Goal: Task Accomplishment & Management: Complete application form

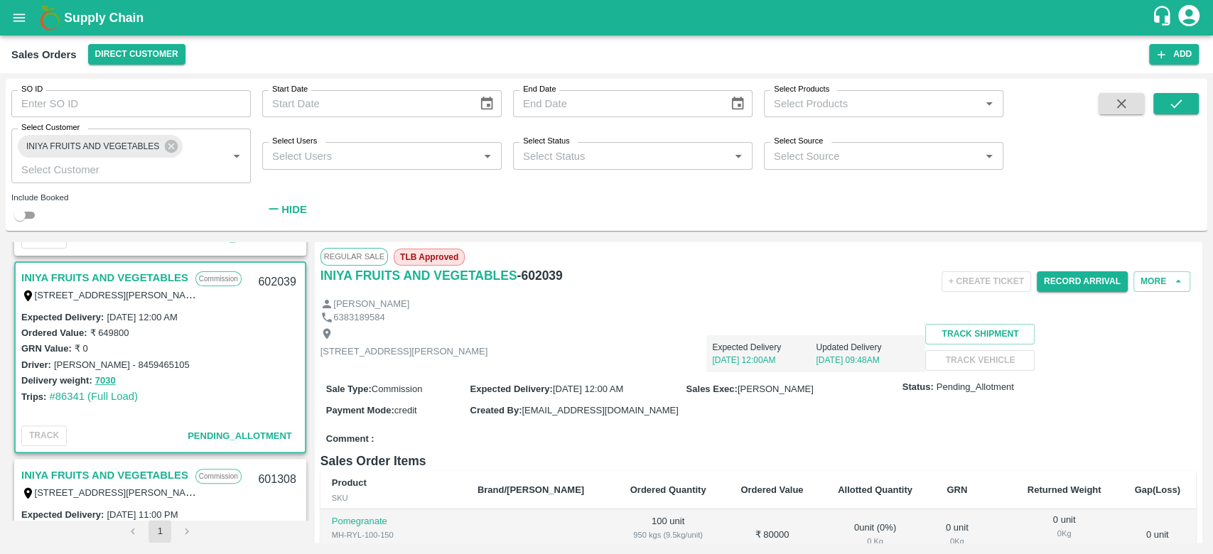
scroll to position [335, 0]
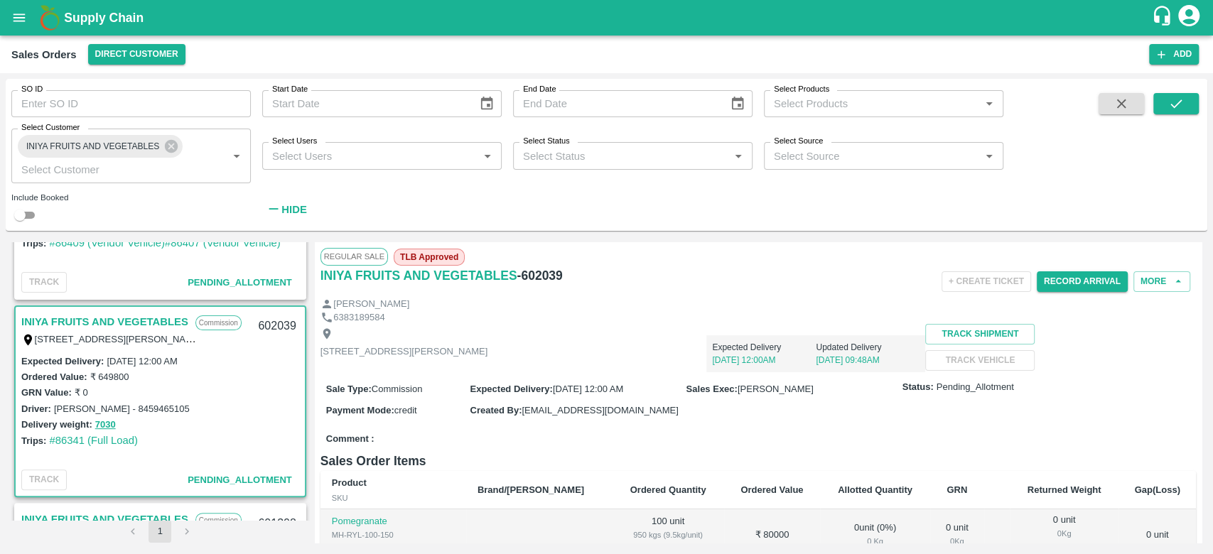
click at [127, 313] on link "INIYA FRUITS AND VEGETABLES" at bounding box center [104, 322] width 167 height 18
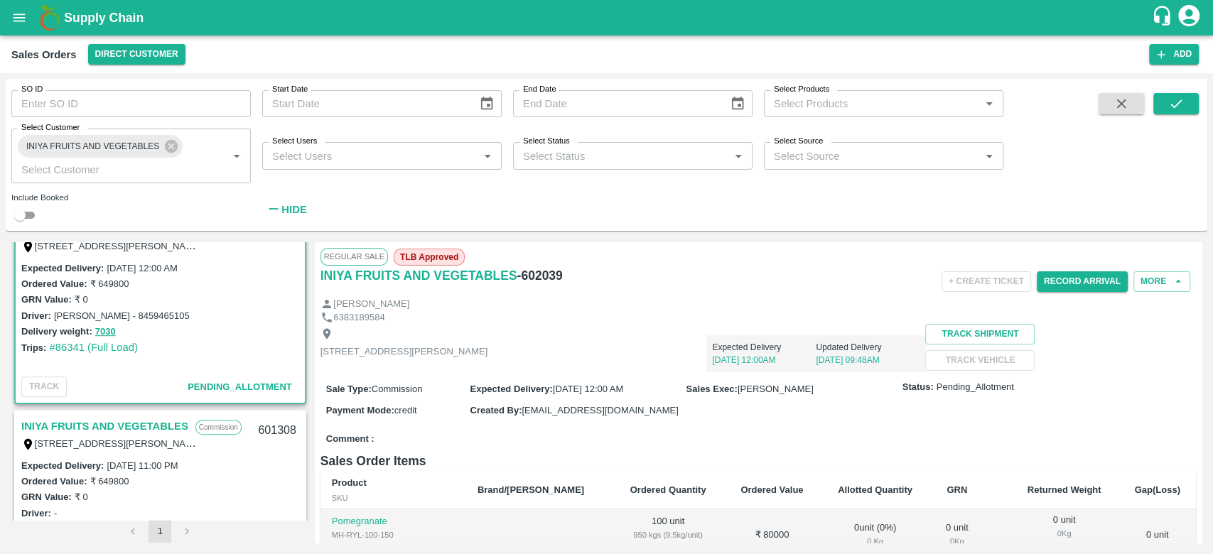
scroll to position [414, 0]
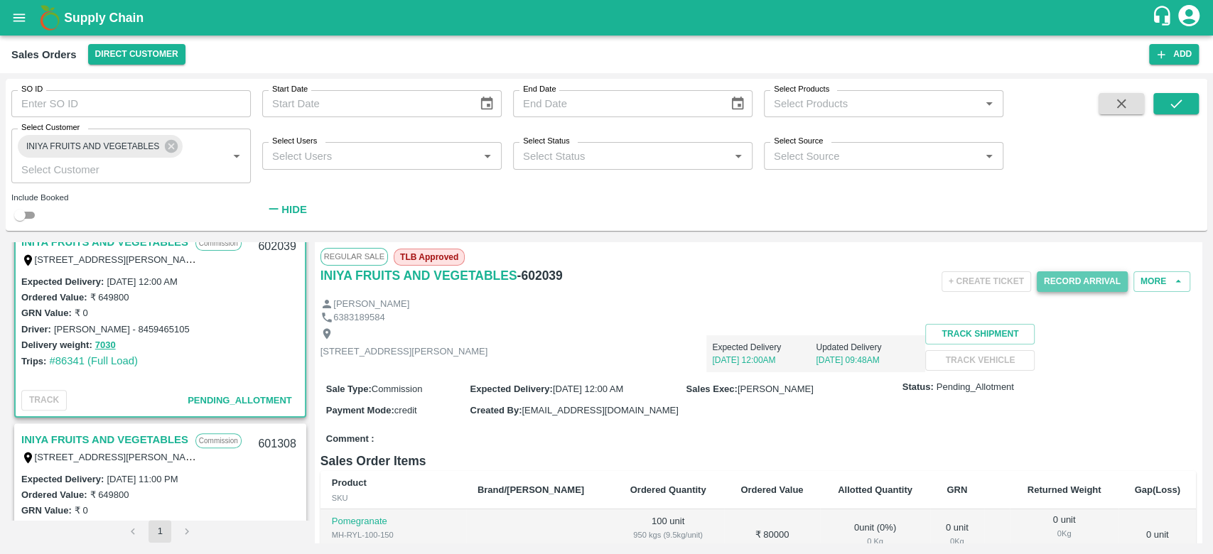
click at [1057, 282] on button "Record Arrival" at bounding box center [1082, 281] width 91 height 21
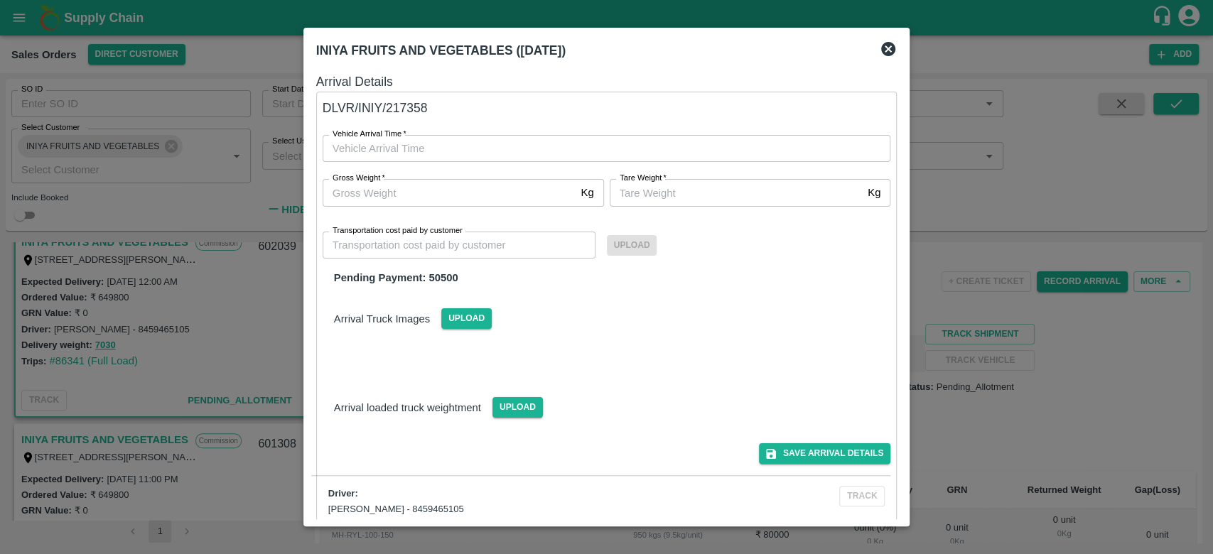
type input "DD/MM/YYYY hh:mm aa"
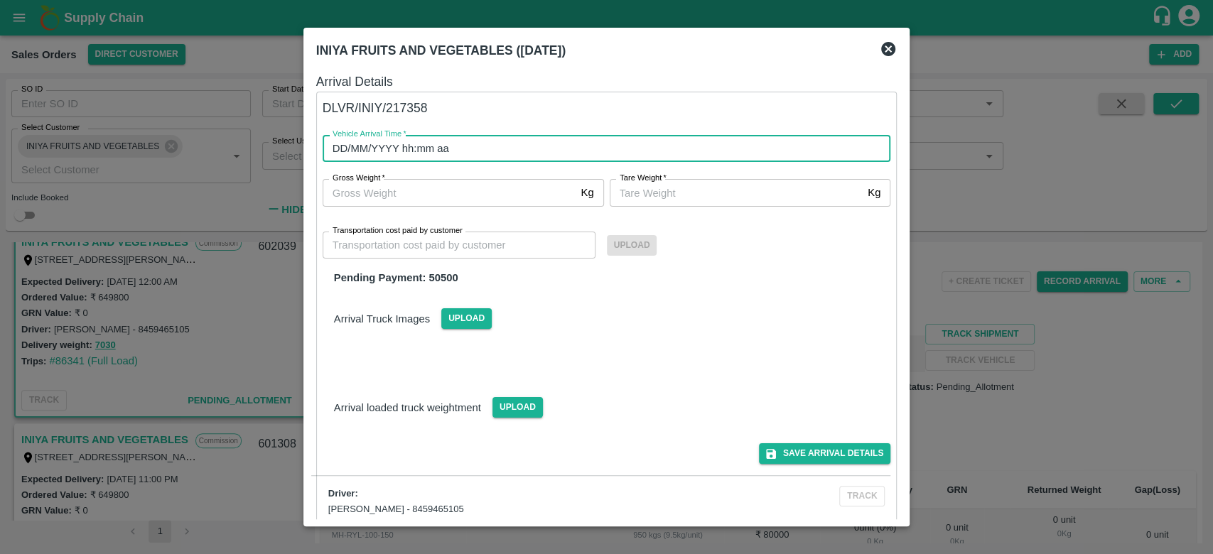
click at [411, 157] on input "DD/MM/YYYY hh:mm aa" at bounding box center [602, 148] width 559 height 27
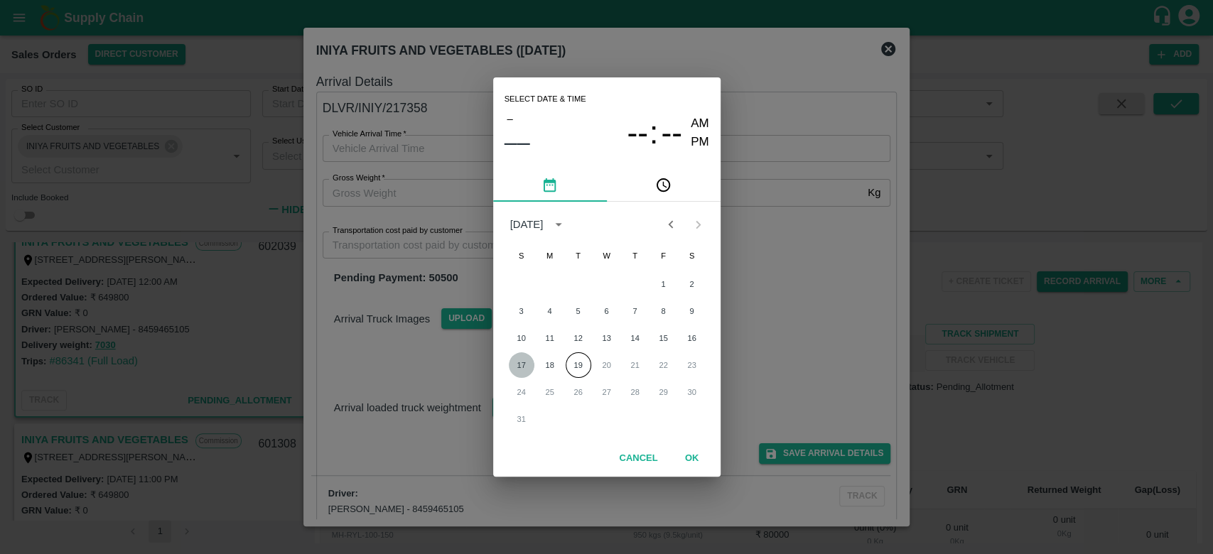
click at [527, 367] on button "17" at bounding box center [522, 366] width 26 height 26
type input "[DATE] 12:00 AM"
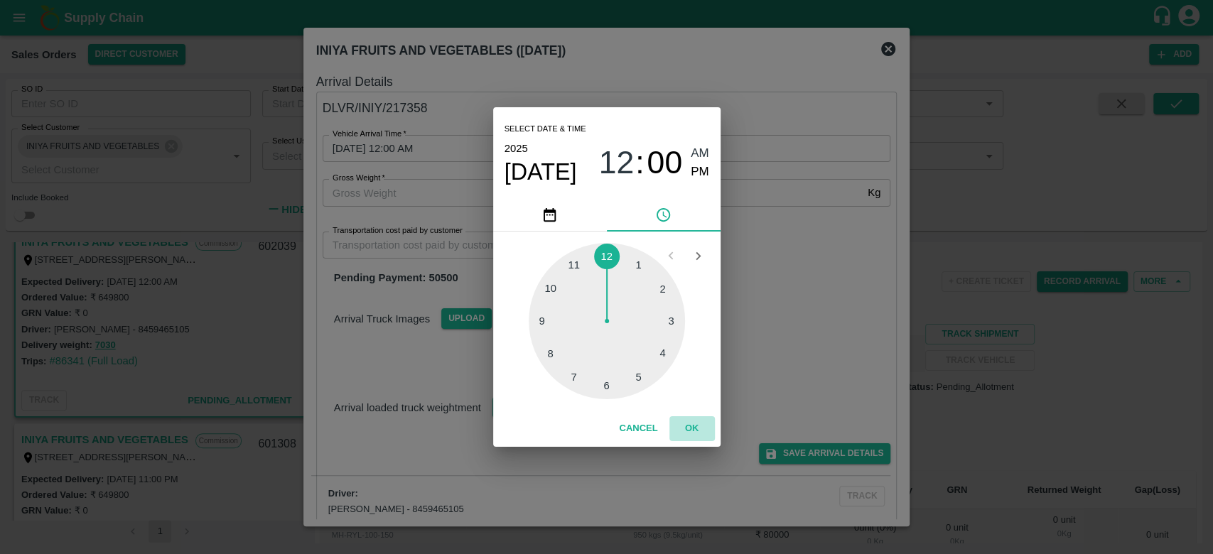
click at [694, 421] on button "OK" at bounding box center [692, 428] width 45 height 25
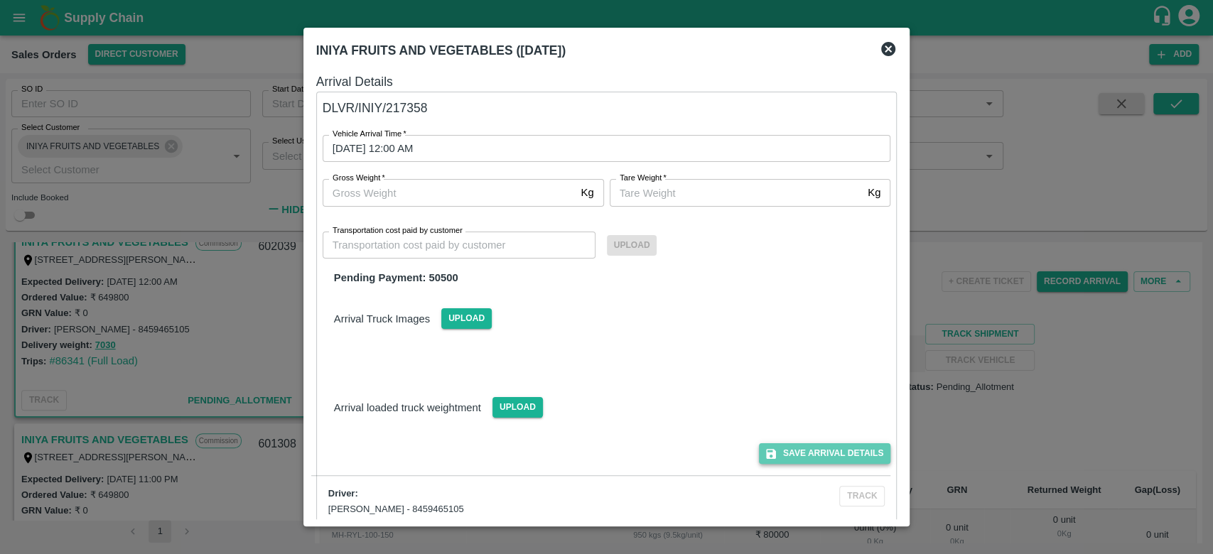
click at [842, 451] on button "Save Arrival Details" at bounding box center [824, 453] width 131 height 21
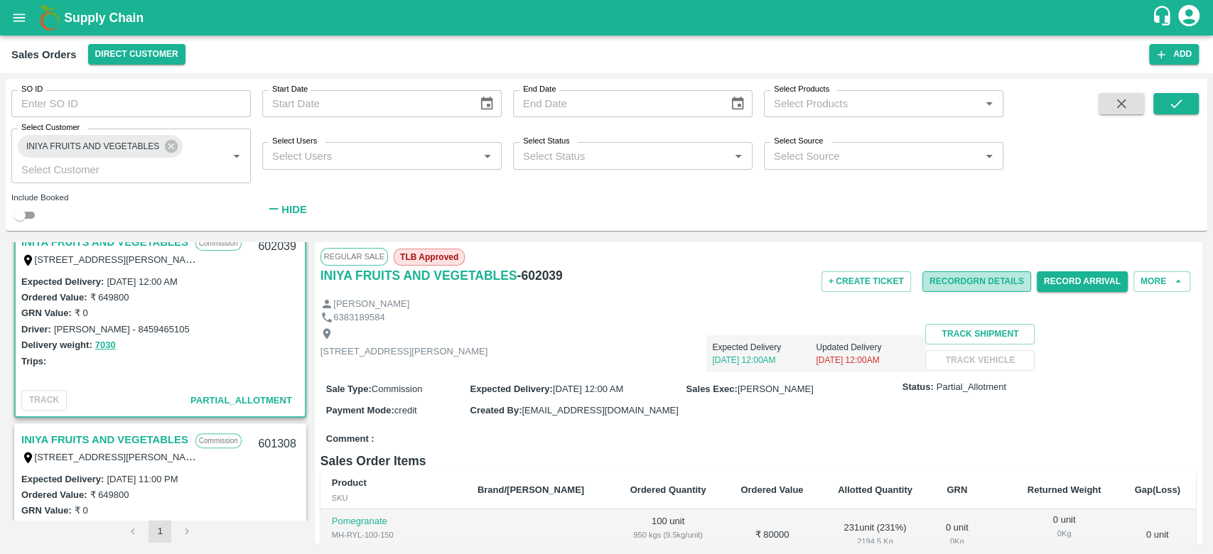
click at [948, 276] on button "Record GRN Details" at bounding box center [977, 281] width 109 height 21
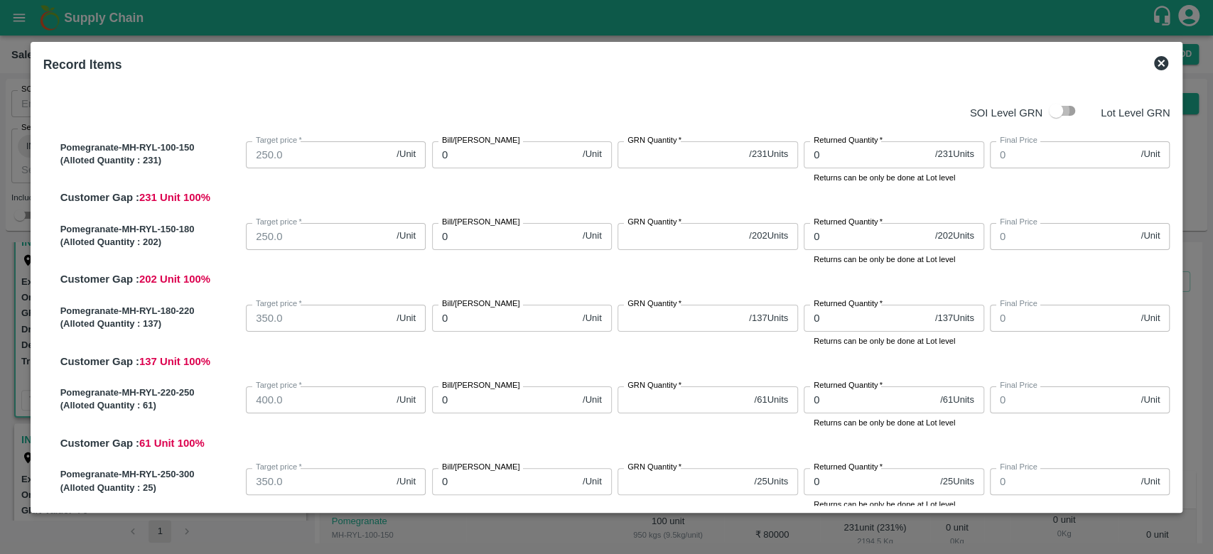
click at [1068, 117] on input "checkbox" at bounding box center [1056, 110] width 81 height 27
checkbox input "true"
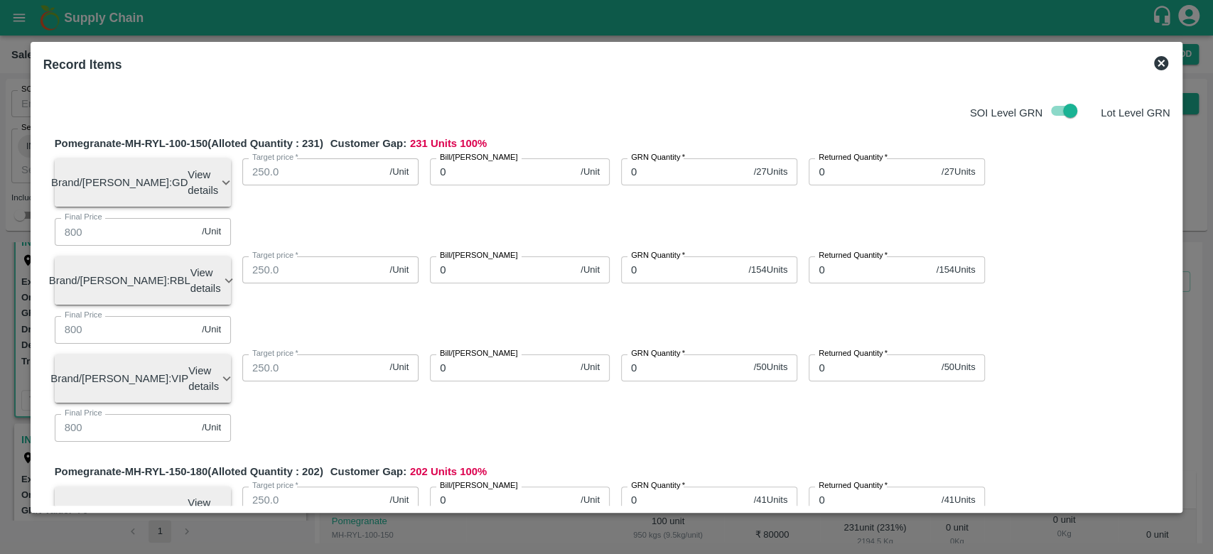
click at [670, 176] on input "0" at bounding box center [684, 171] width 127 height 27
type input "2"
type input "0"
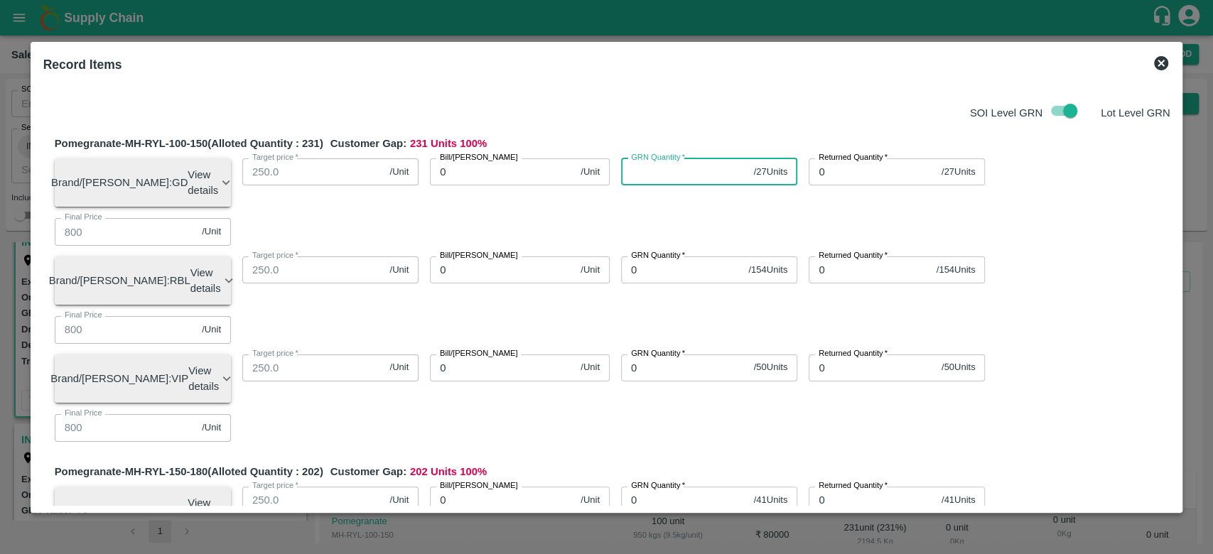
type input "0"
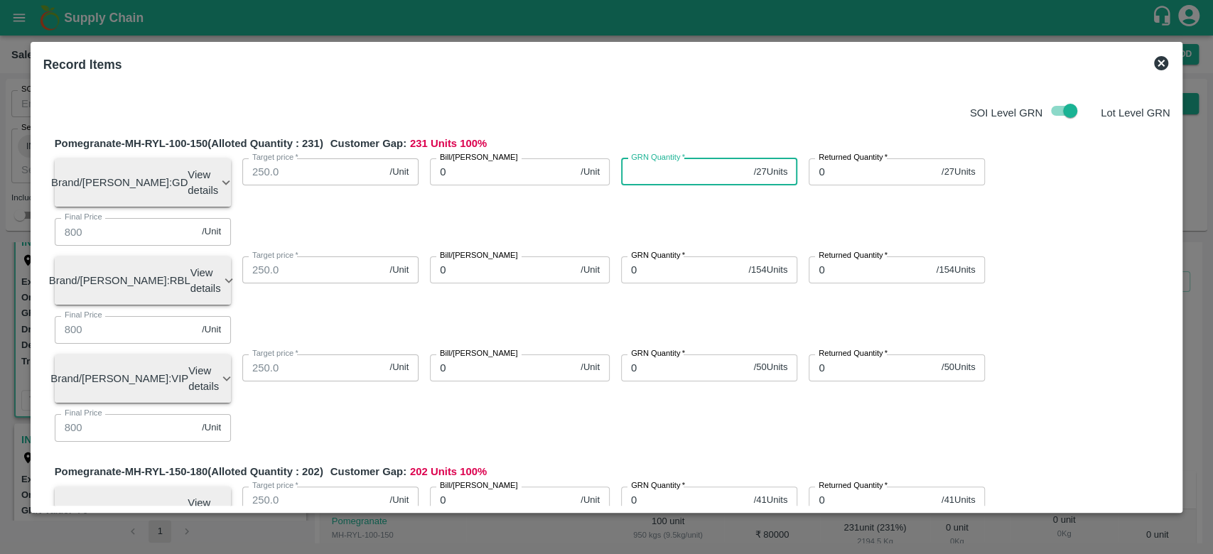
type input "0"
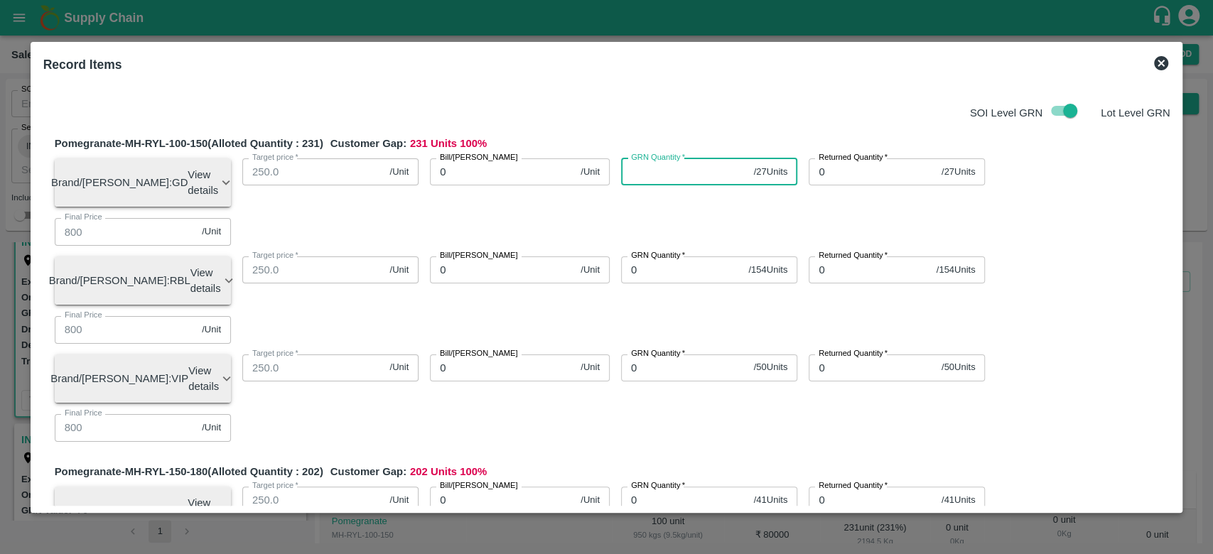
type input "0"
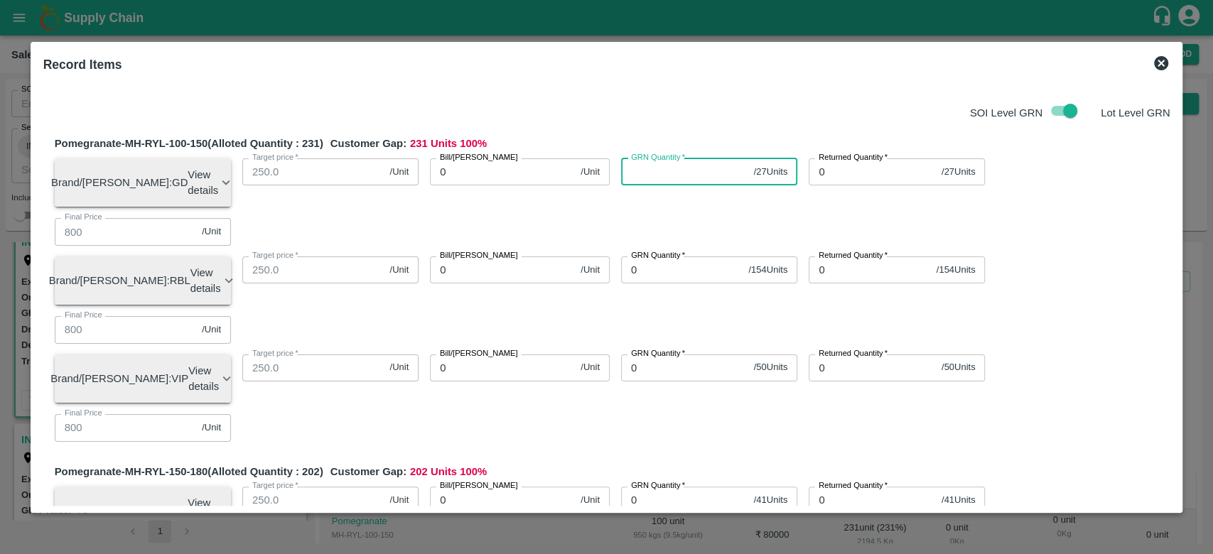
type input "0"
type input "27"
click at [687, 139] on div "Pomegranate-MH-RYL-100-150 (Alloted Quantity : 231 ) Customer Gap: 204 Units 88…" at bounding box center [613, 294] width 1116 height 317
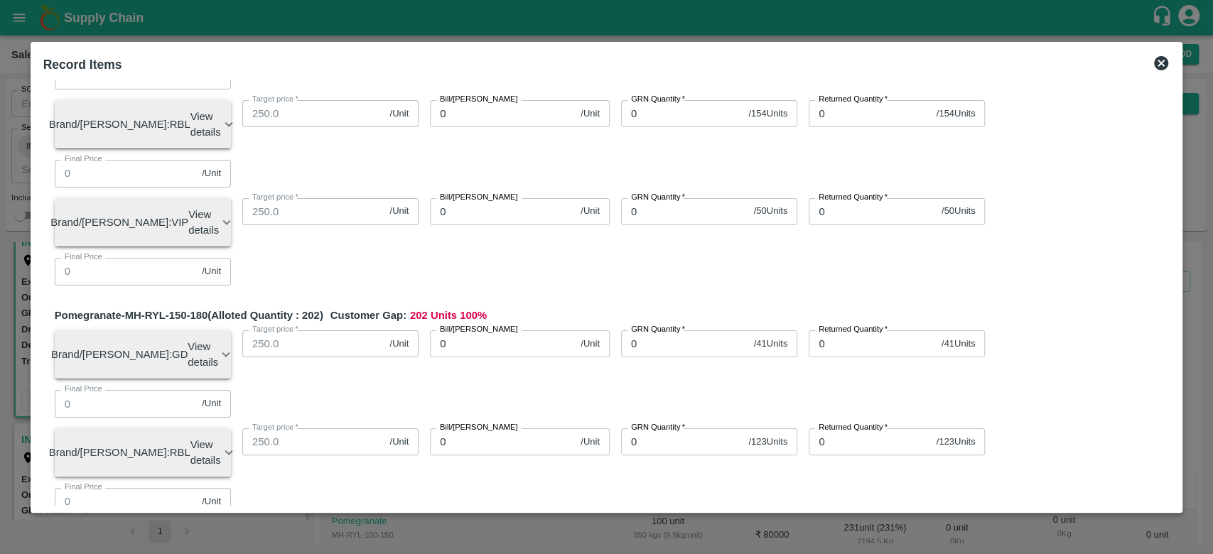
scroll to position [176, 0]
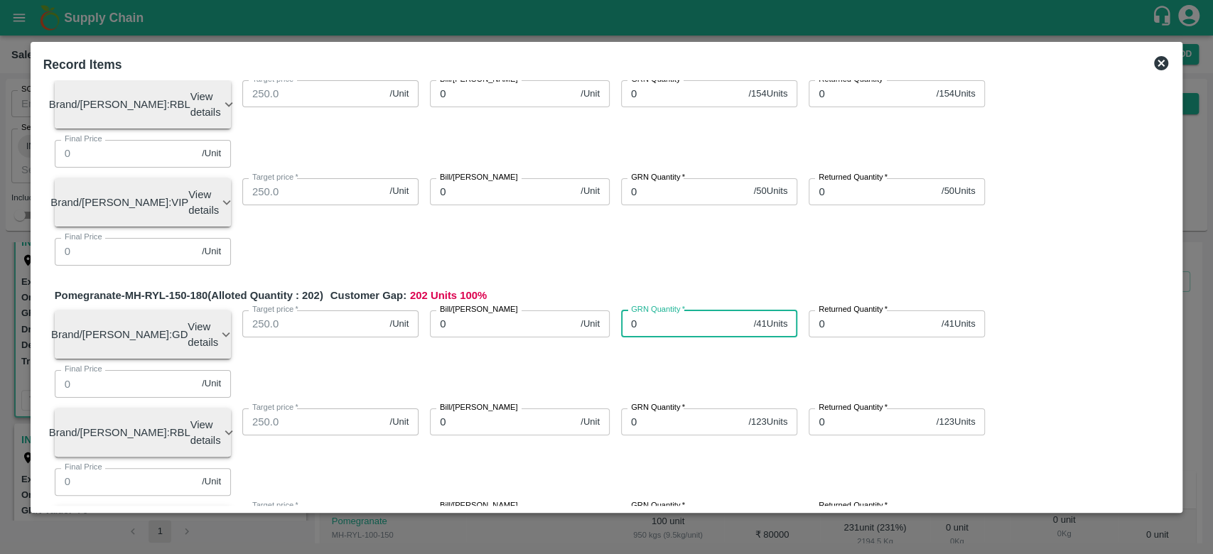
click at [670, 311] on input "0" at bounding box center [684, 324] width 127 height 27
type input "41"
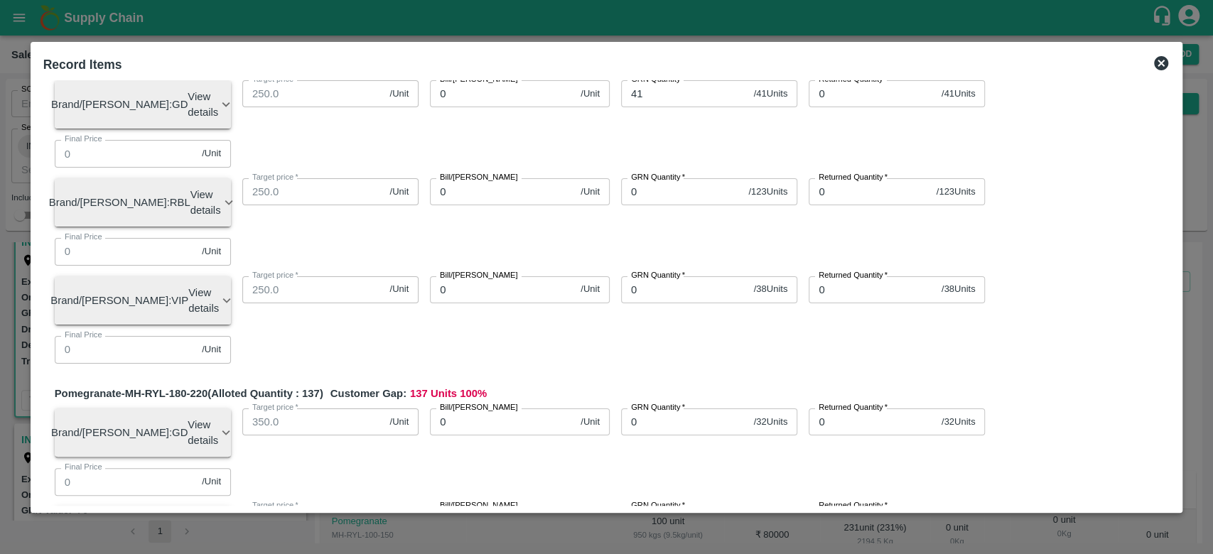
scroll to position [412, 0]
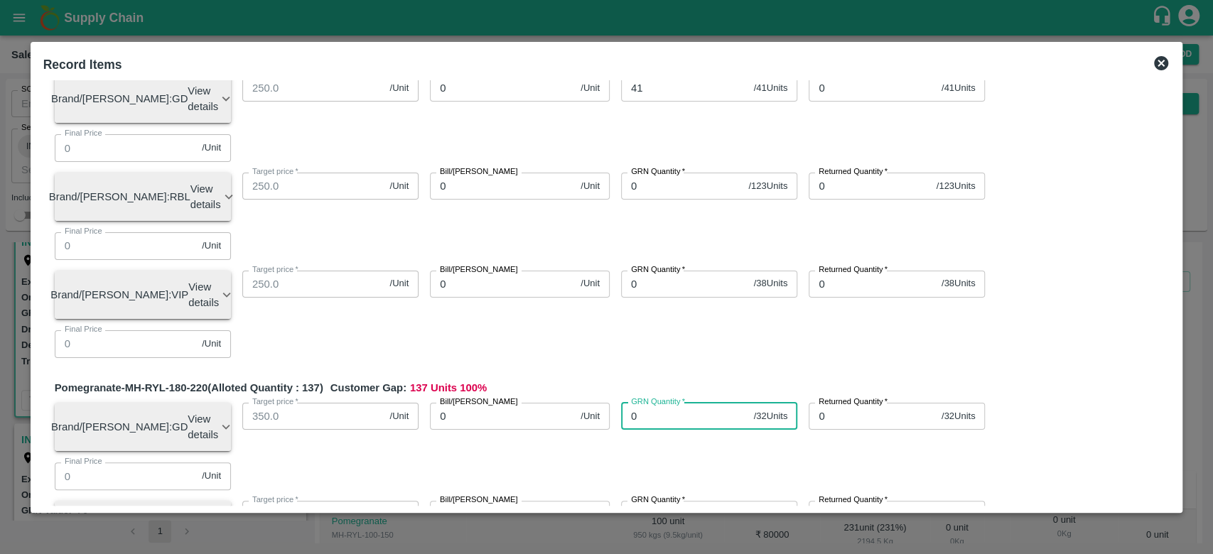
click at [677, 403] on input "0" at bounding box center [684, 416] width 127 height 27
type input "32"
click at [677, 166] on div "Pomegranate-MH-RYL-150-180 (Alloted Quantity : 202 ) Customer Gap: 161 Units 79…" at bounding box center [613, 210] width 1116 height 317
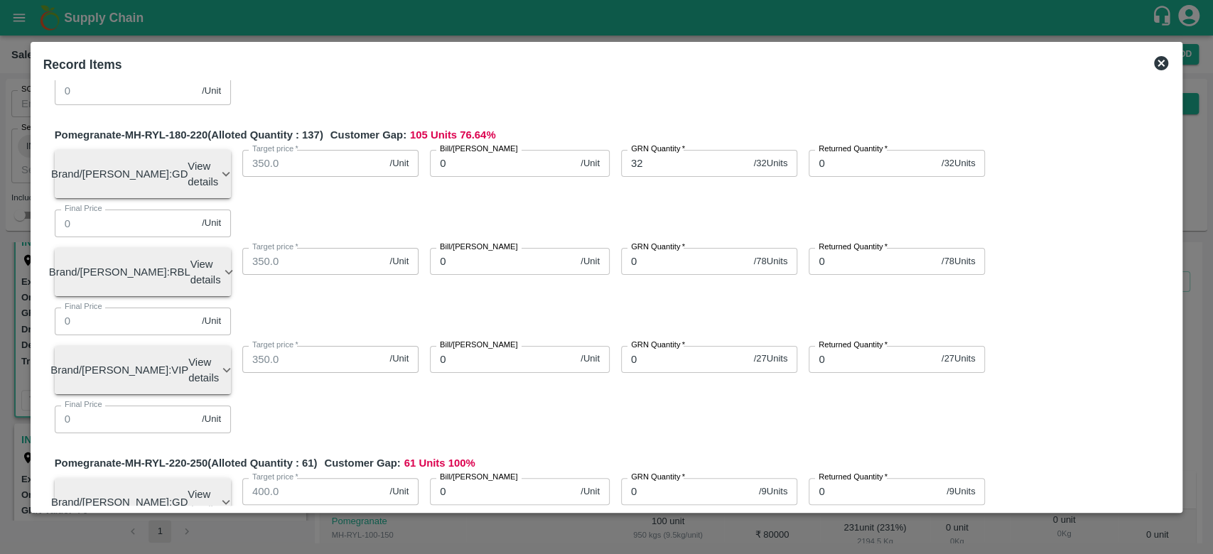
scroll to position [666, 0]
click at [662, 478] on input "0" at bounding box center [687, 491] width 132 height 27
type input "9"
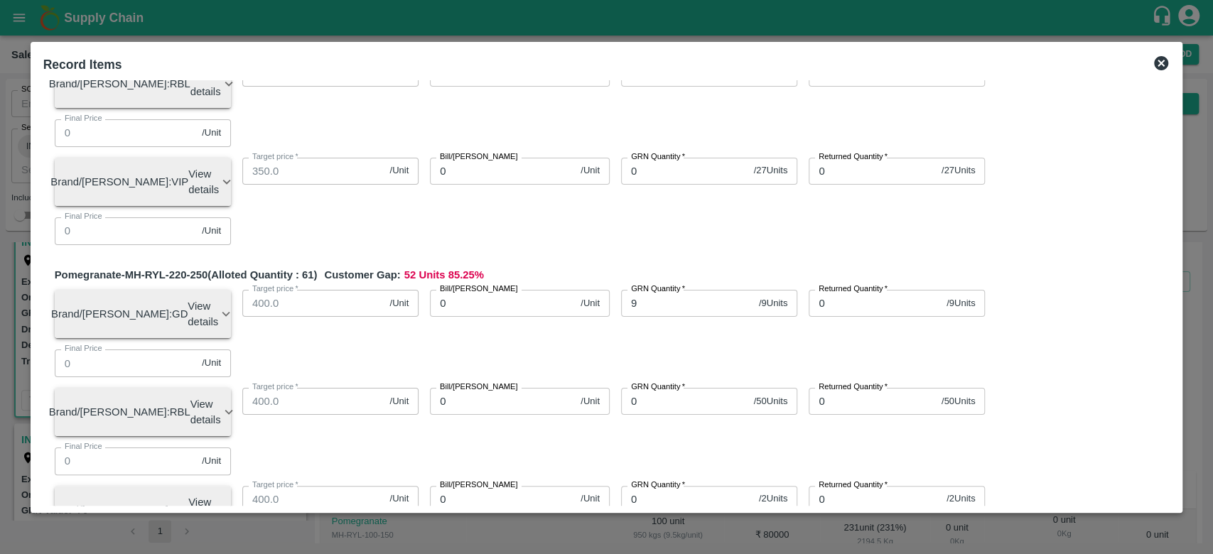
type input "1"
click at [702, 267] on div "Pomegranate-MH-RYL-220-250 (Alloted Quantity : 61 ) Customer Gap: 52 Units 85.2…" at bounding box center [613, 425] width 1116 height 317
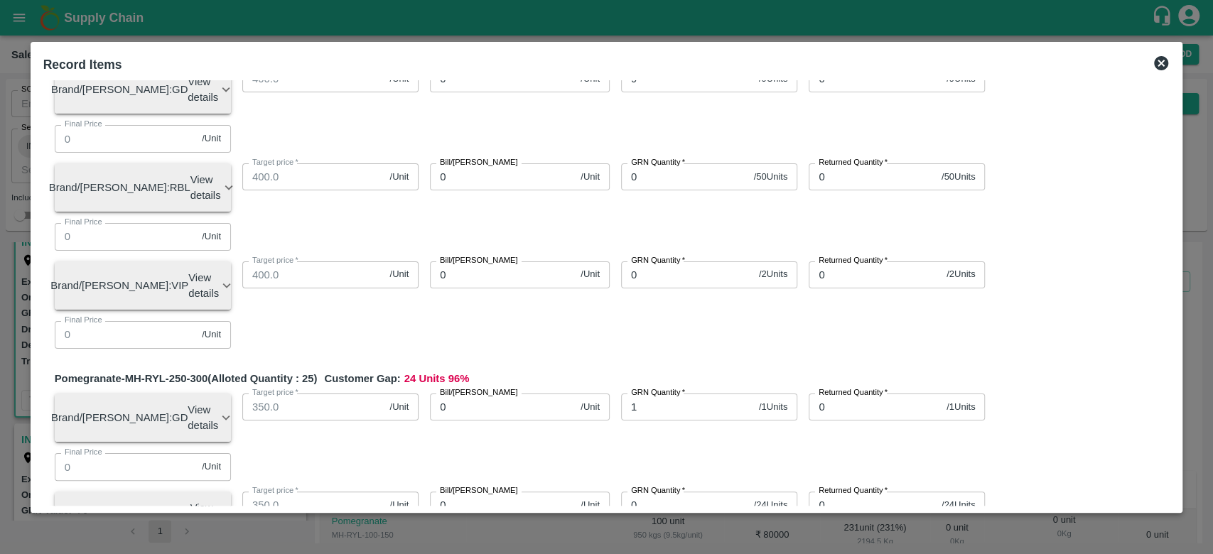
scroll to position [1080, 0]
type input "4"
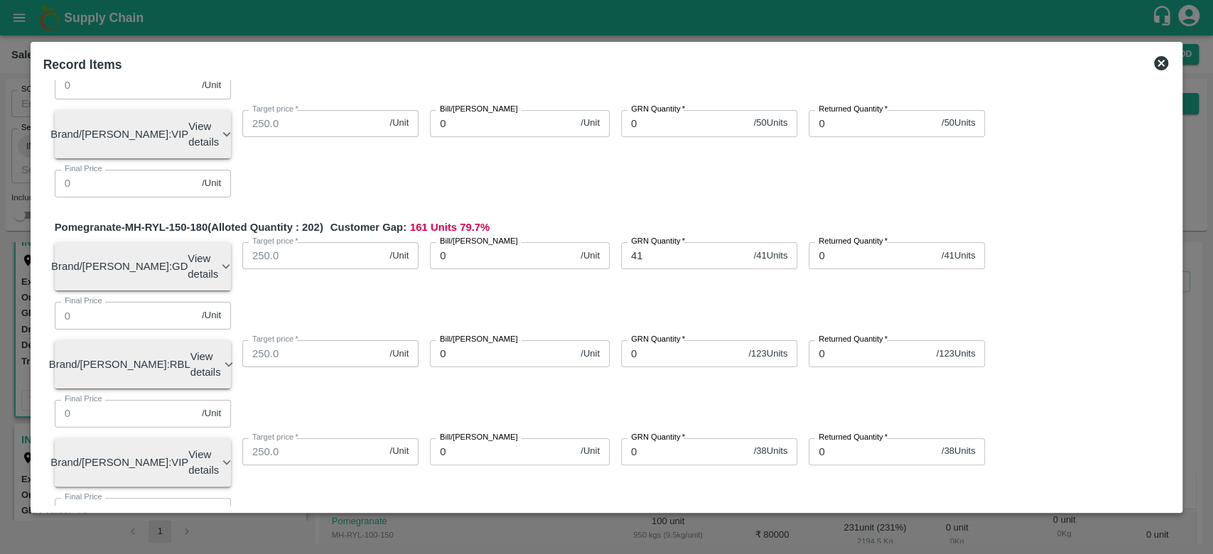
scroll to position [0, 0]
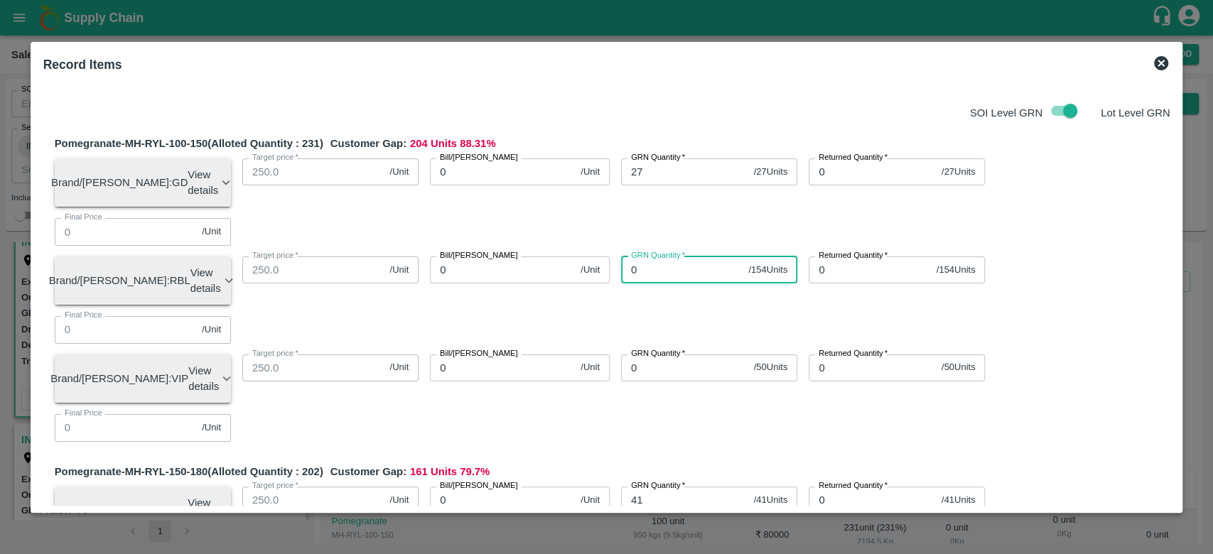
click at [660, 257] on input "0" at bounding box center [682, 270] width 122 height 27
type input "154"
click at [668, 262] on div "GRN Quantity   * 154 / 154 Units GRN Quantity" at bounding box center [704, 275] width 188 height 60
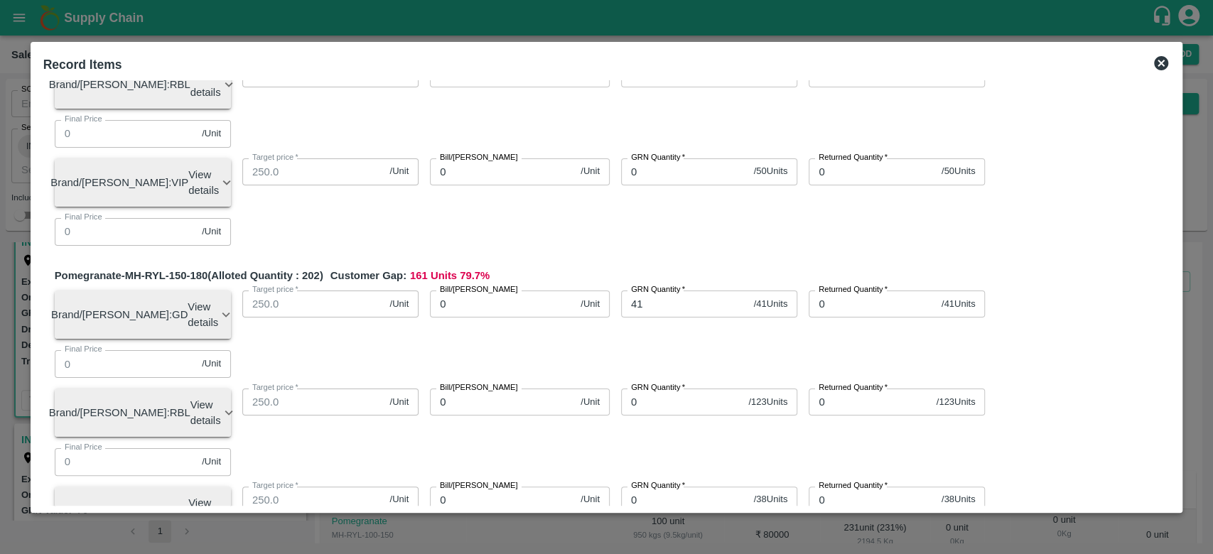
scroll to position [212, 0]
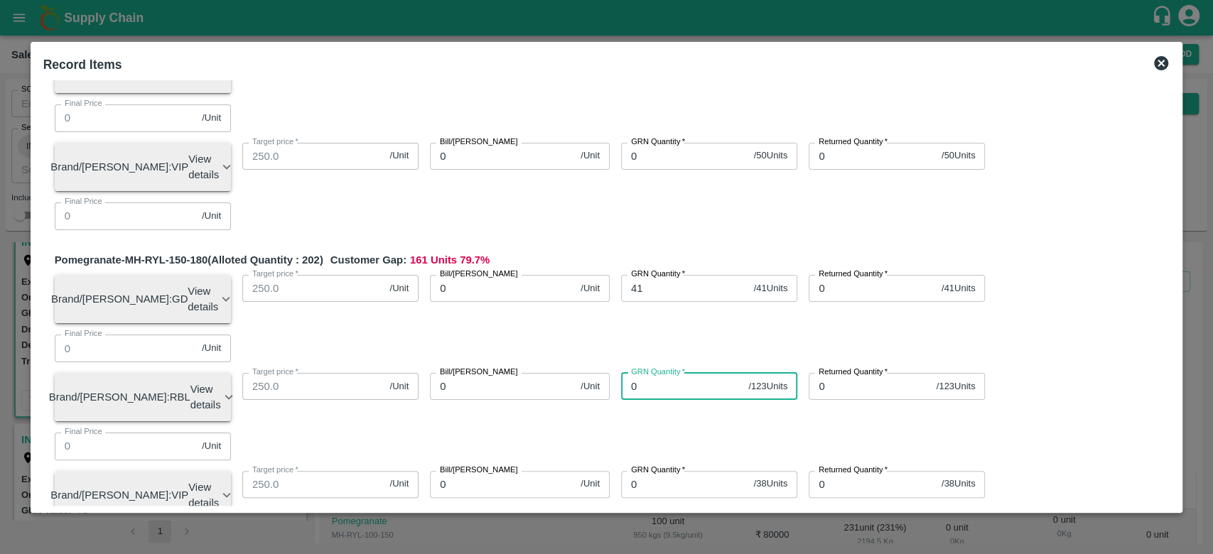
click at [668, 373] on input "0" at bounding box center [682, 386] width 122 height 27
type input "123"
click at [654, 362] on div "GRN Quantity   * 123 / 123 Units GRN Quantity" at bounding box center [704, 392] width 188 height 60
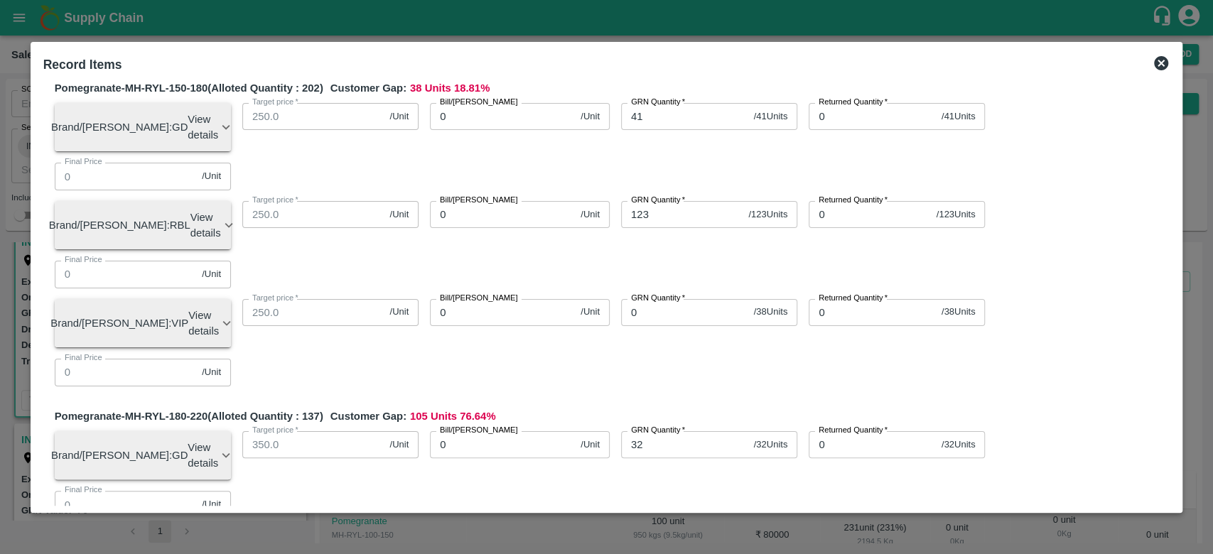
scroll to position [385, 0]
click at [645, 529] on input "0" at bounding box center [684, 542] width 127 height 27
type input "78"
click at [641, 517] on div "GRN Quantity   * 78 / 78 Units GRN Quantity" at bounding box center [704, 547] width 188 height 60
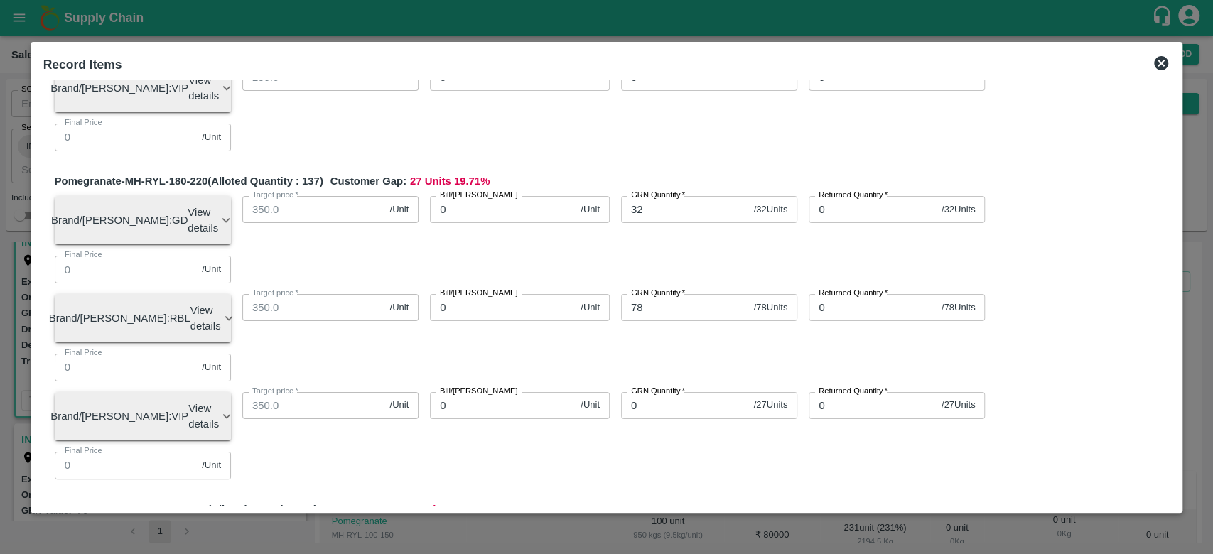
scroll to position [620, 0]
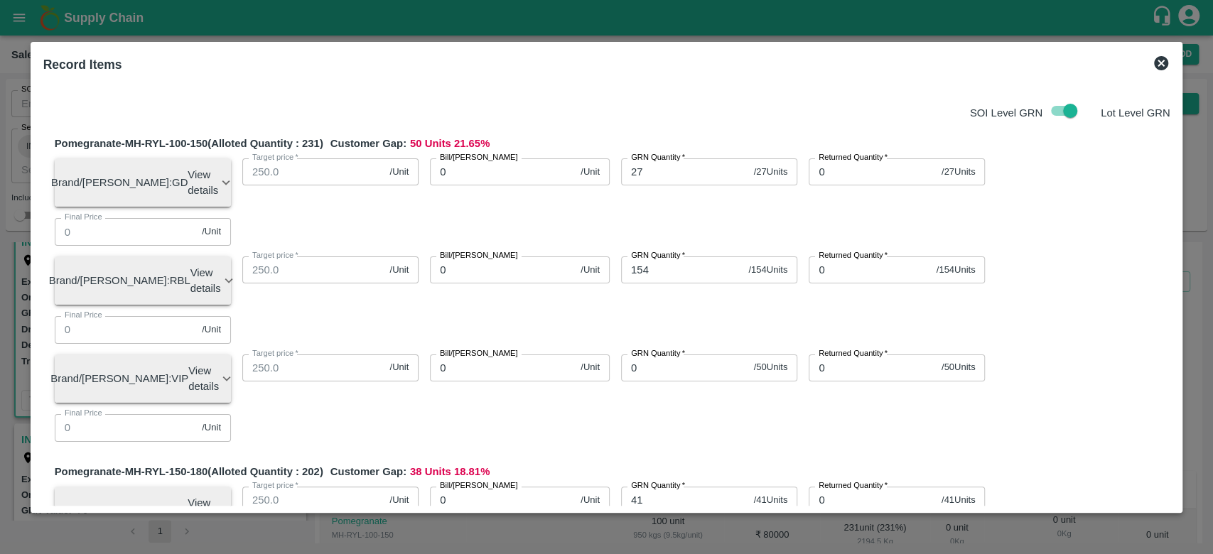
type input "1"
click at [475, 257] on input "0" at bounding box center [502, 270] width 145 height 27
type input "675"
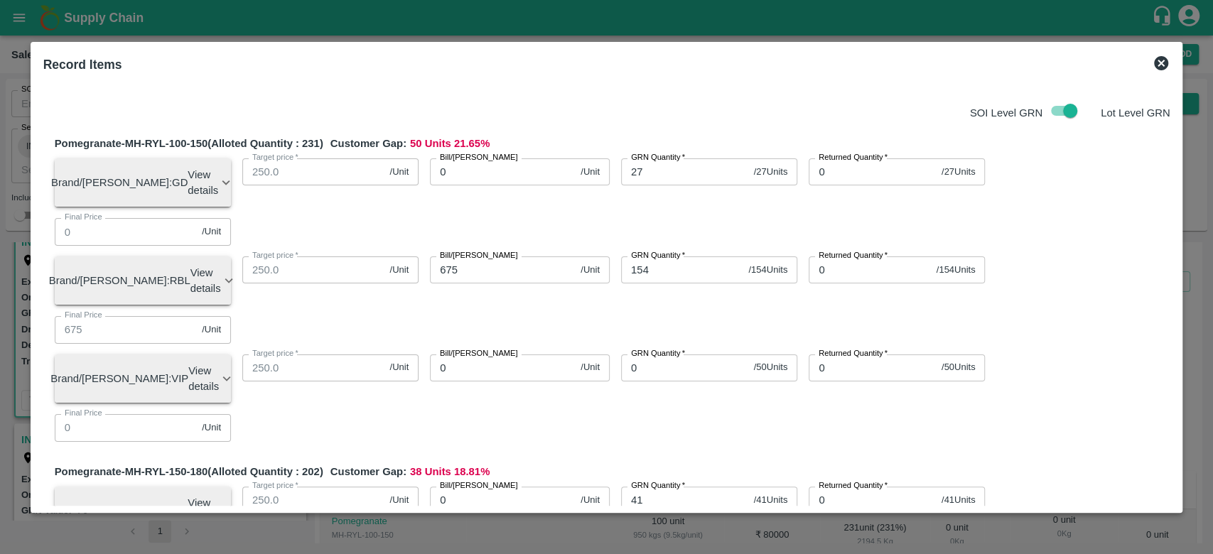
click at [481, 264] on div "Bill/[PERSON_NAME] 675 /Unit Bill/[PERSON_NAME]" at bounding box center [514, 275] width 191 height 60
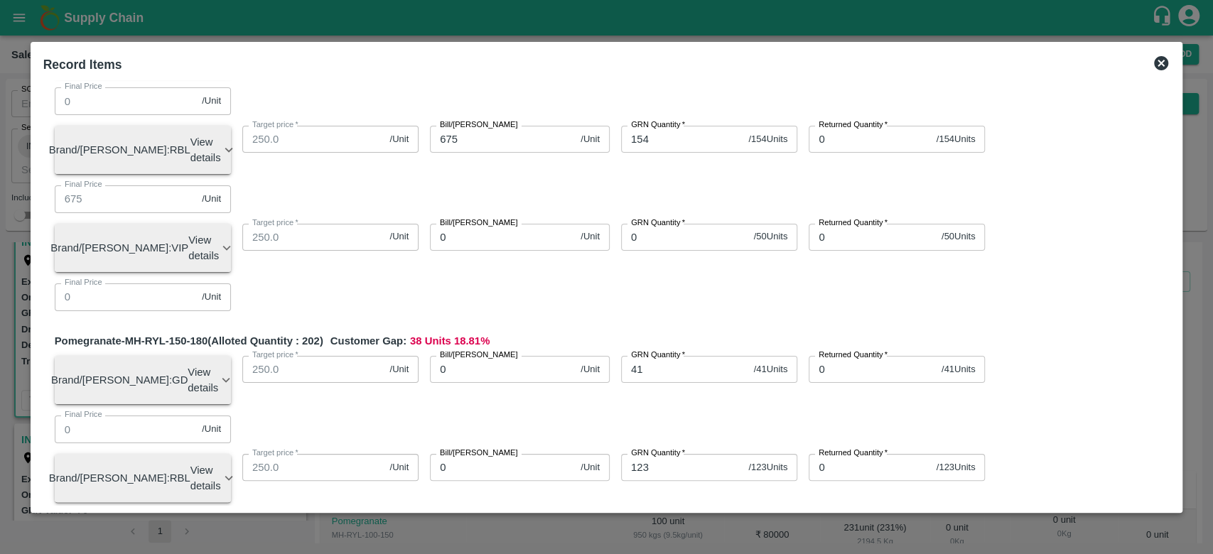
scroll to position [137, 0]
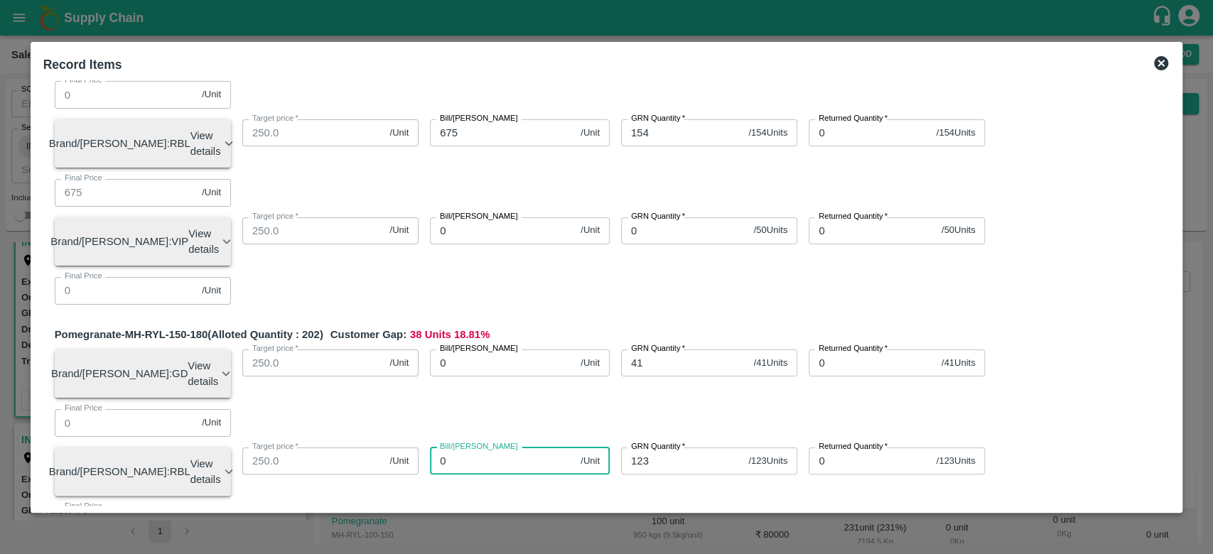
click at [475, 448] on input "0" at bounding box center [502, 461] width 145 height 27
type input "875"
click at [568, 338] on div "Bill/[PERSON_NAME] 0 /Unit Bill/[PERSON_NAME]" at bounding box center [514, 368] width 191 height 60
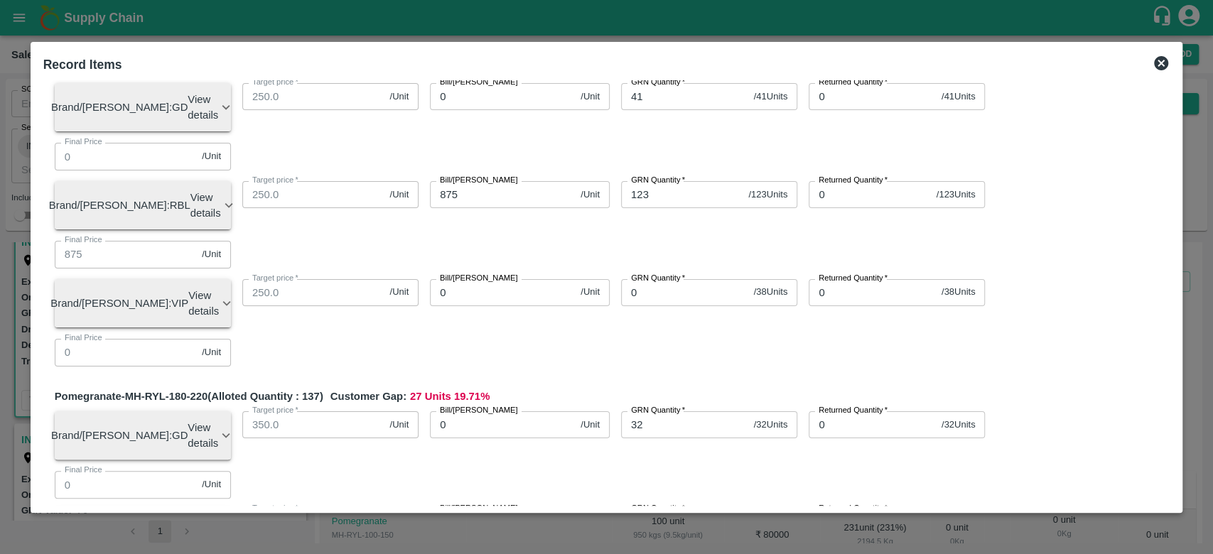
scroll to position [409, 0]
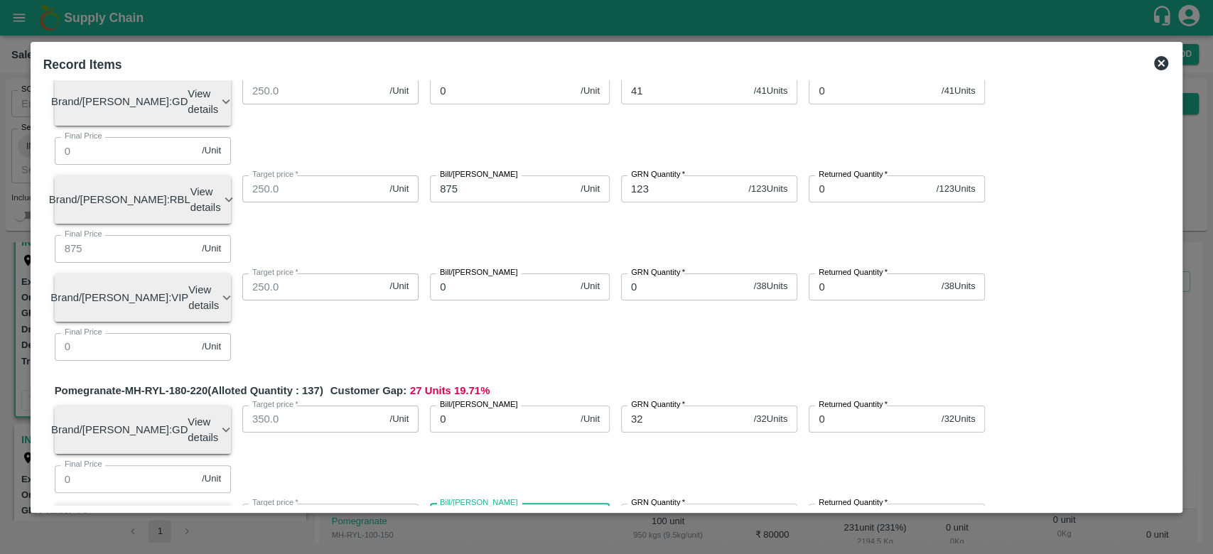
click at [532, 504] on input "0" at bounding box center [502, 517] width 145 height 27
type input "11"
type input "1100"
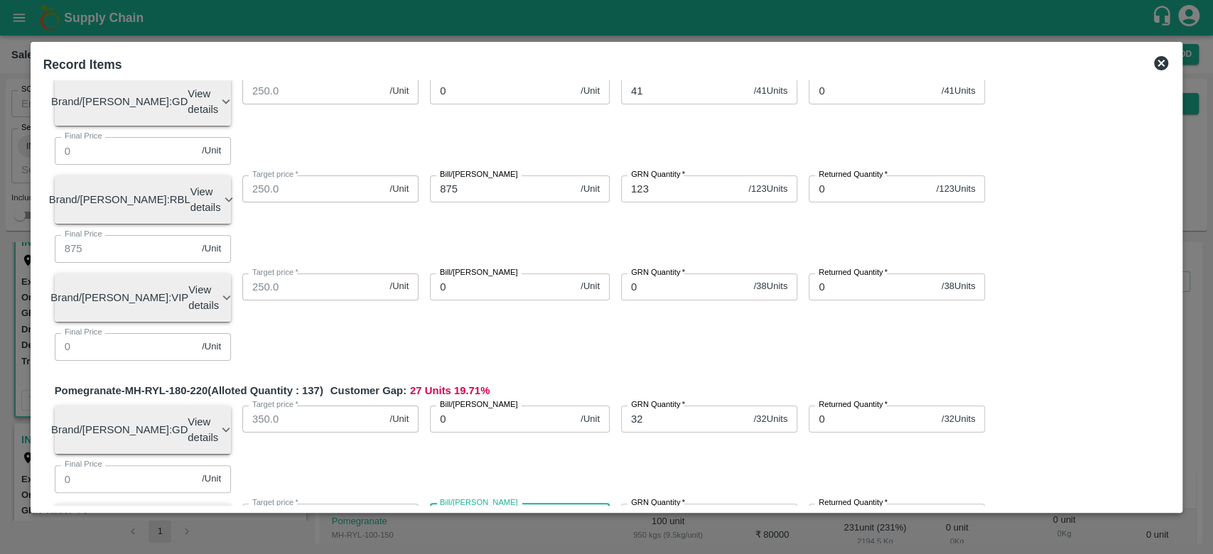
type input "1100"
click at [566, 394] on div "Bill/[PERSON_NAME] 0 /Unit Bill/[PERSON_NAME]" at bounding box center [514, 424] width 191 height 60
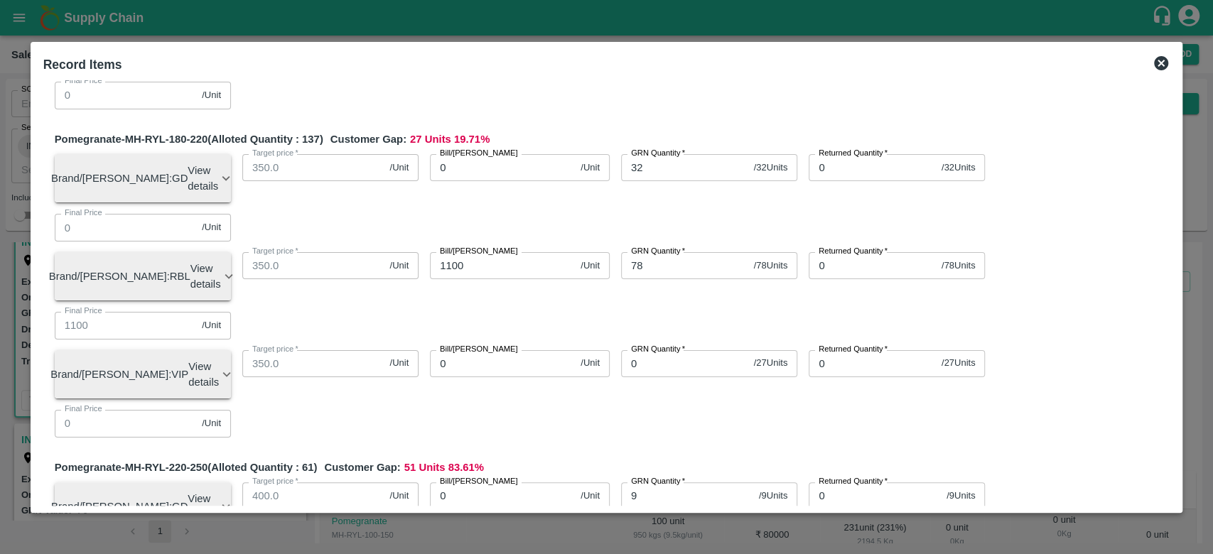
scroll to position [671, 0]
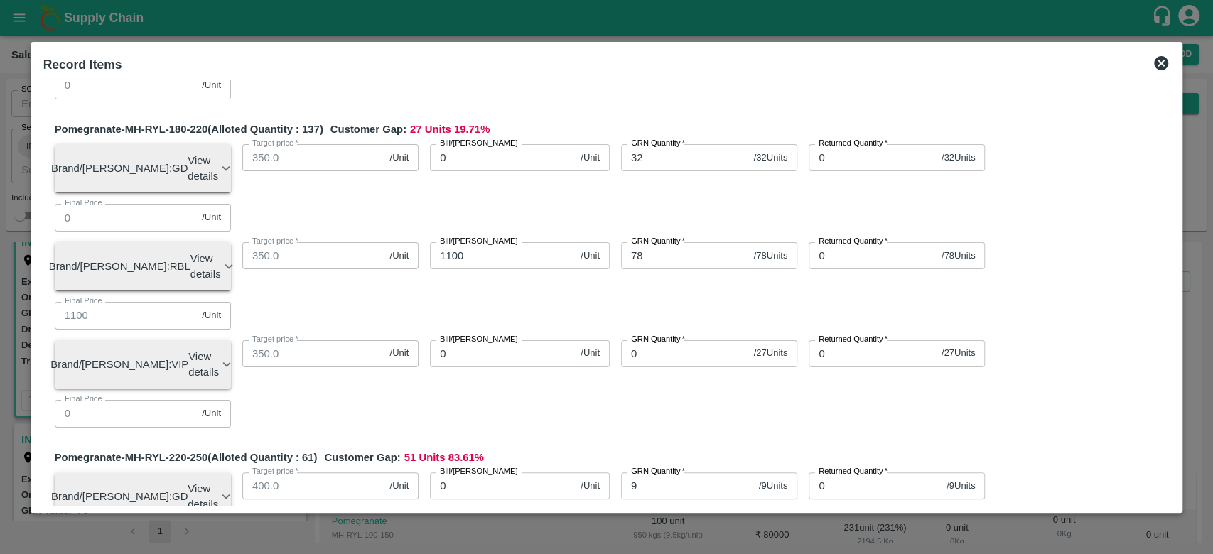
type input "50"
click at [495, 461] on div "Bill/[PERSON_NAME] 0 /Unit Bill/[PERSON_NAME]" at bounding box center [514, 491] width 191 height 60
type input "1200"
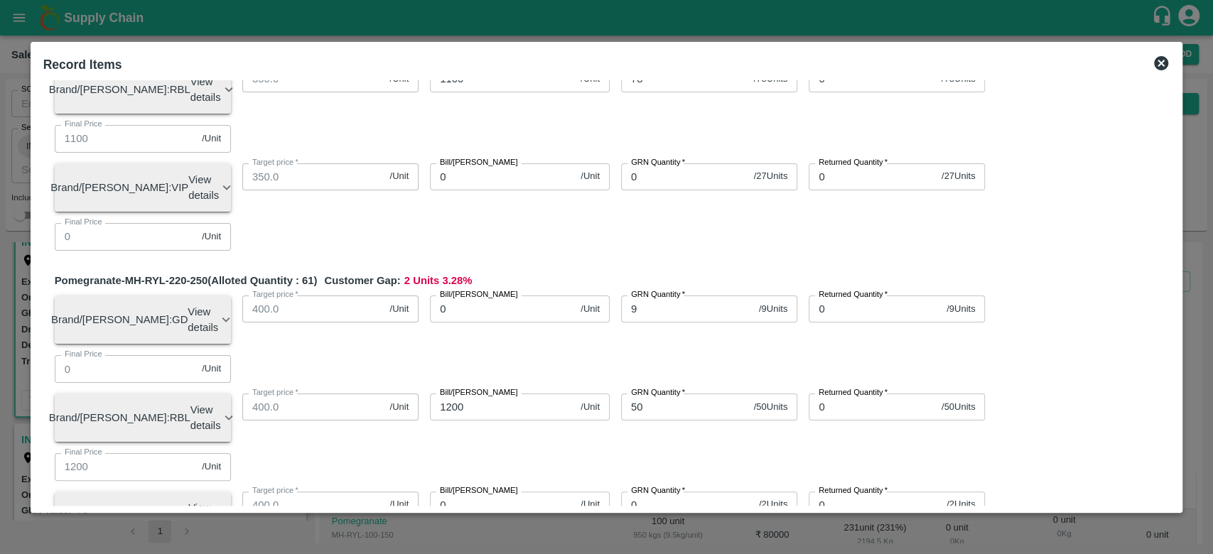
scroll to position [854, 0]
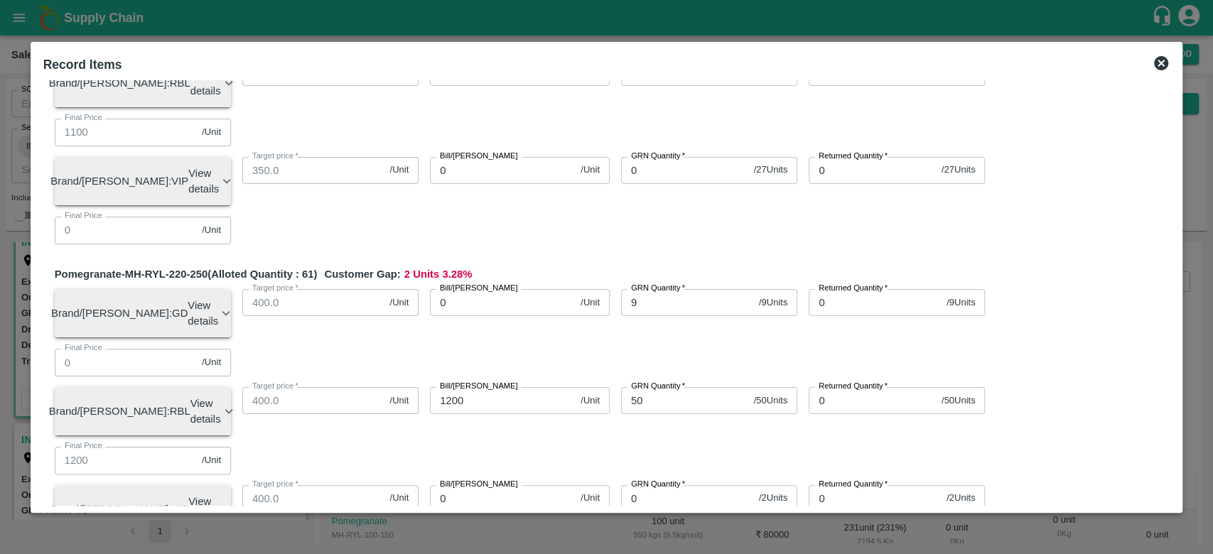
type input "24"
type input "1300"
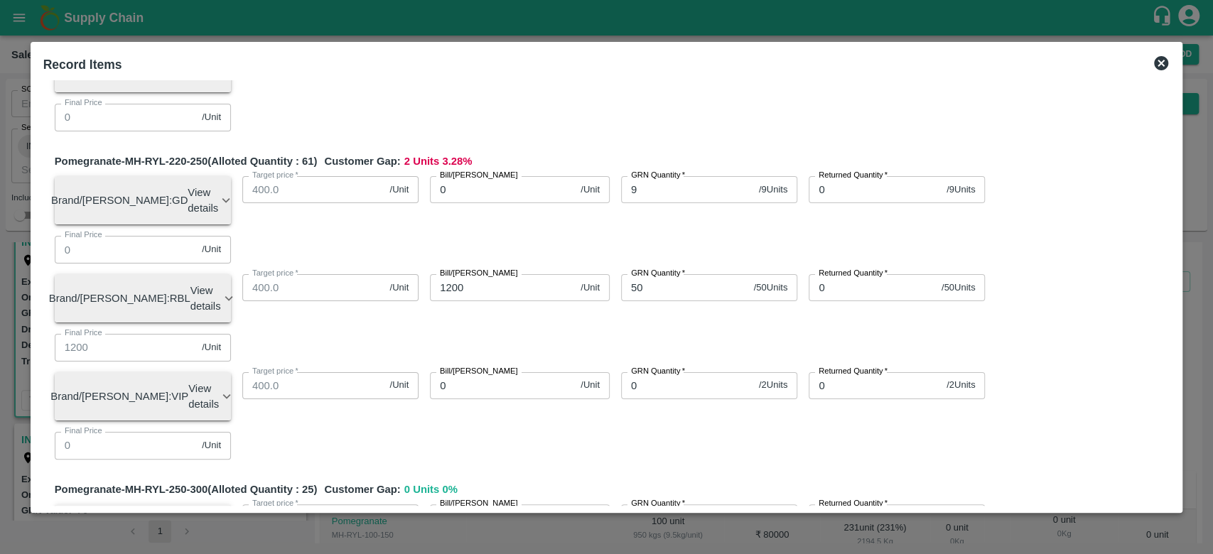
scroll to position [968, 0]
type input "13"
type input "15"
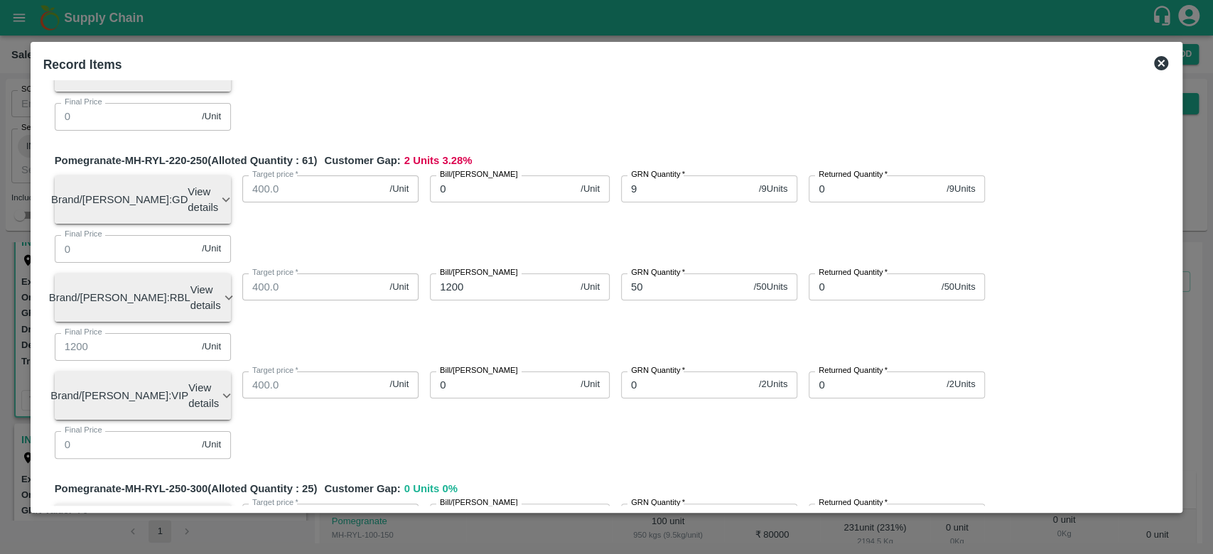
type input "15"
type input "1500"
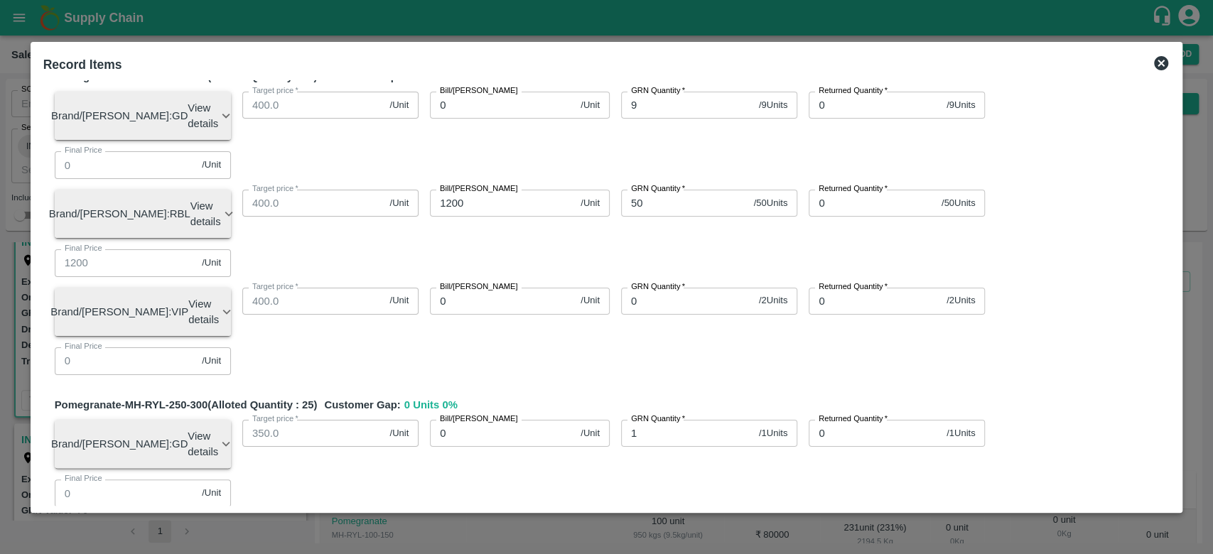
scroll to position [1087, 0]
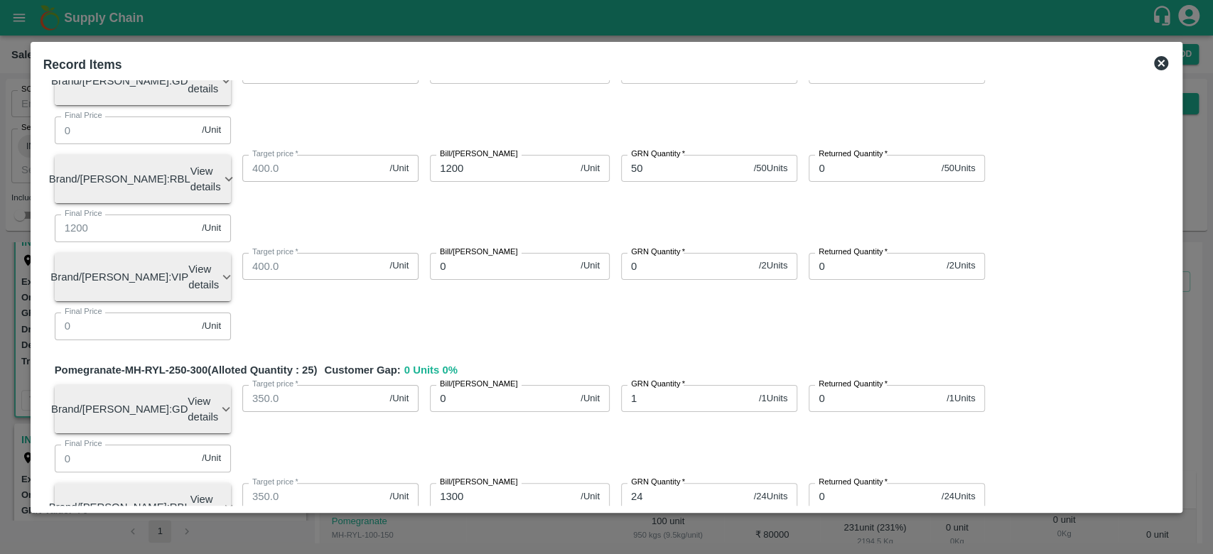
type input "18"
type input "500"
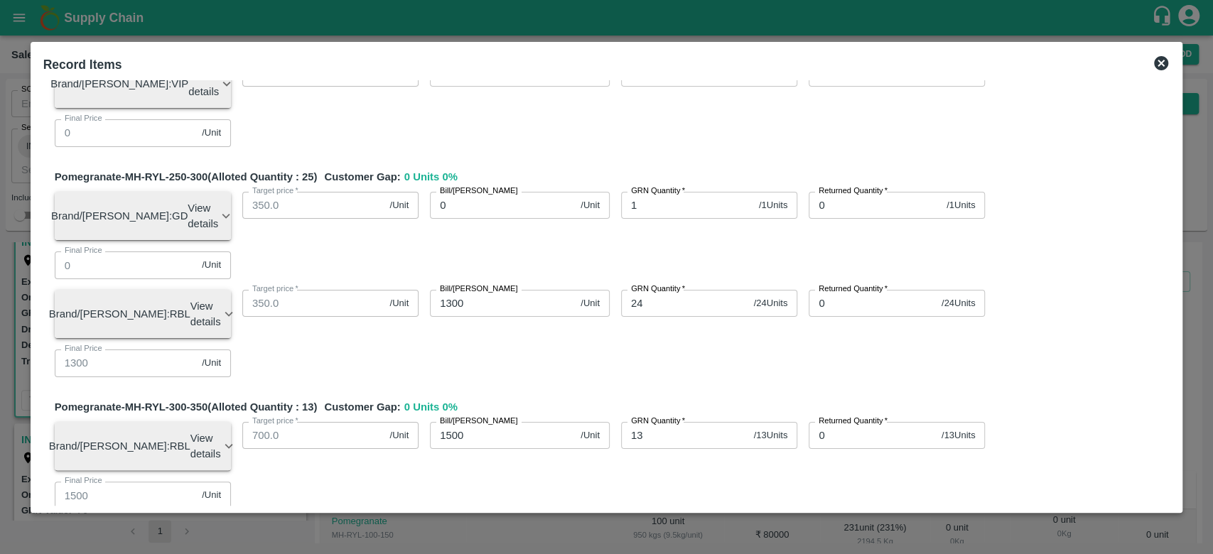
scroll to position [1284, 0]
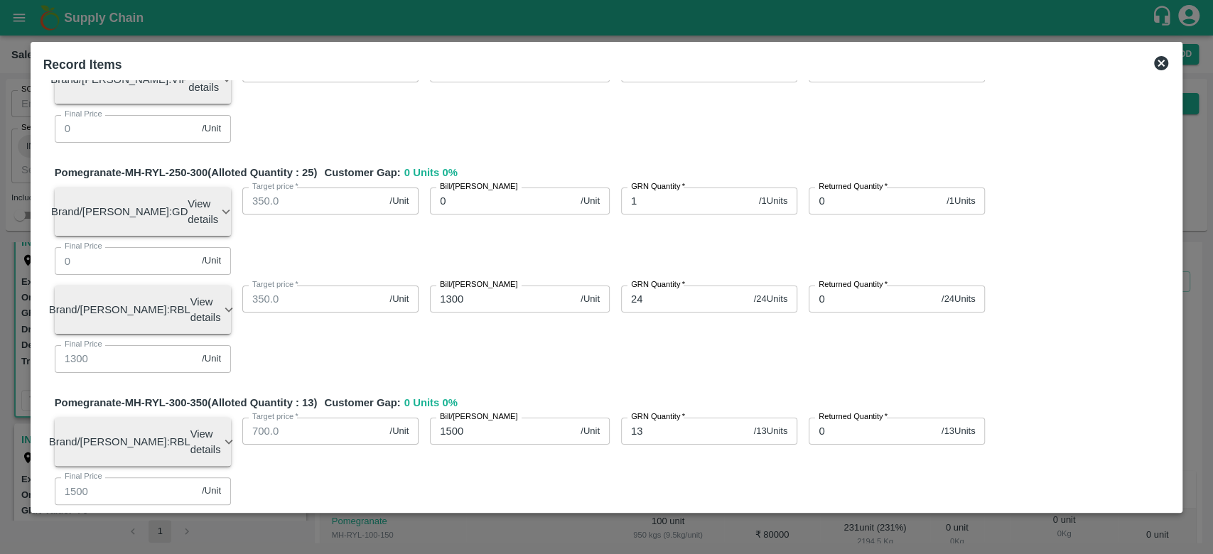
type input "6"
type input "165"
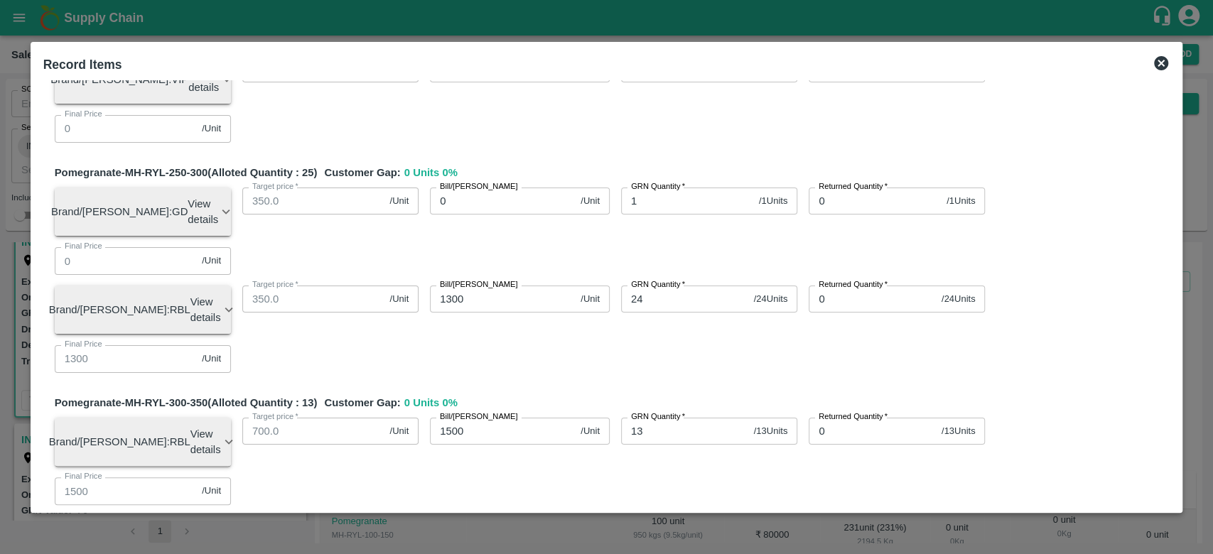
type input "1650"
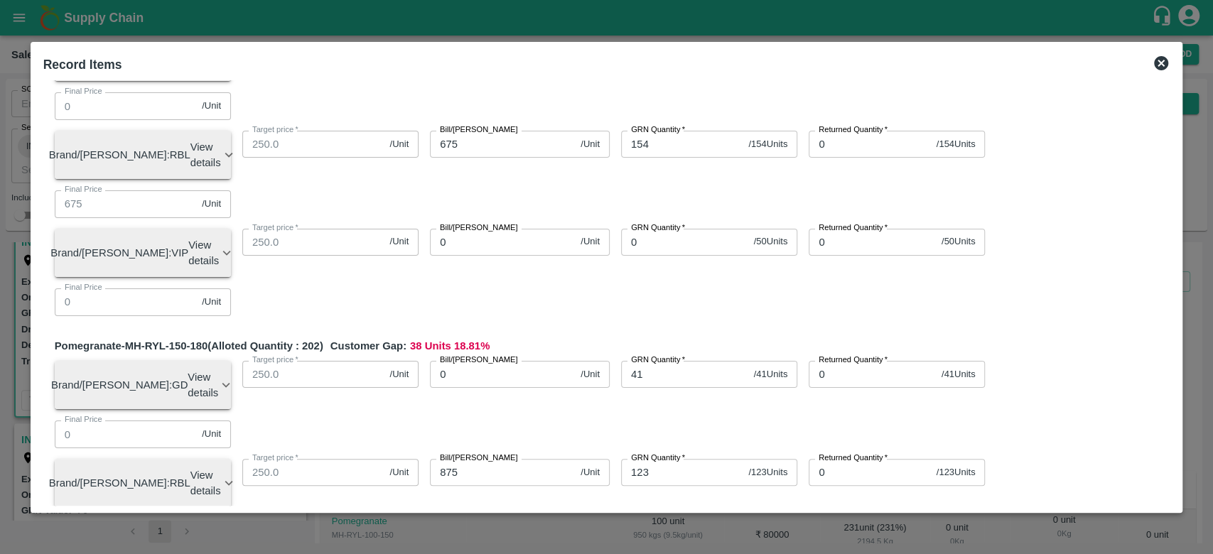
scroll to position [0, 0]
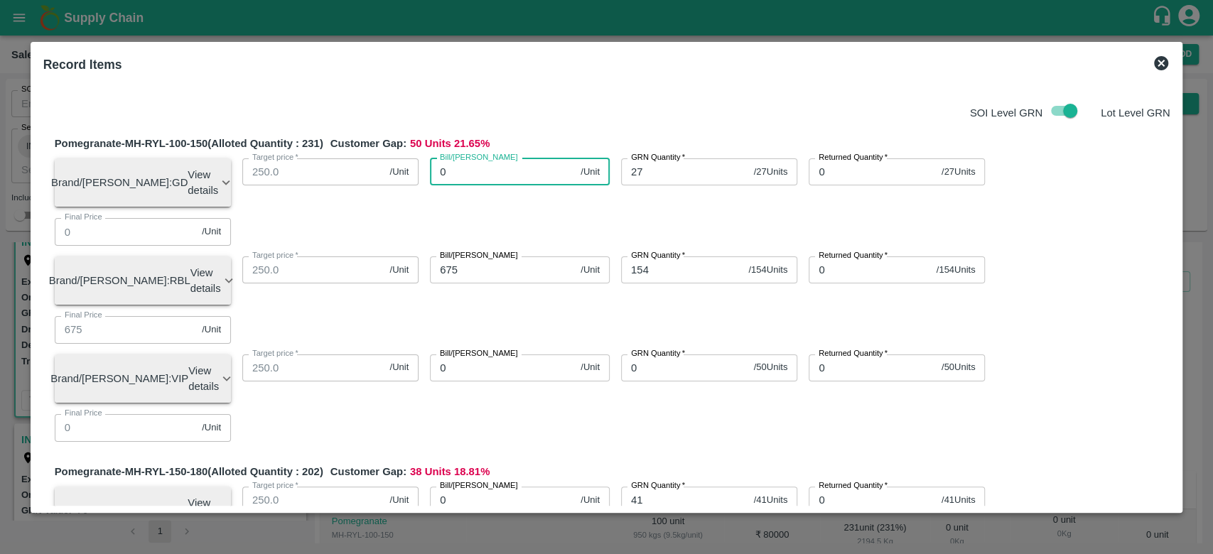
click at [467, 168] on input "0" at bounding box center [502, 171] width 145 height 27
type input "700"
click at [606, 115] on div "SOI Level GRN Lot Level GRN" at bounding box center [604, 110] width 1133 height 27
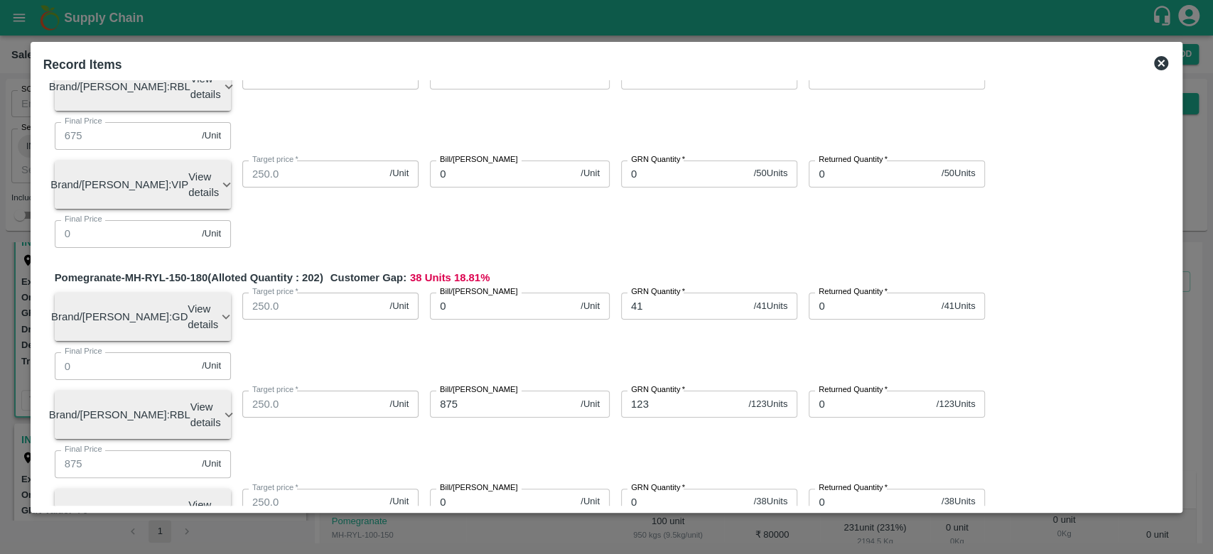
scroll to position [220, 0]
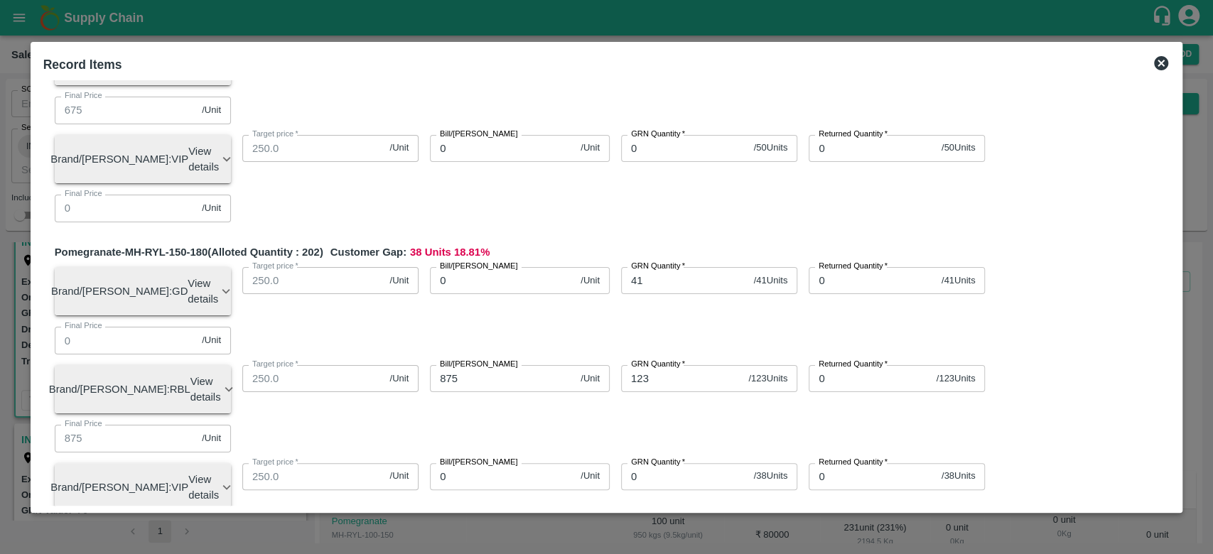
click at [522, 267] on input "0" at bounding box center [502, 280] width 145 height 27
type input "900"
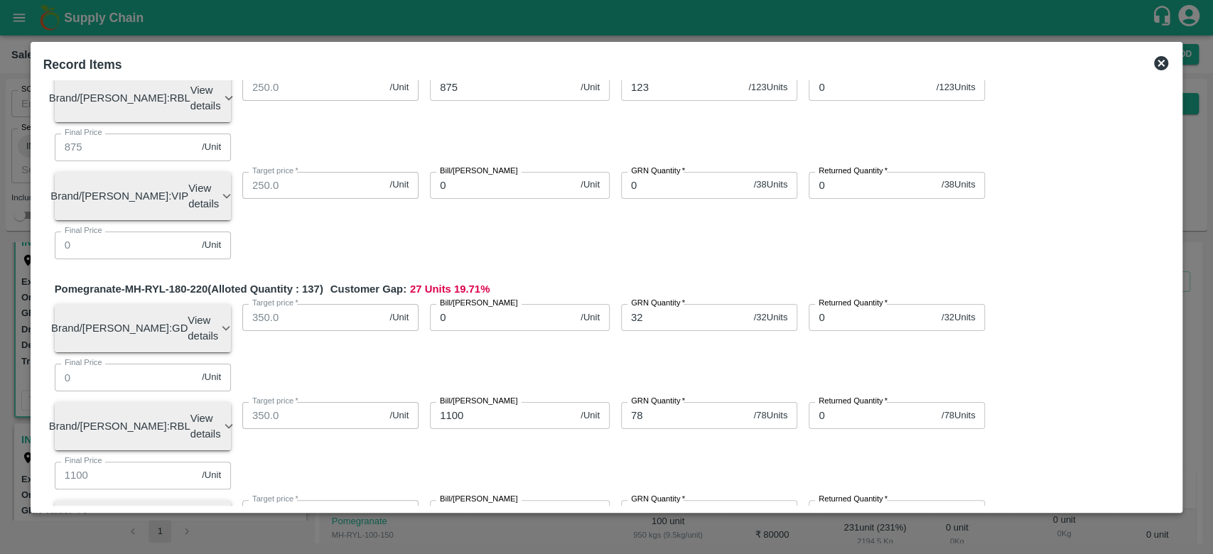
scroll to position [530, 0]
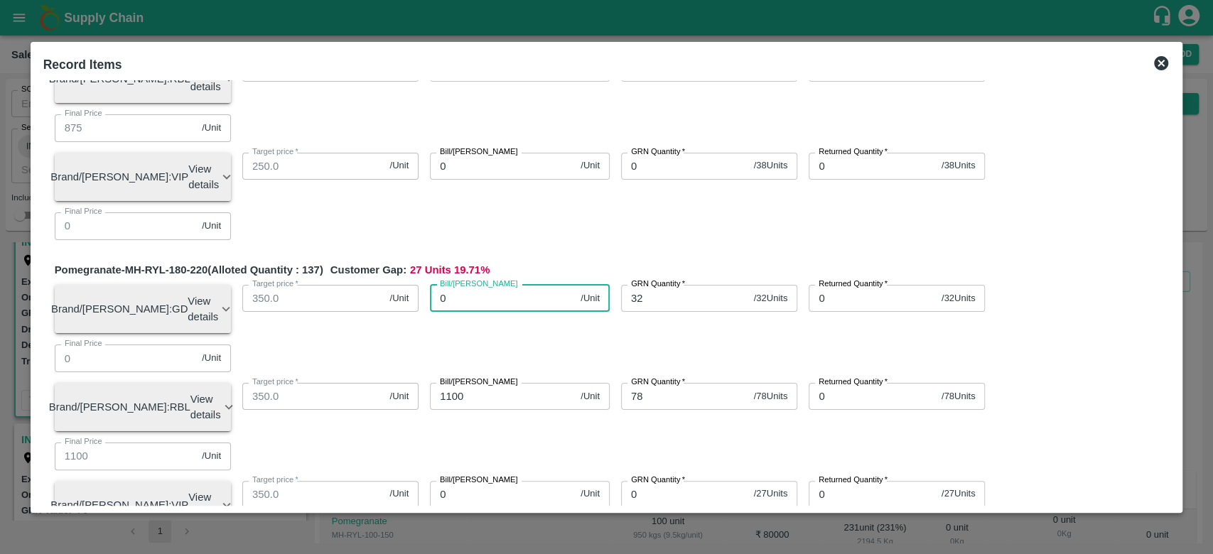
click at [519, 285] on input "0" at bounding box center [502, 298] width 145 height 27
type input "1100"
click at [523, 274] on div "Bill/[PERSON_NAME] 1100 /Unit Bill/[PERSON_NAME]" at bounding box center [514, 304] width 191 height 60
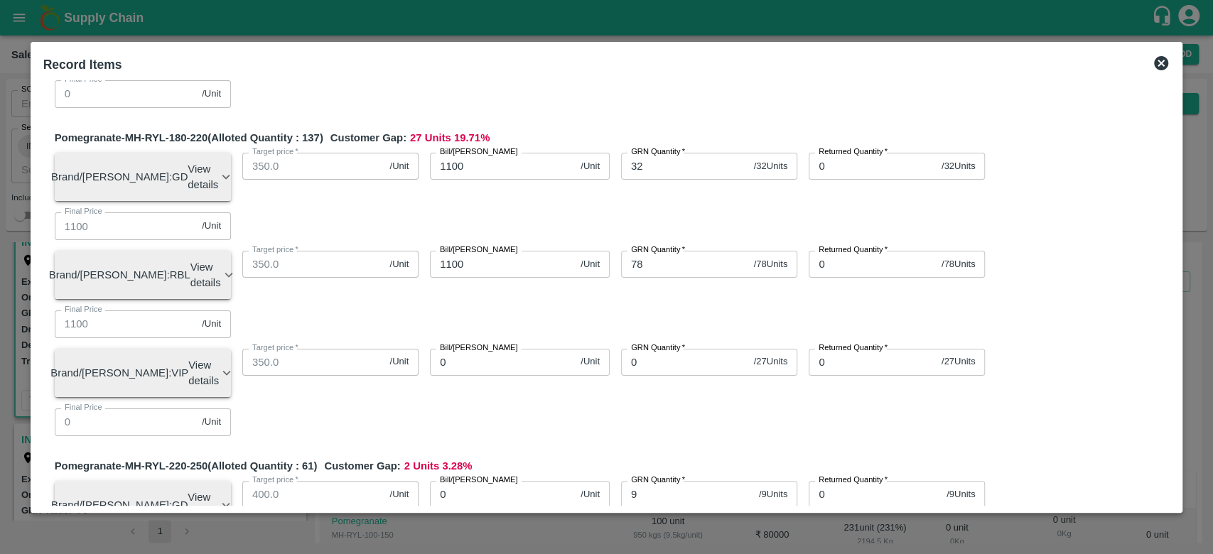
scroll to position [663, 0]
click at [478, 480] on input "0" at bounding box center [502, 493] width 145 height 27
type input "01"
type input "1"
type input "012"
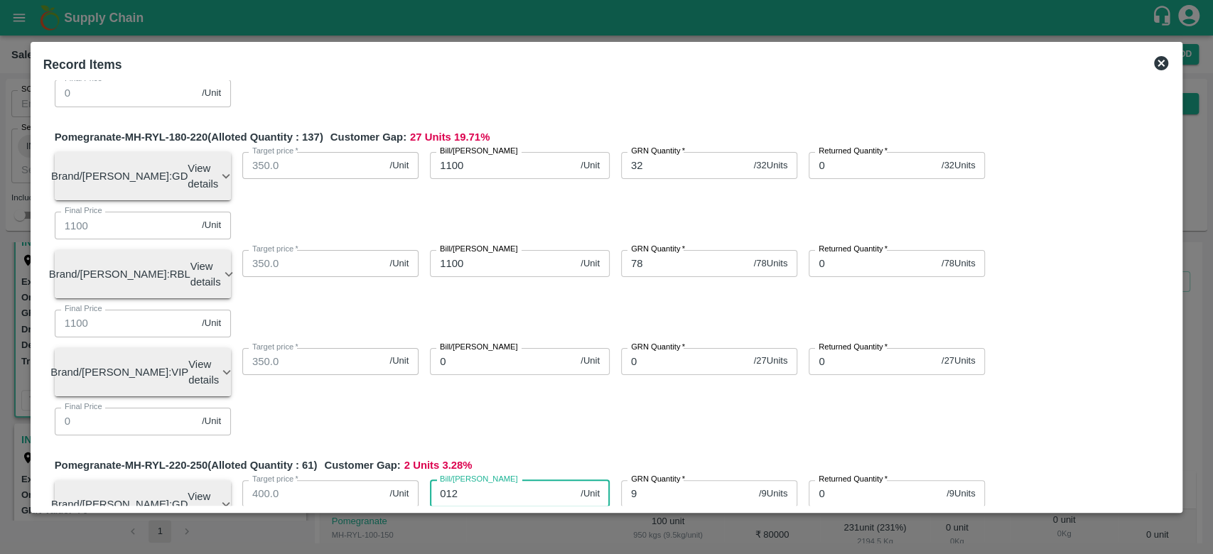
type input "12"
type input "0"
type input "120"
type input "1200"
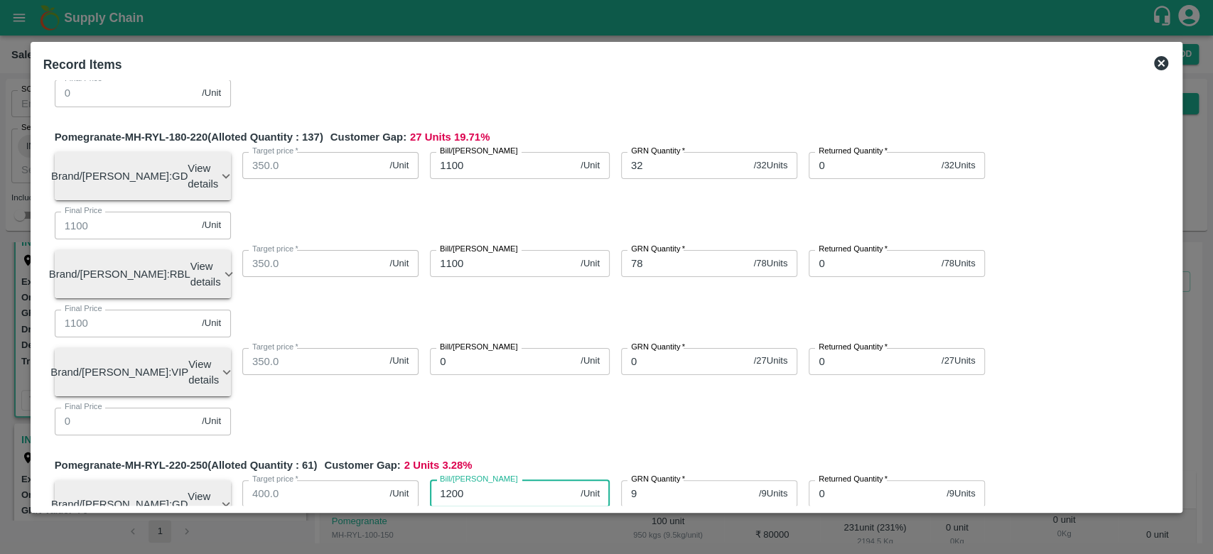
type input "1200"
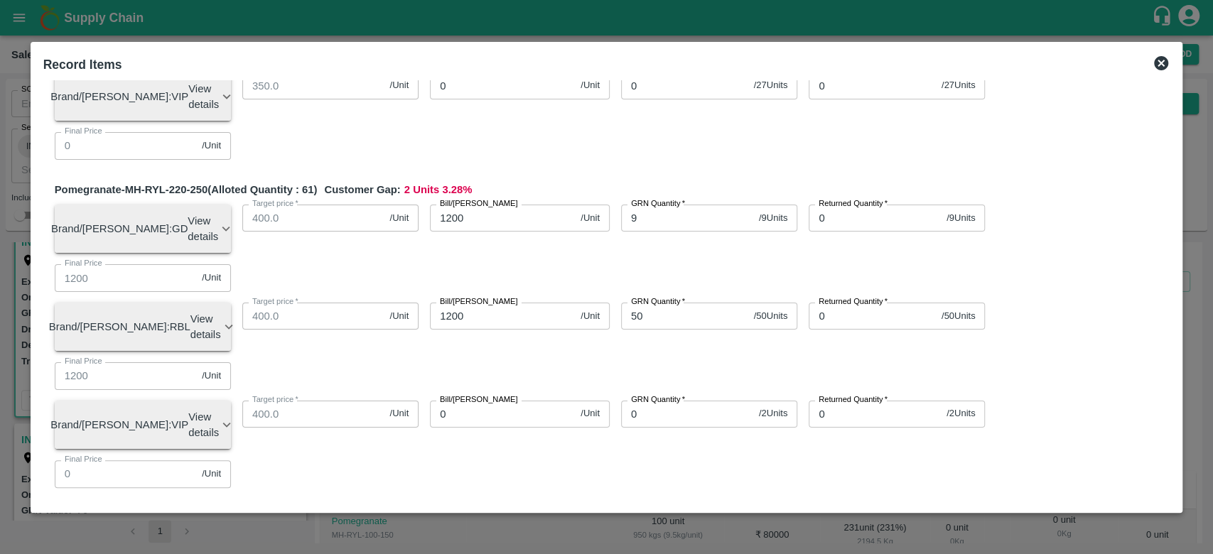
scroll to position [942, 0]
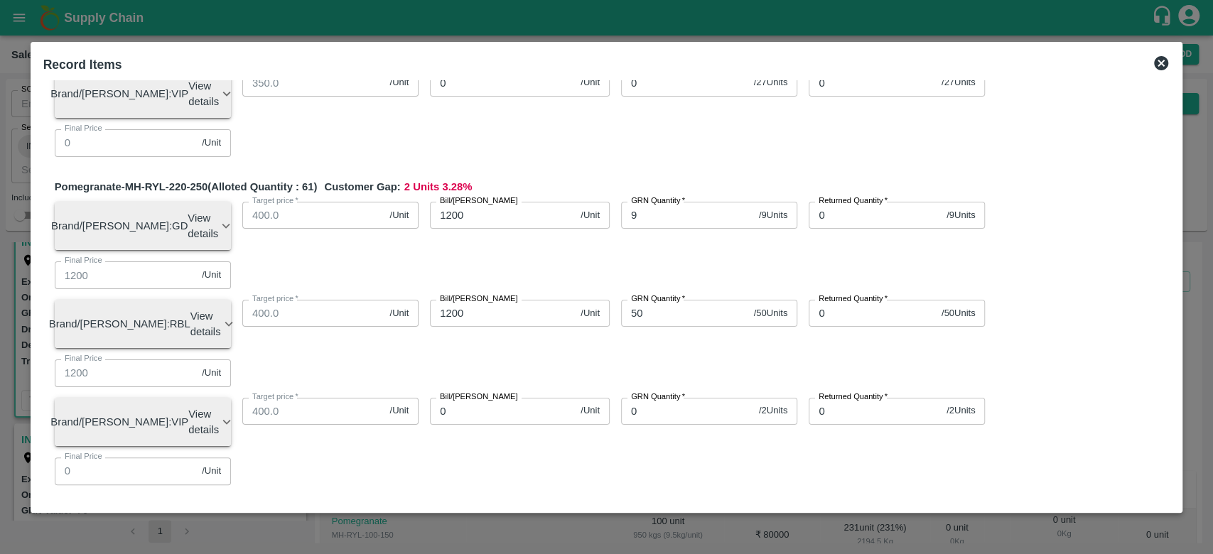
click at [493, 530] on input "0" at bounding box center [502, 543] width 145 height 27
type input "130"
type input "1300"
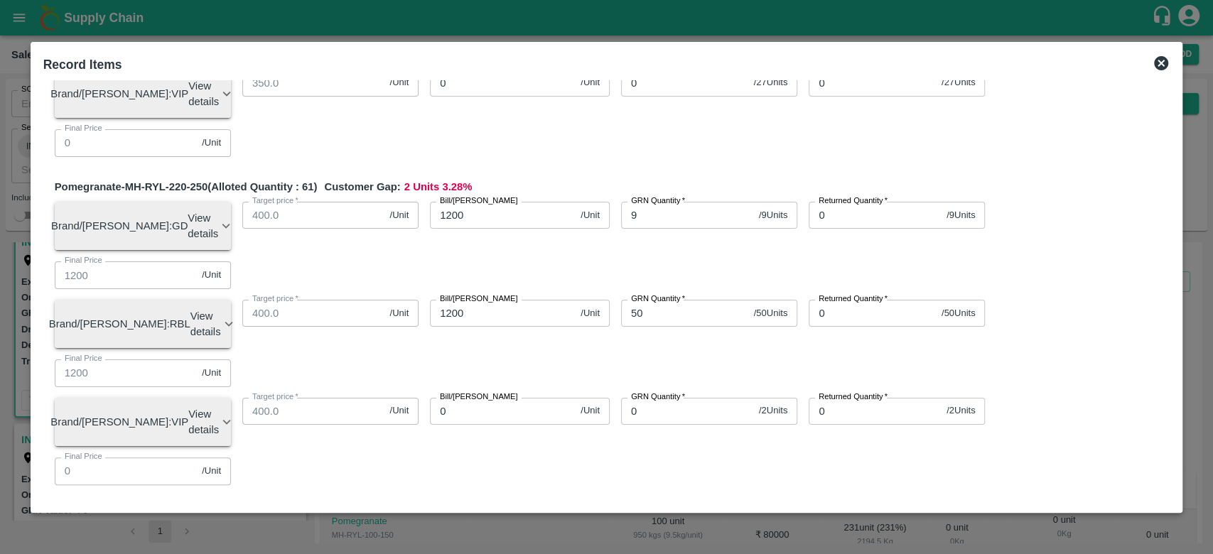
type input "1300"
click at [596, 179] on div "Pomegranate-MH-RYL-220-250 (Alloted Quantity : 61 ) Customer Gap: 2 Units 3.28 …" at bounding box center [613, 337] width 1116 height 317
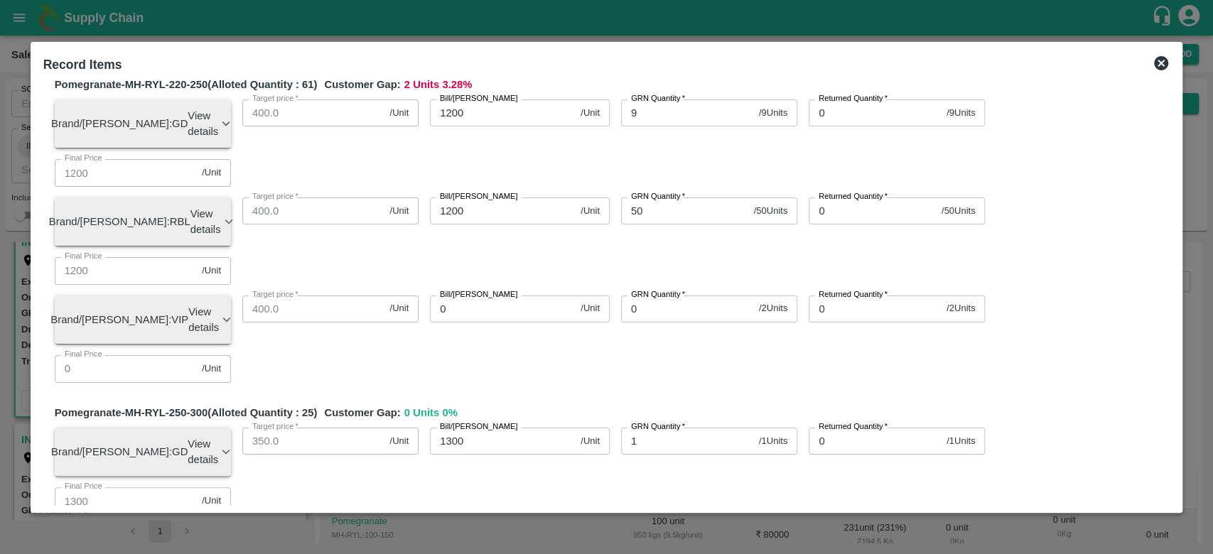
scroll to position [1050, 0]
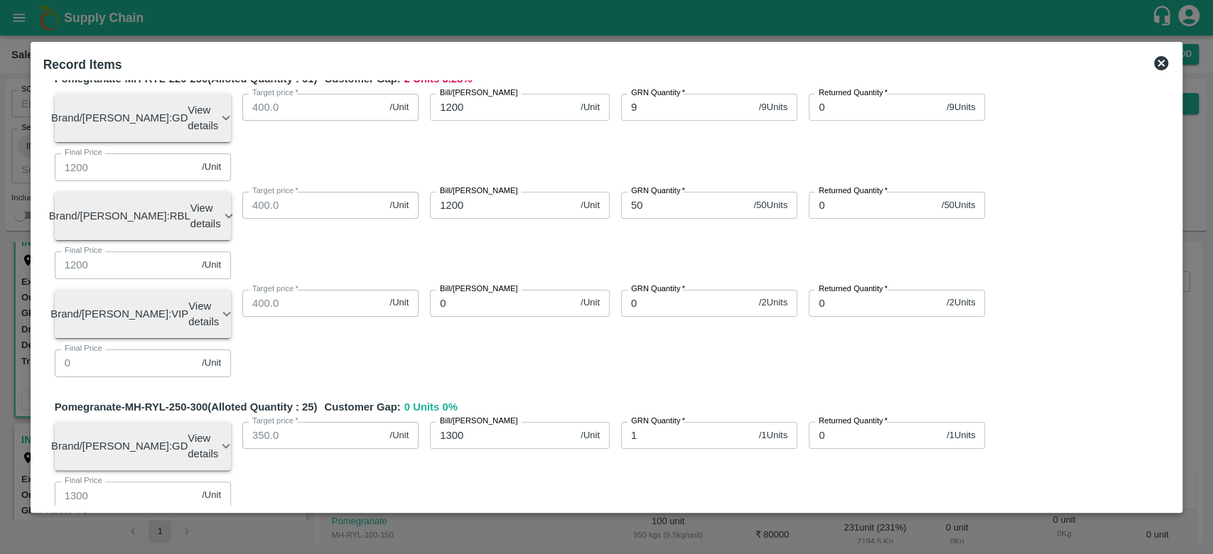
type input "500"
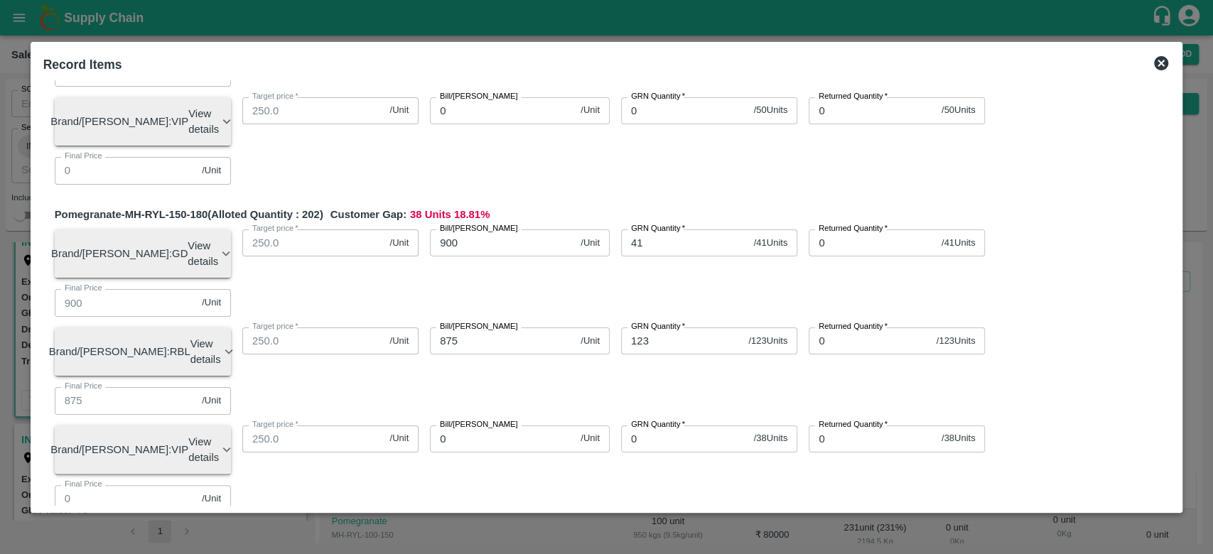
scroll to position [0, 0]
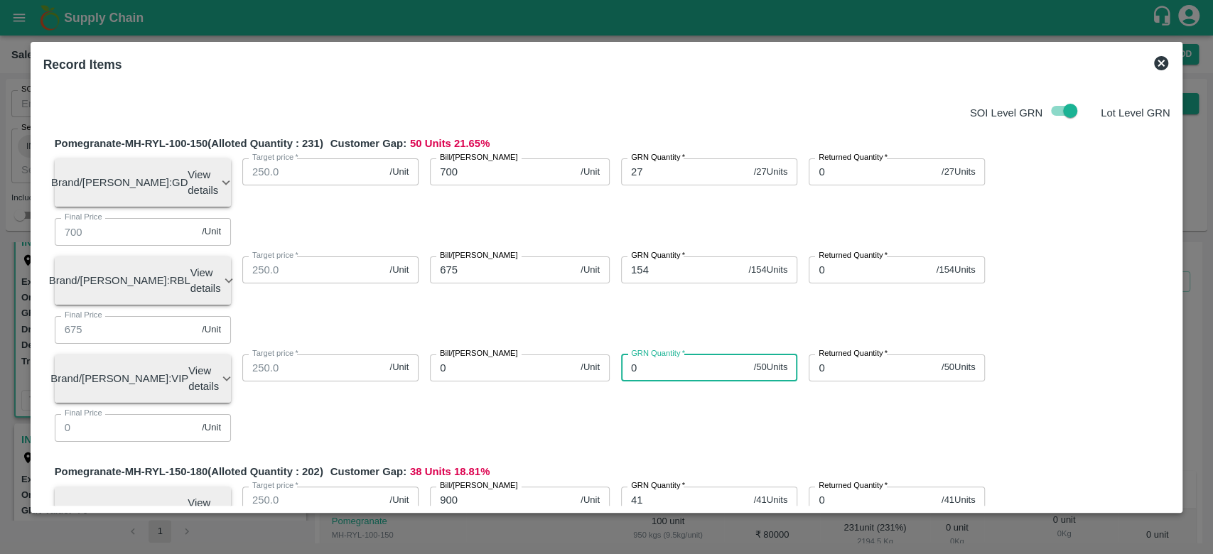
click at [657, 355] on input "0" at bounding box center [684, 368] width 127 height 27
type input "50"
click at [571, 343] on div "Bill/[PERSON_NAME] 0 /Unit Bill/[PERSON_NAME]" at bounding box center [514, 373] width 191 height 60
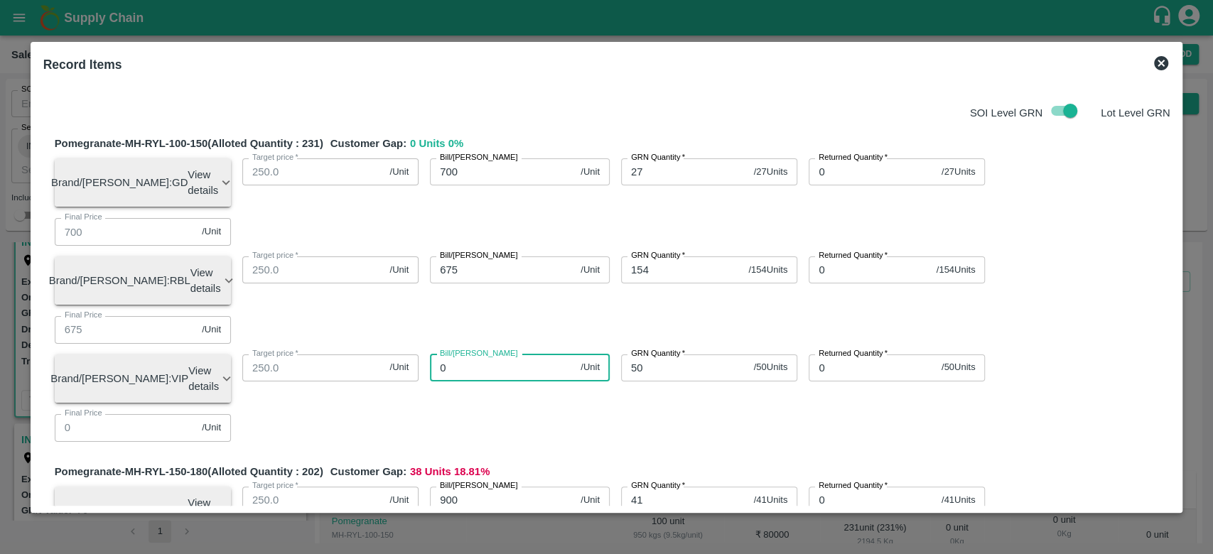
click at [510, 355] on input "0" at bounding box center [502, 368] width 145 height 27
type input "600"
click at [591, 342] on div "Pomegranate-MH-RYL-100-150 (Alloted Quantity : 231 ) Customer Gap: 0 Units 0 % …" at bounding box center [613, 294] width 1116 height 317
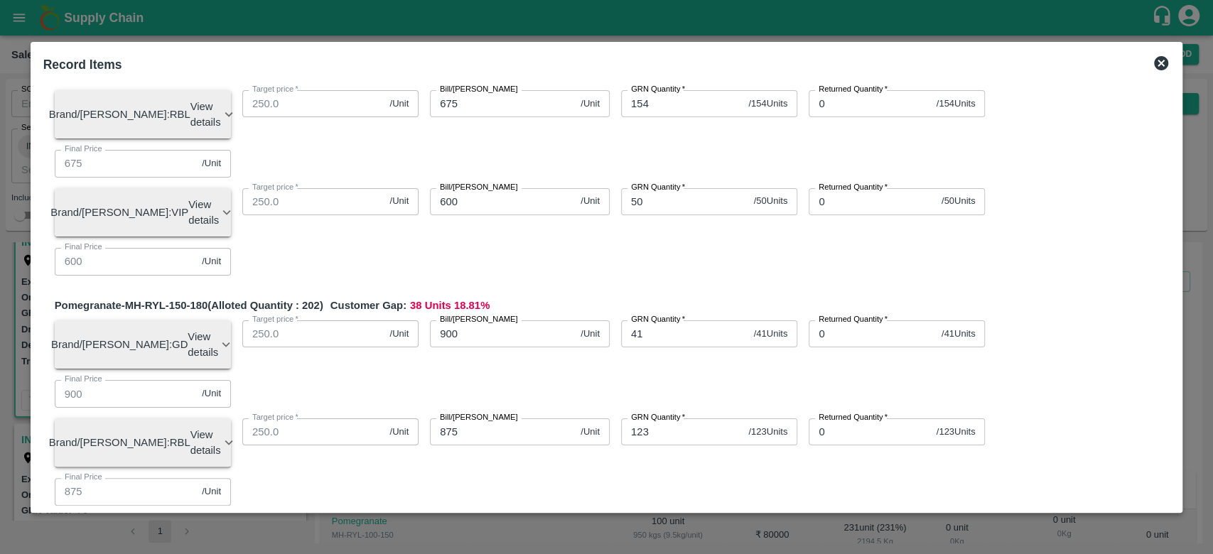
scroll to position [203, 0]
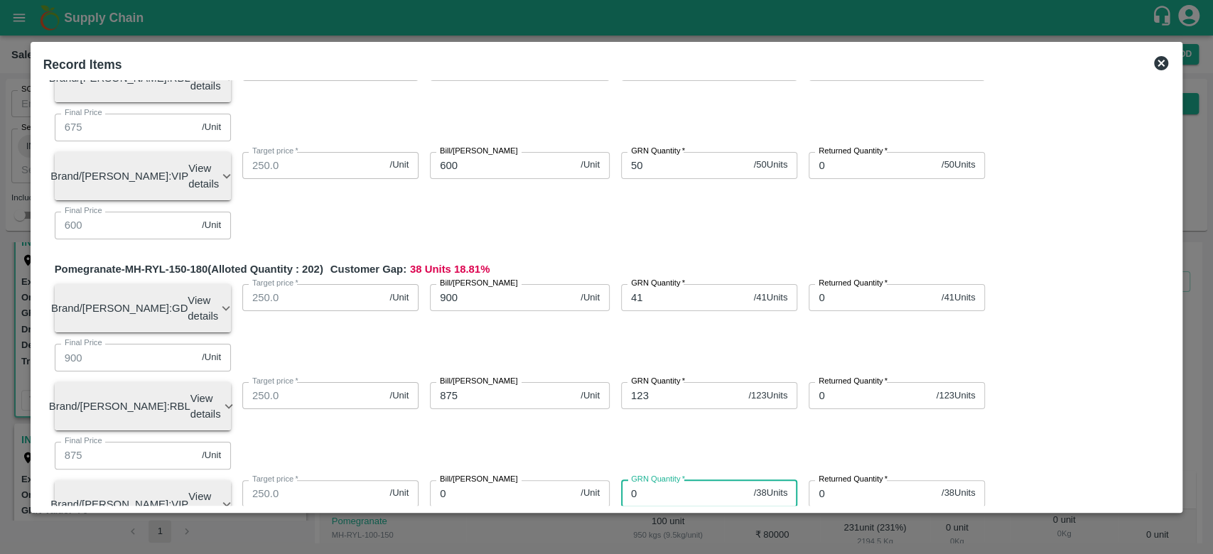
click at [652, 480] on input "0" at bounding box center [684, 493] width 127 height 27
type input "38"
click at [637, 469] on div "GRN Quantity   * 38 / 38 Units GRN Quantity" at bounding box center [704, 499] width 188 height 60
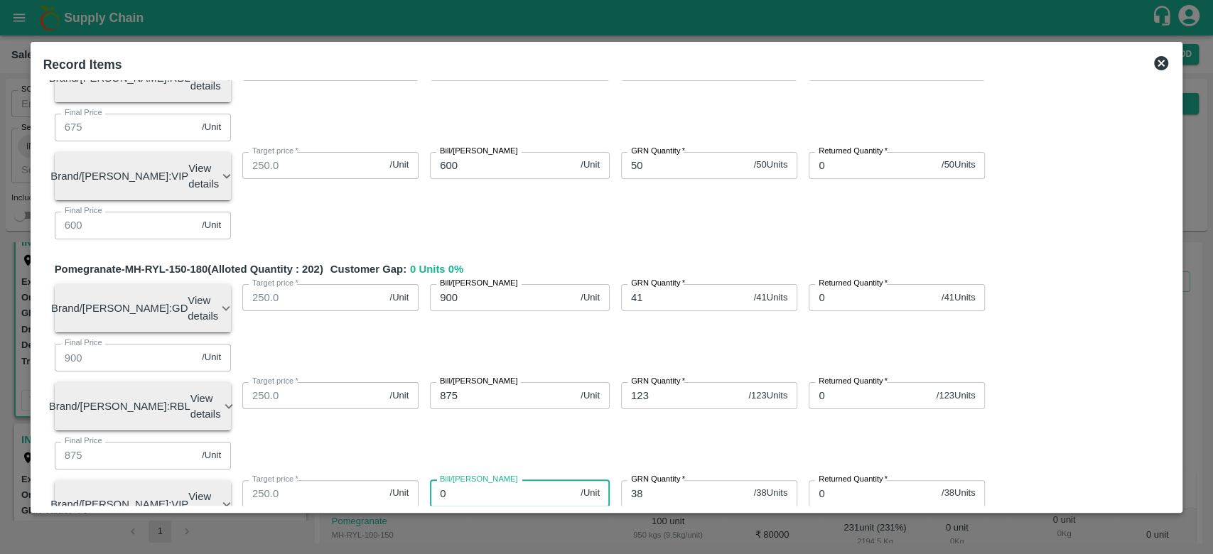
click at [471, 480] on input "0" at bounding box center [502, 493] width 145 height 27
type input "800"
click at [569, 372] on div "Pomegranate-MH-RYL-150-180 (Alloted Quantity : 202 ) Customer Gap: 0 Units 0 % …" at bounding box center [613, 420] width 1116 height 317
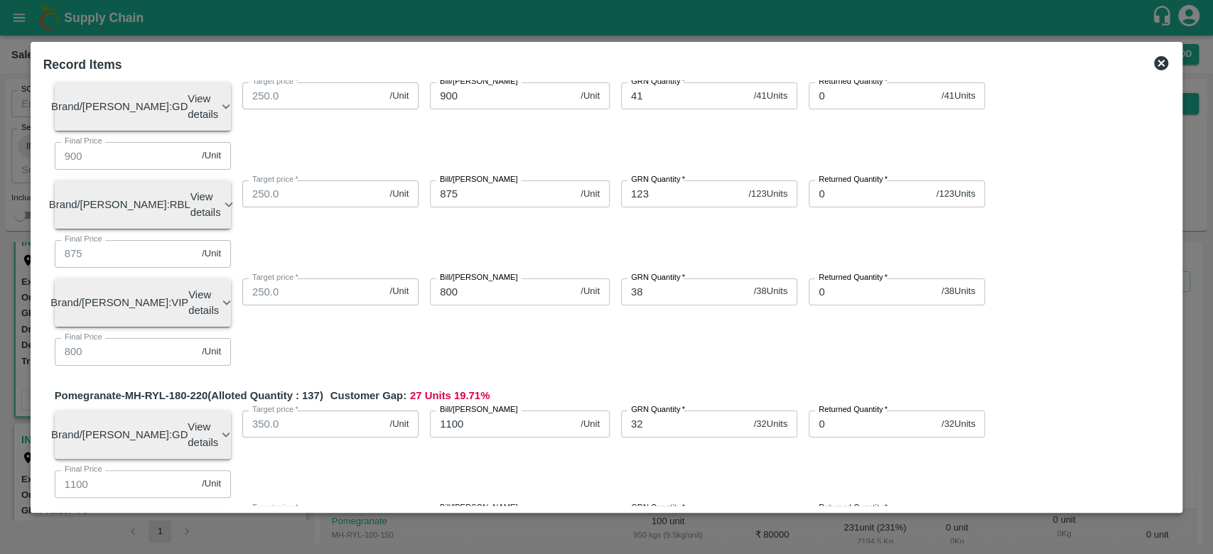
scroll to position [405, 0]
type input "27"
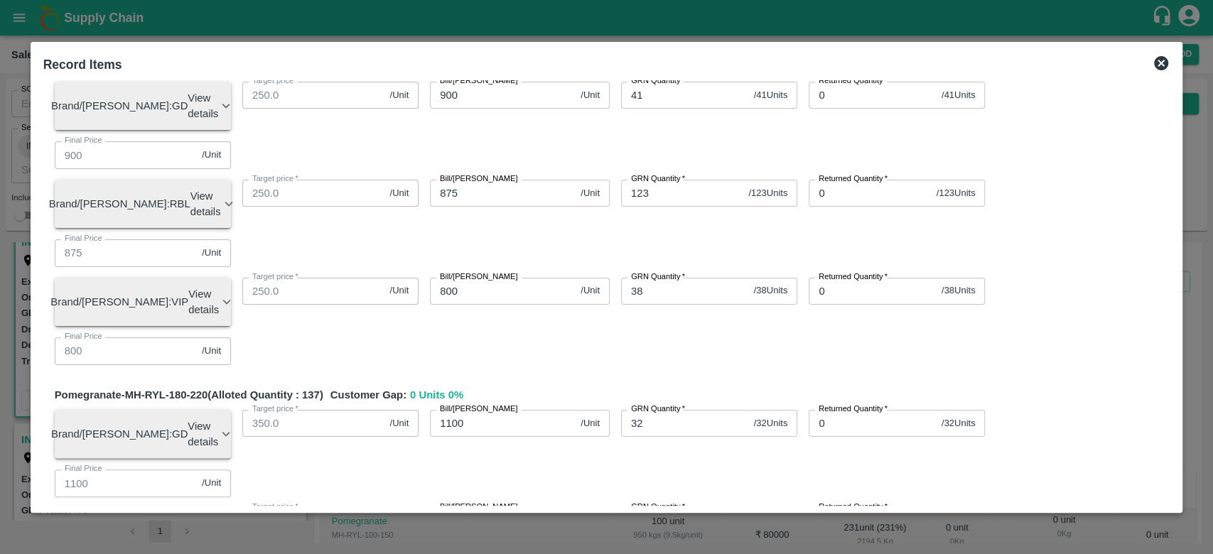
type input "1000"
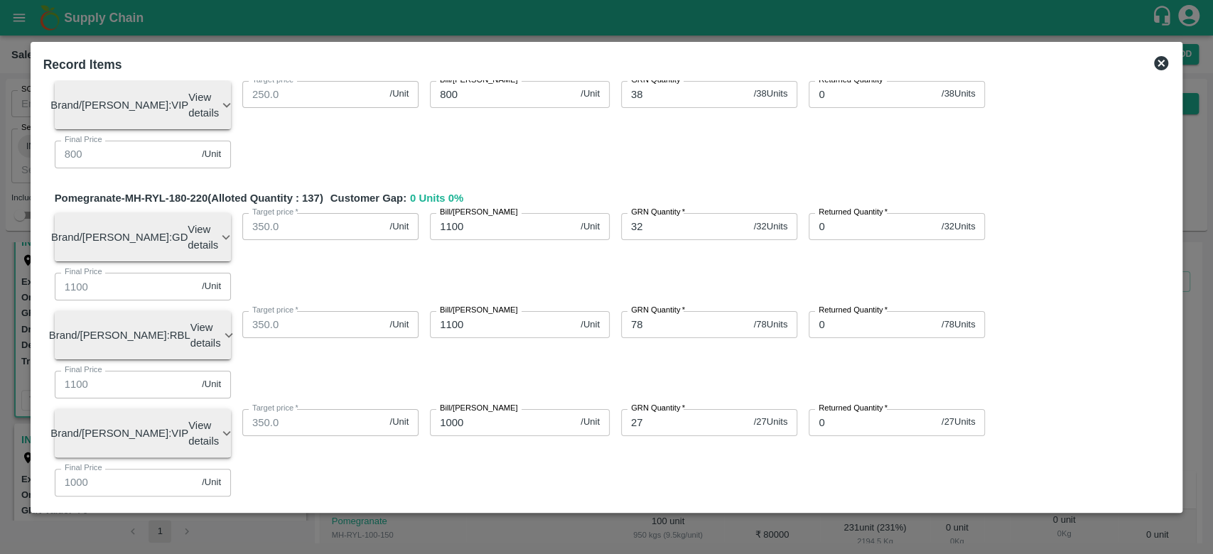
scroll to position [604, 0]
type input "2"
type input "1200"
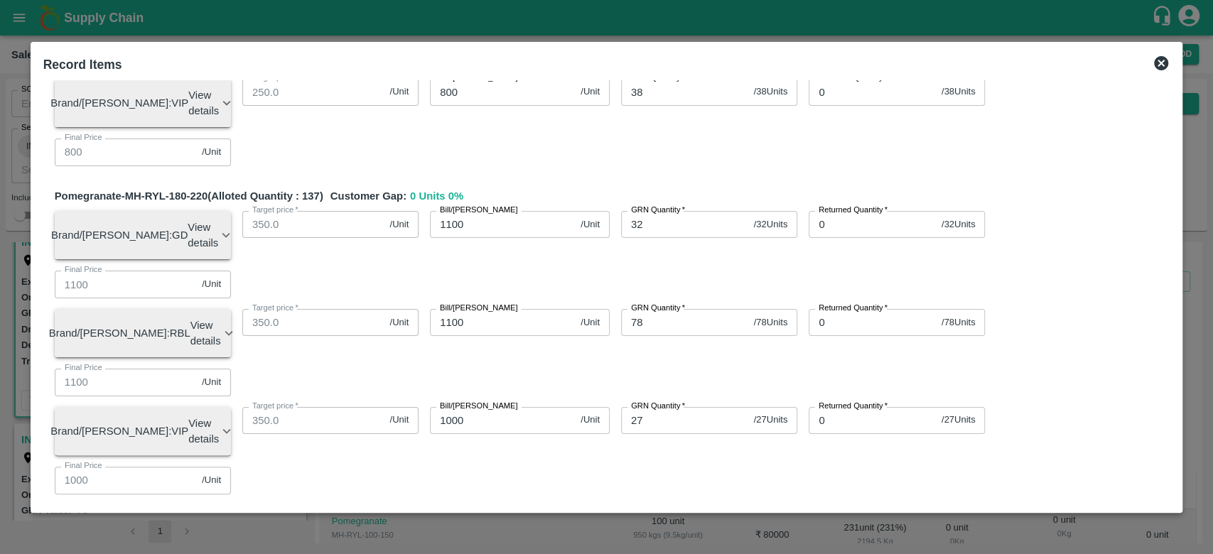
type input "1200"
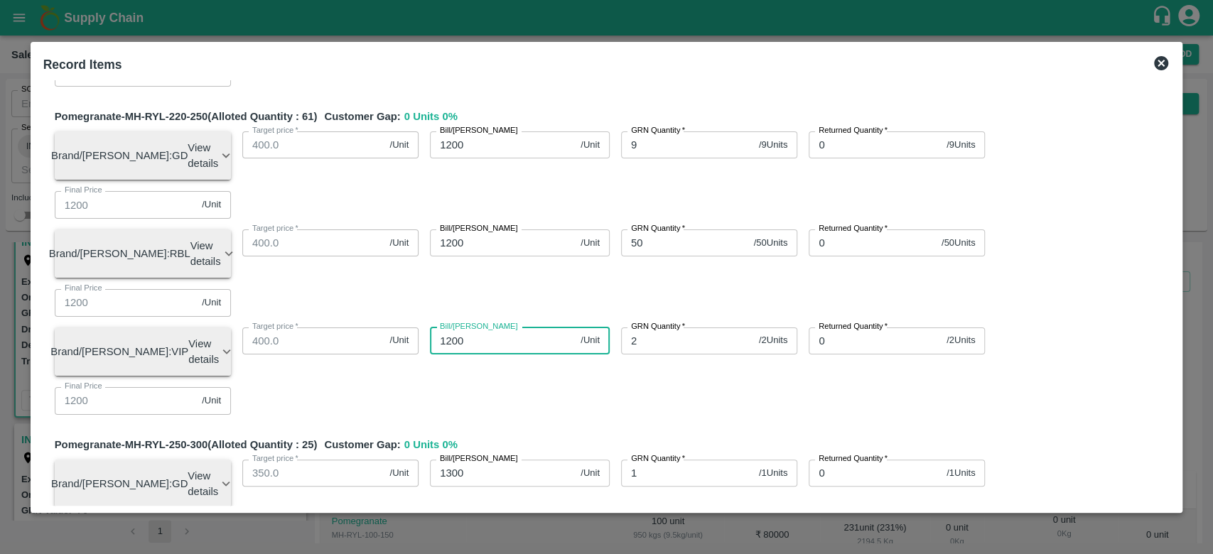
scroll to position [1065, 0]
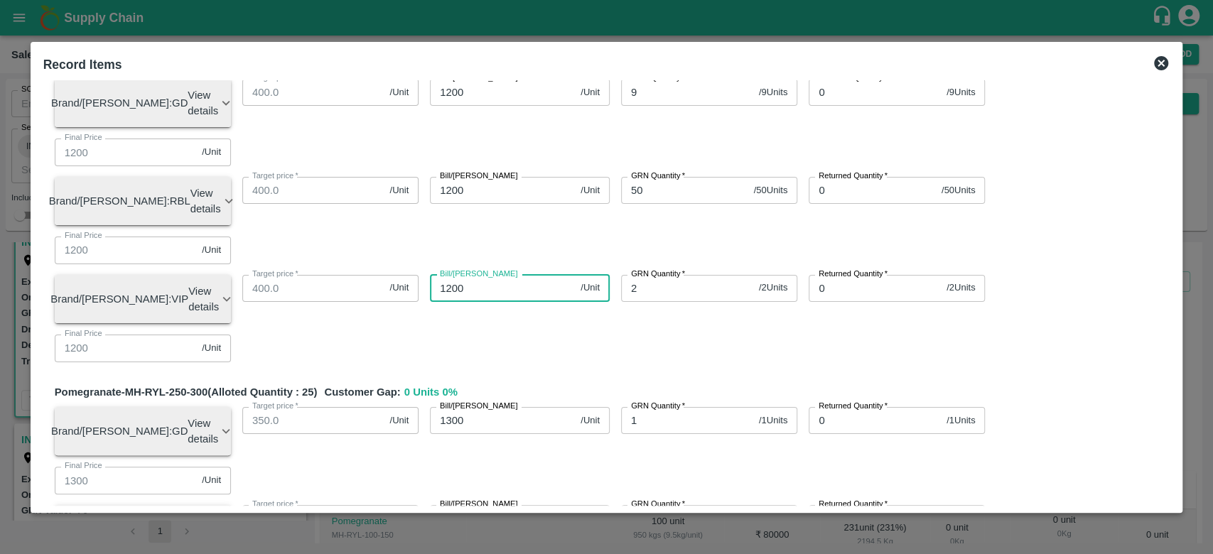
type input "1200"
type input "18"
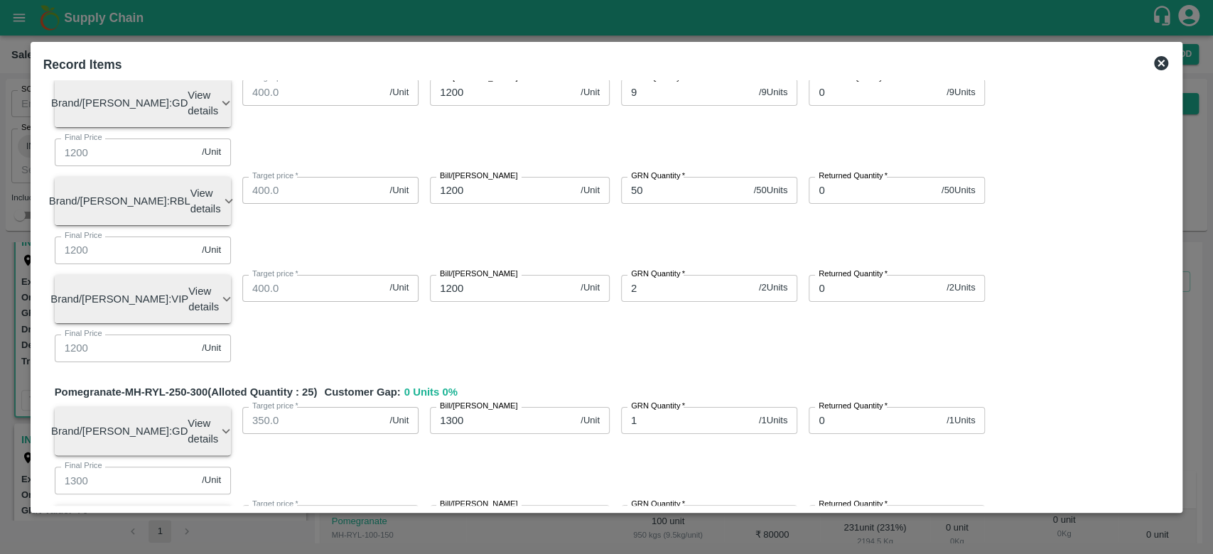
type input "500"
click at [637, 446] on div "Pomegranate-MH-RYL-100-150 (Alloted Quantity : 231 ) Customer Gap: 0 Units 0 % …" at bounding box center [606, 218] width 1127 height 2317
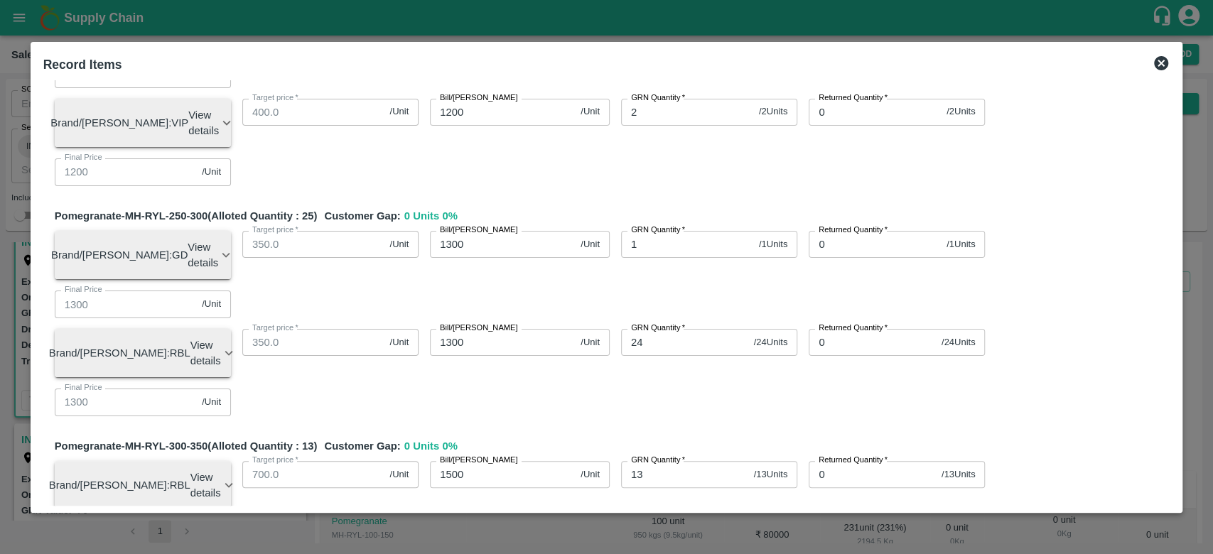
scroll to position [1244, 0]
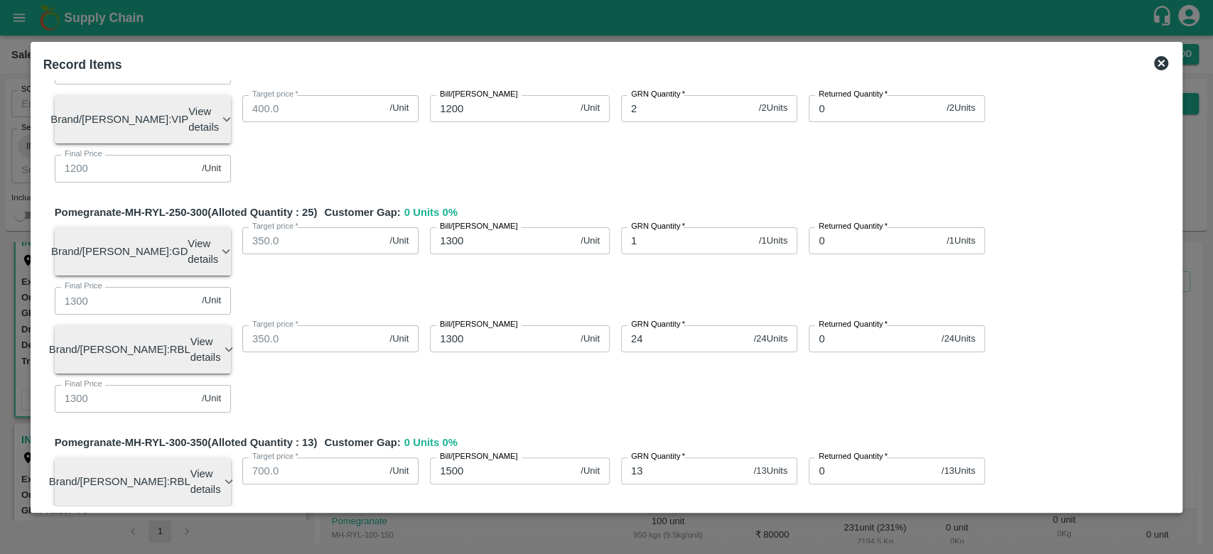
type input "25"
type input "400"
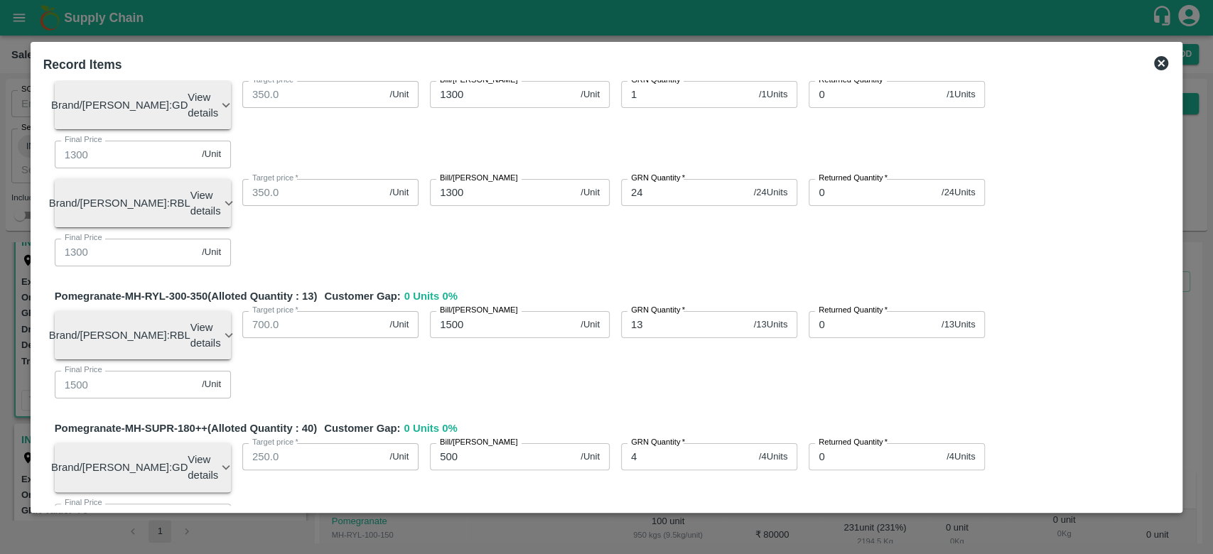
scroll to position [1407, 0]
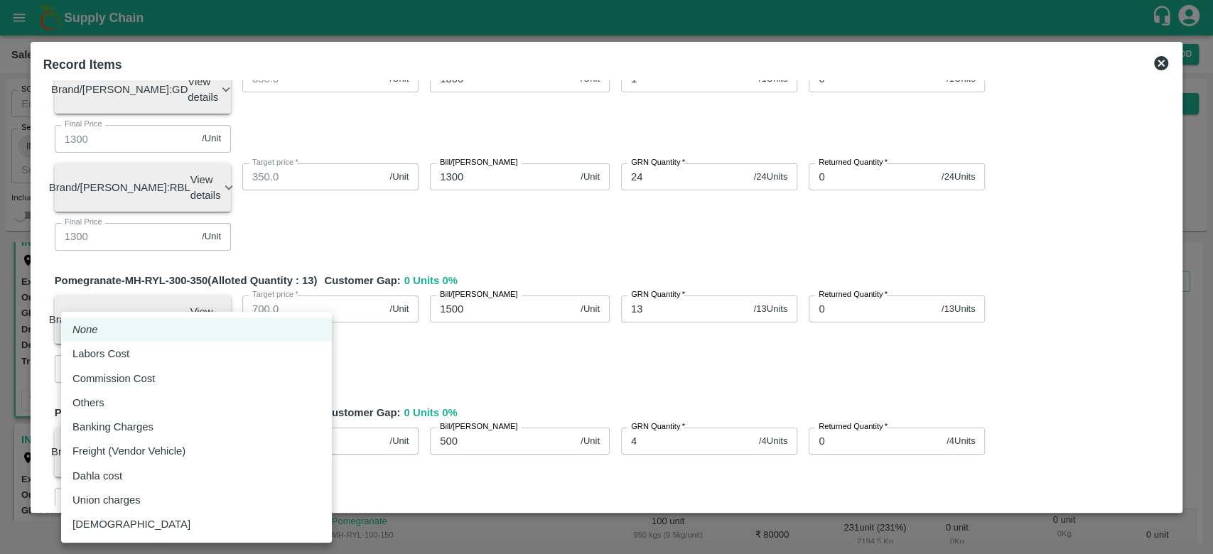
click at [220, 404] on body "Supply Chain Sales Orders Direct Customer Add SO ID SO ID Start Date Start Date…" at bounding box center [606, 277] width 1213 height 554
click at [114, 404] on div "Others" at bounding box center [196, 403] width 248 height 16
type input "Others"
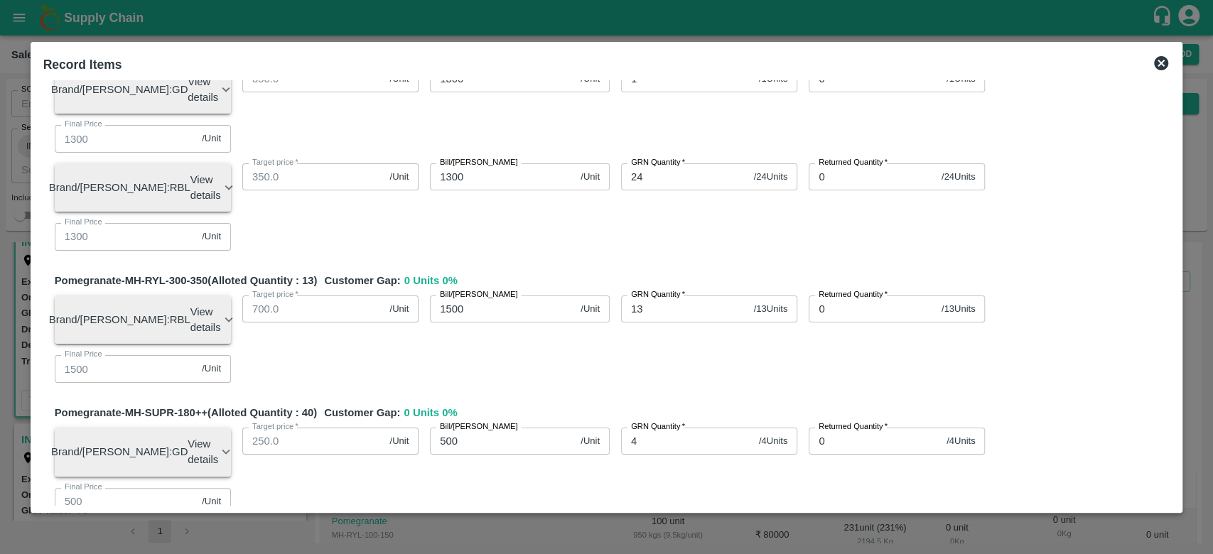
type input "11"
type input "674.98514"
type input "874.98514"
type input "1099.98514"
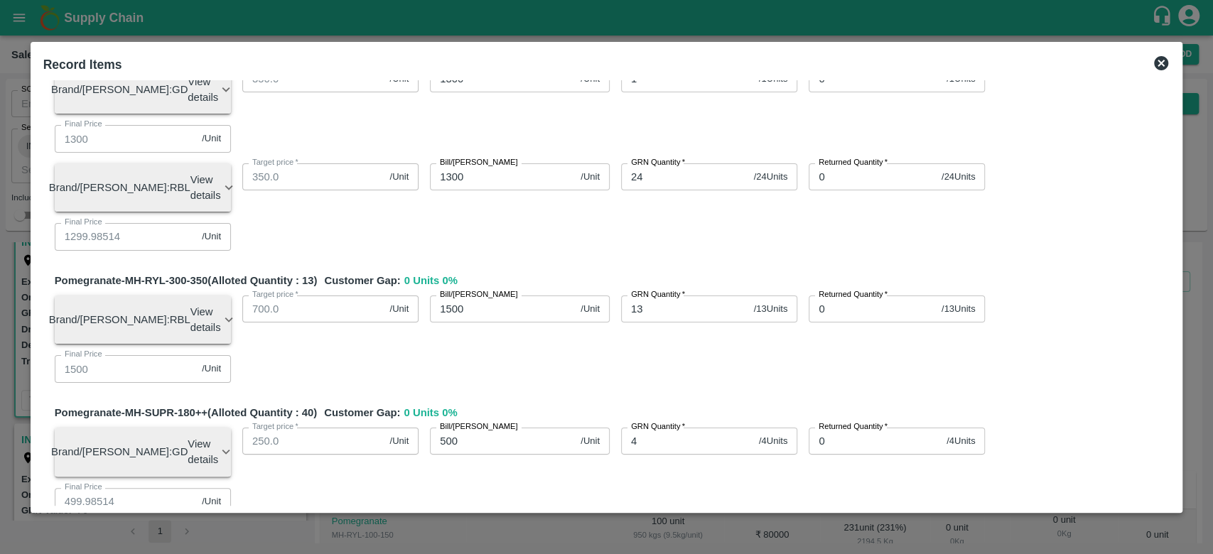
type input "1199.98514"
type input "1299.98514"
type input "1499.98514"
type input "499.98514"
type input "1649.98514"
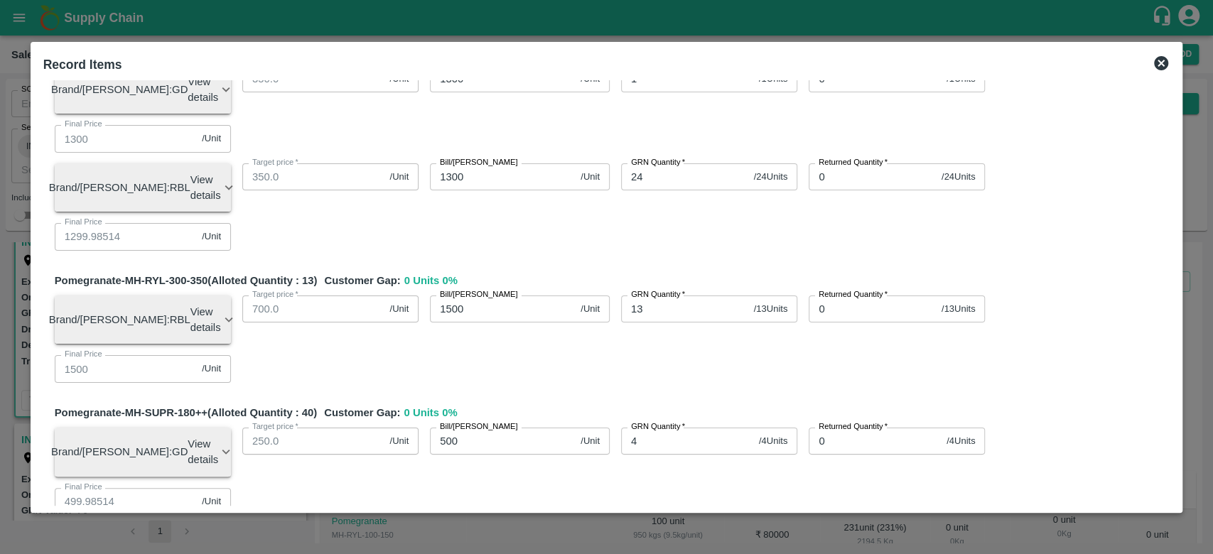
type input "699.98514"
type input "899.98514"
type input "1099.98514"
type input "1199.98514"
type input "1299.98514"
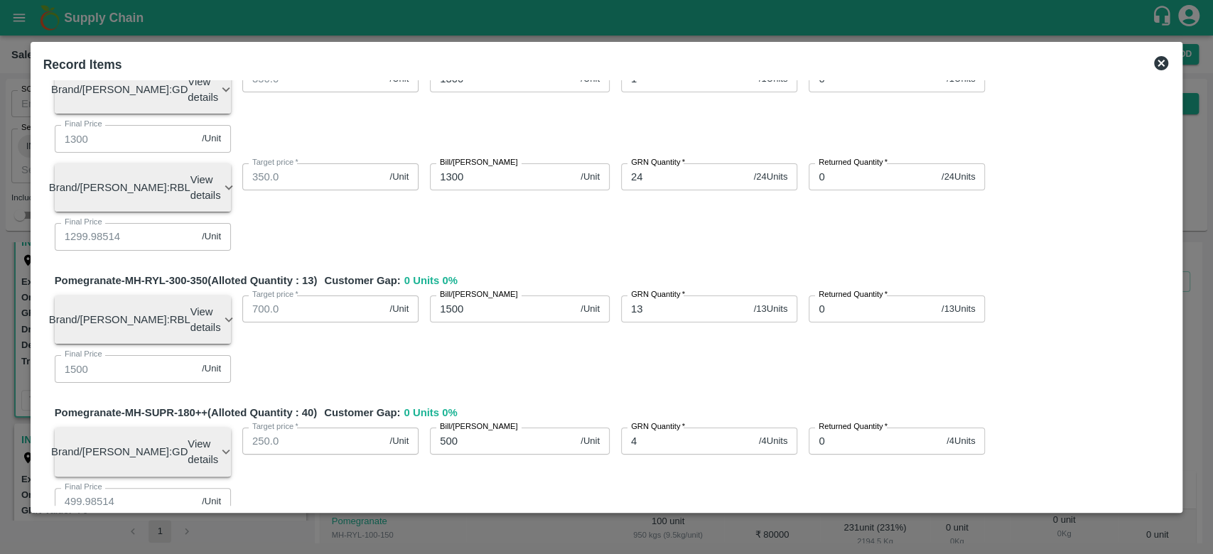
type input "499.98514"
type input "599.98514"
type input "799.98514"
type input "999.98514"
type input "1199.98514"
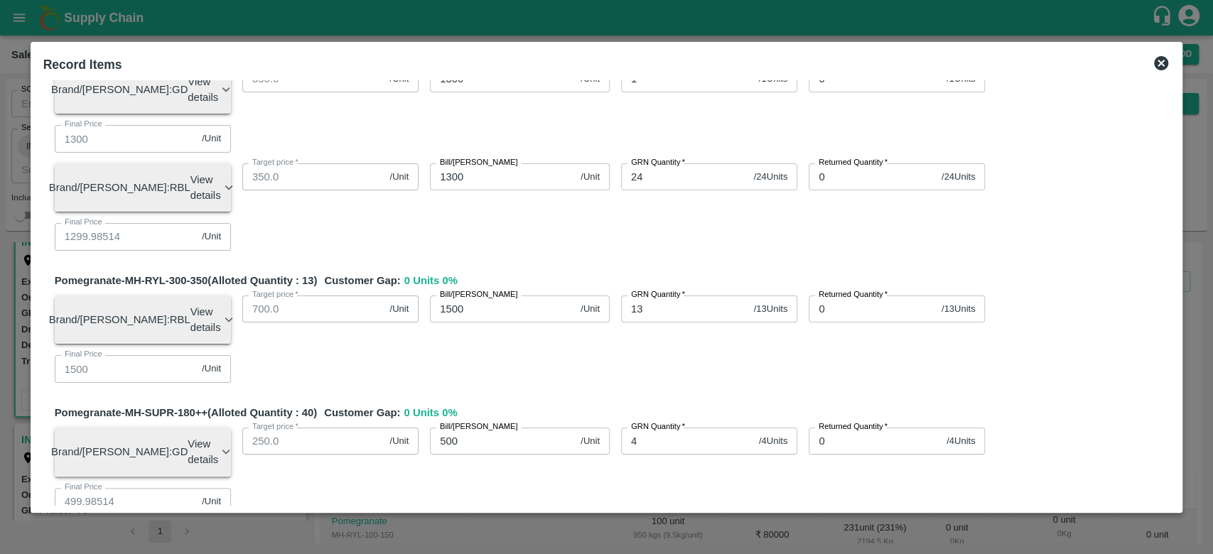
type input "499.98514"
type input "399.98514"
type input "0.01486"
type input "118"
type input "674.84054"
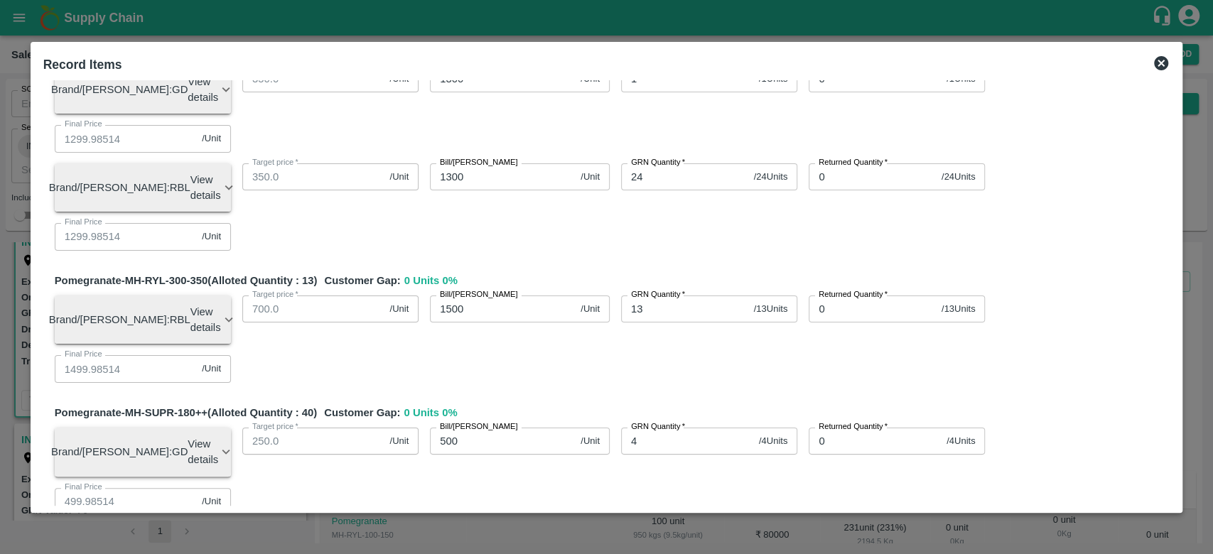
type input "874.84054"
type input "1099.84054"
type input "1199.84054"
type input "1299.84054"
type input "1499.84054"
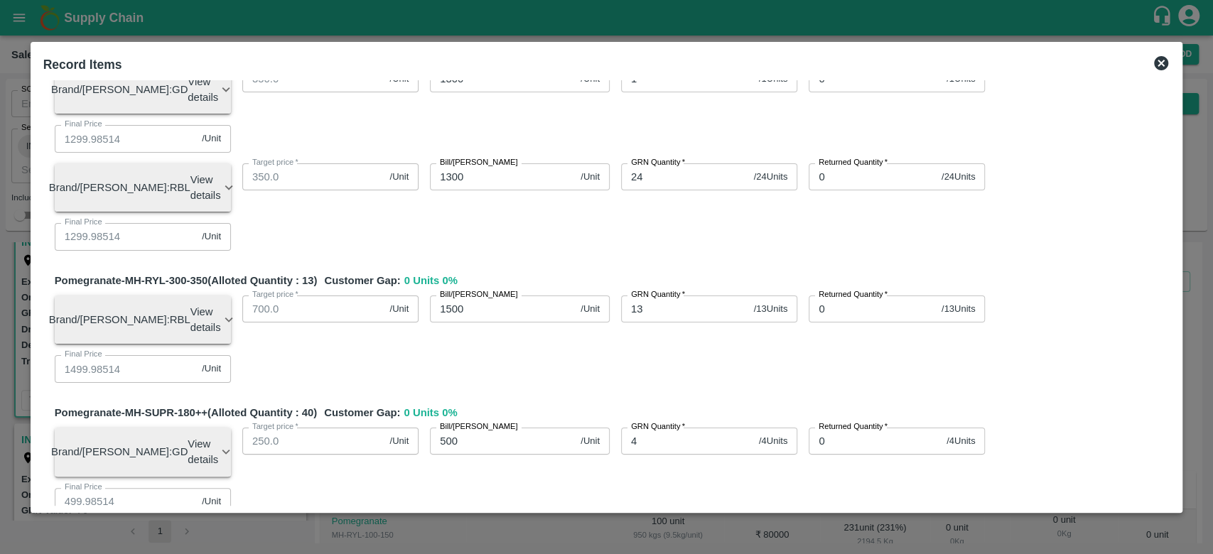
type input "499.84054"
type input "1649.84054"
type input "699.84054"
type input "899.84054"
type input "1099.84054"
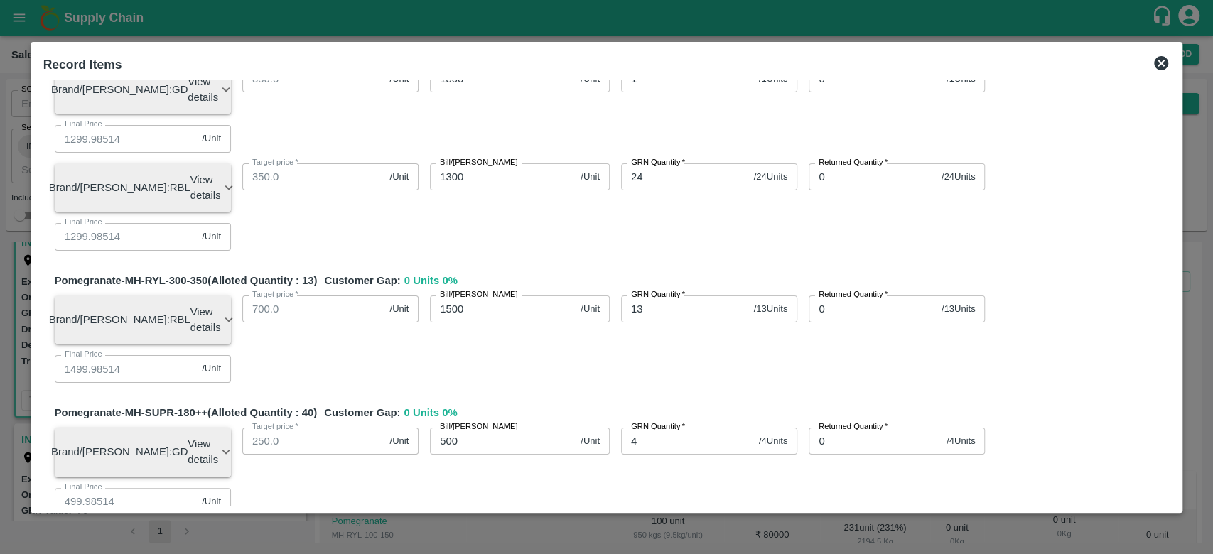
type input "1199.84054"
type input "1299.84054"
type input "499.84054"
type input "599.84054"
type input "799.84054"
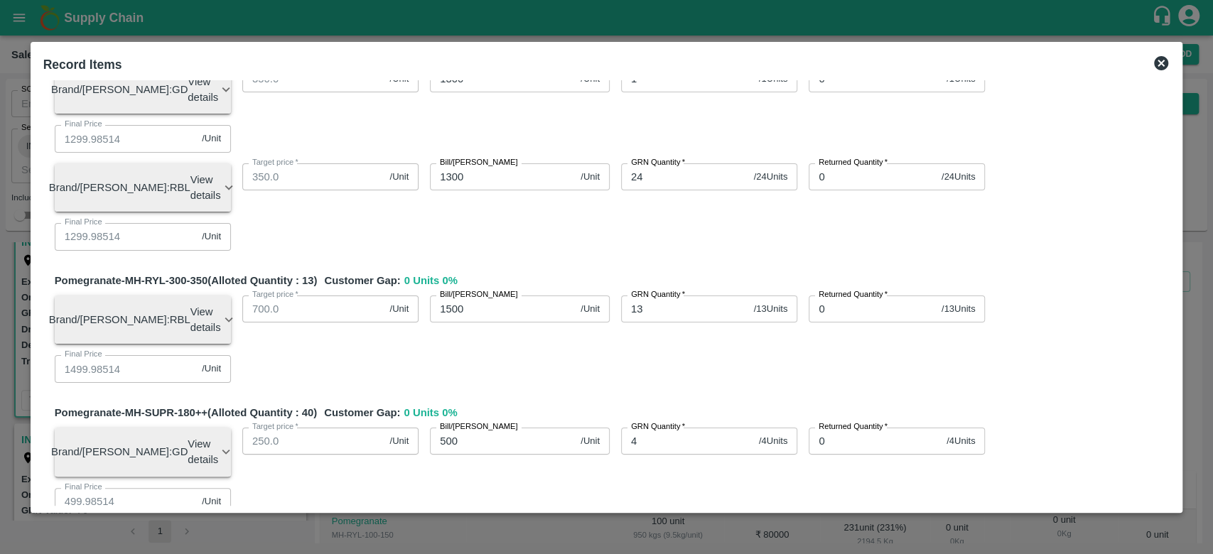
type input "999.84054"
type input "1199.84054"
type input "499.84054"
type input "399.84054"
type input "0.15946"
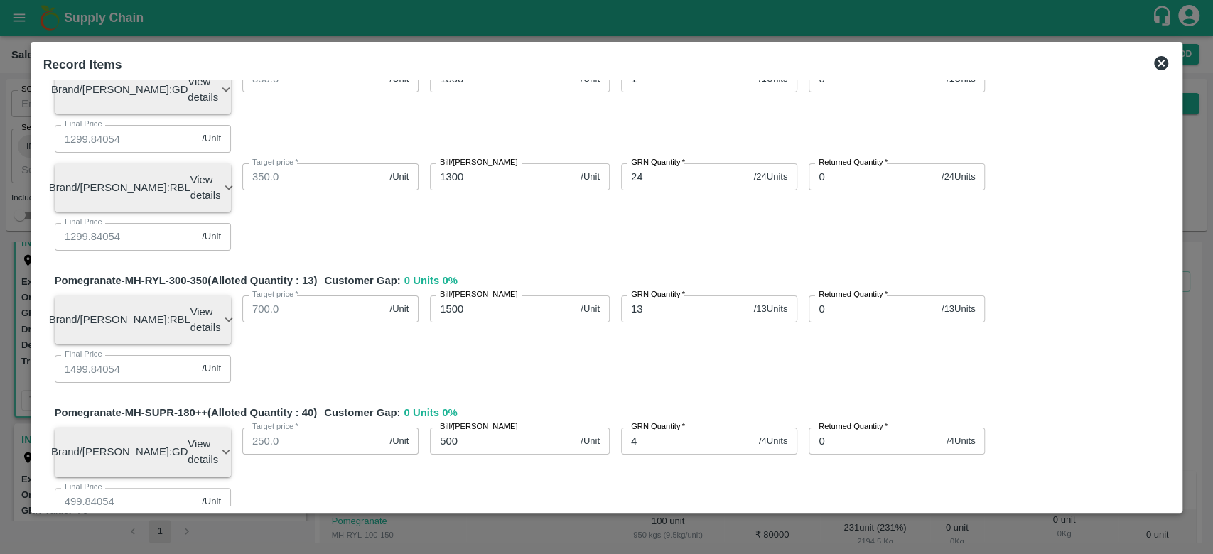
type input "1184"
type input "673.4"
type input "873.4"
type input "1098.4"
type input "1198.4"
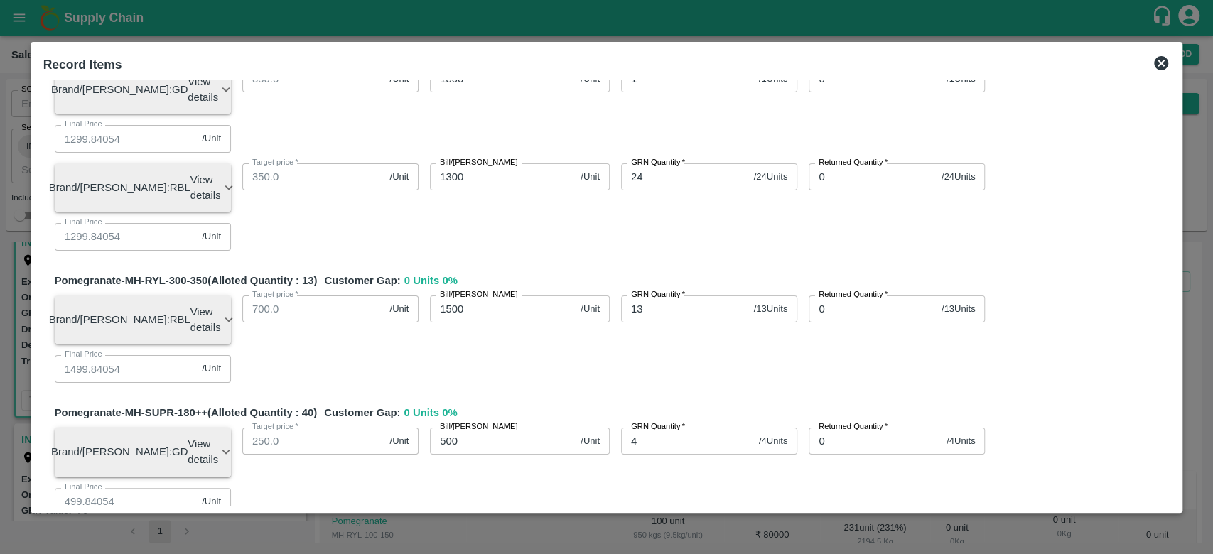
type input "1298.4"
type input "1498.4"
type input "498.4"
type input "1648.4"
type input "698.4"
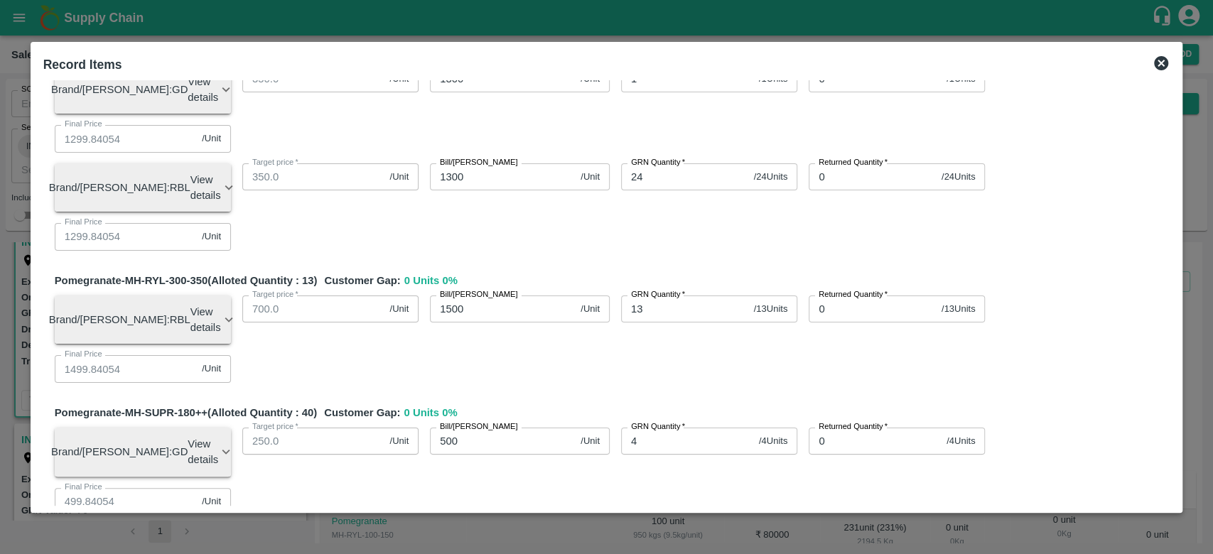
type input "898.4"
type input "1098.4"
type input "1198.4"
type input "1298.4"
type input "498.4"
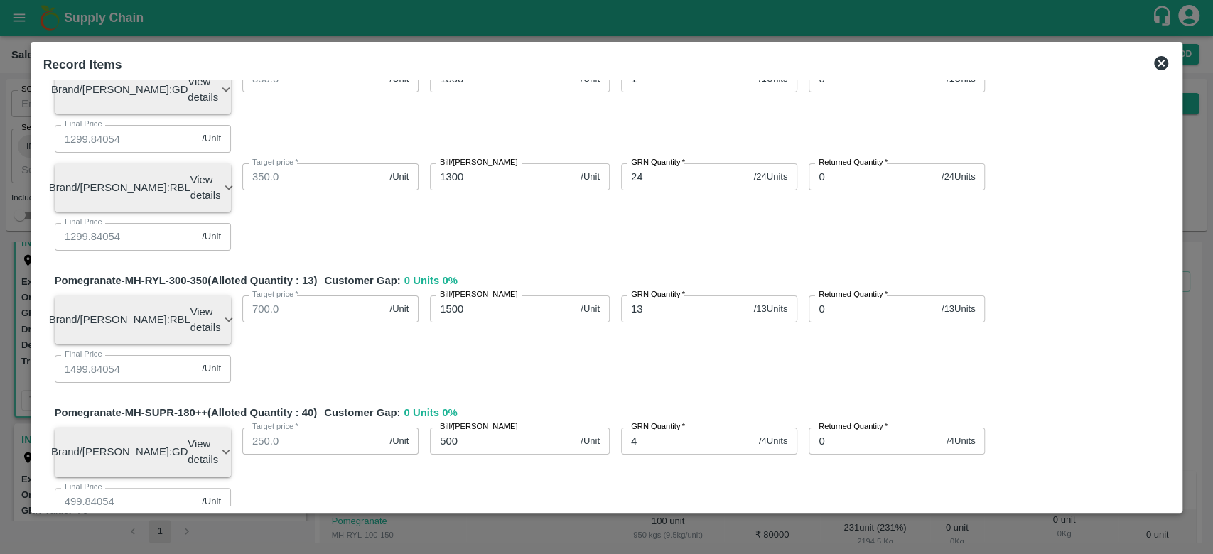
type input "598.4"
type input "798.4"
type input "998.4"
type input "1198.4"
type input "498.4"
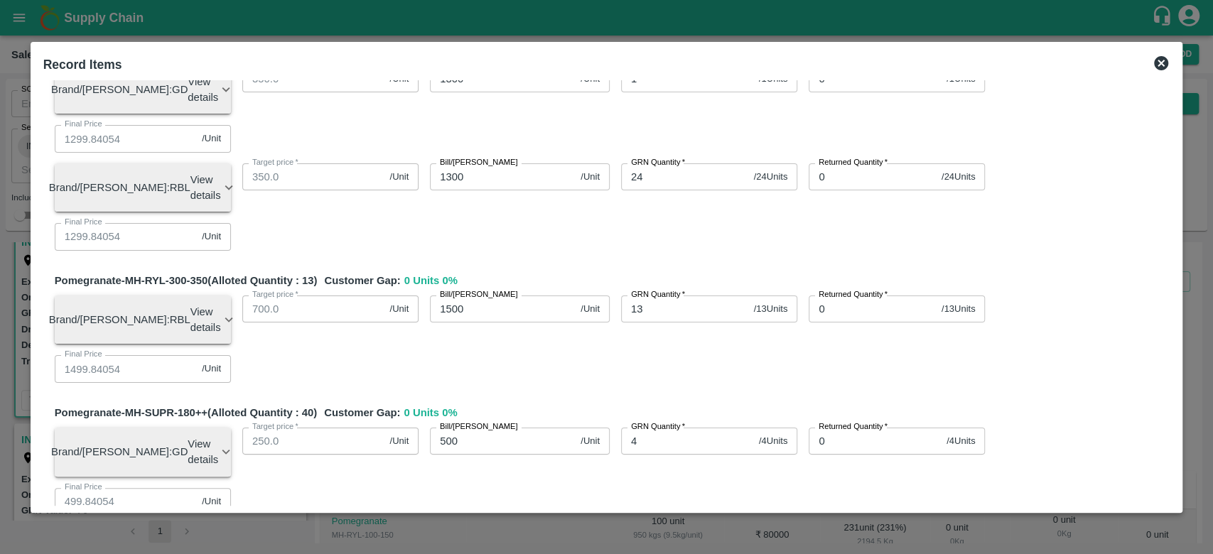
type input "398.4"
type input "1.6"
type input "11840"
type input "659"
type input "859"
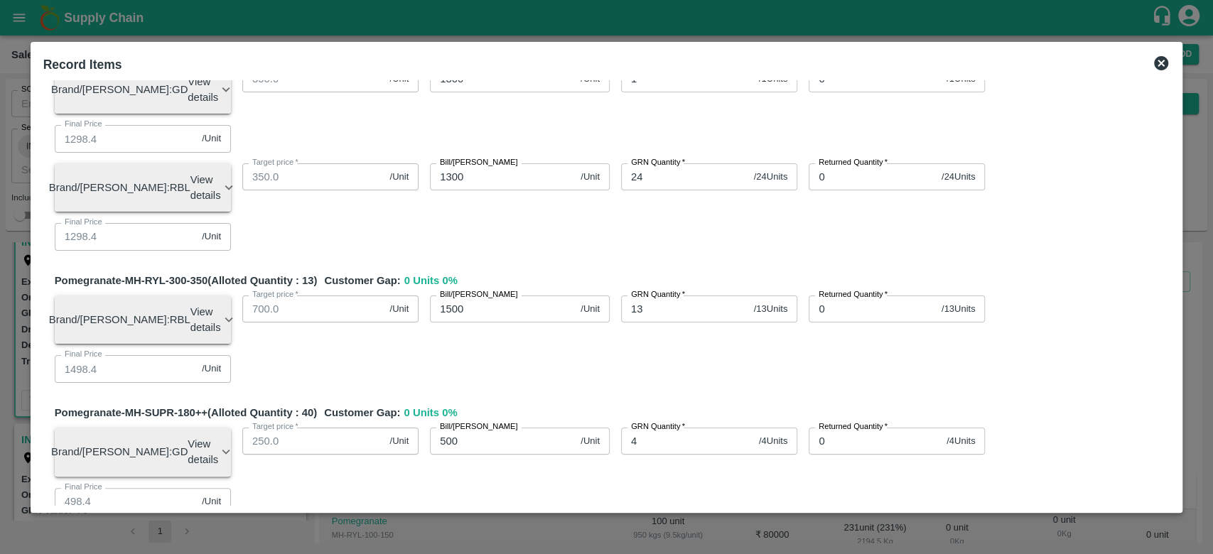
type input "1084"
type input "1184"
type input "1284"
type input "1484"
type input "484"
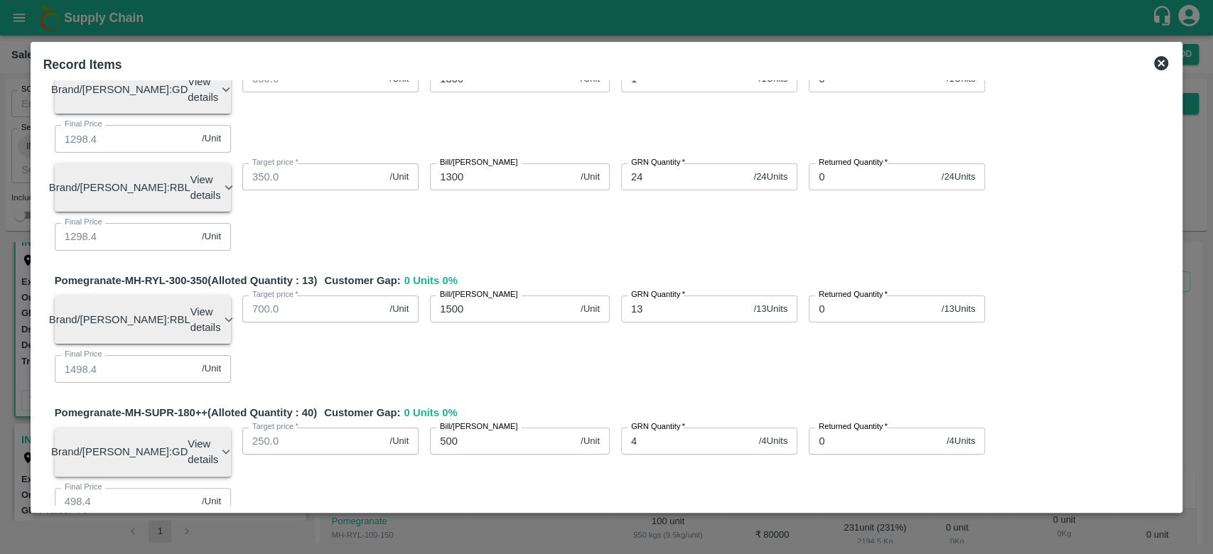
type input "1634"
type input "684"
type input "884"
type input "1084"
type input "1184"
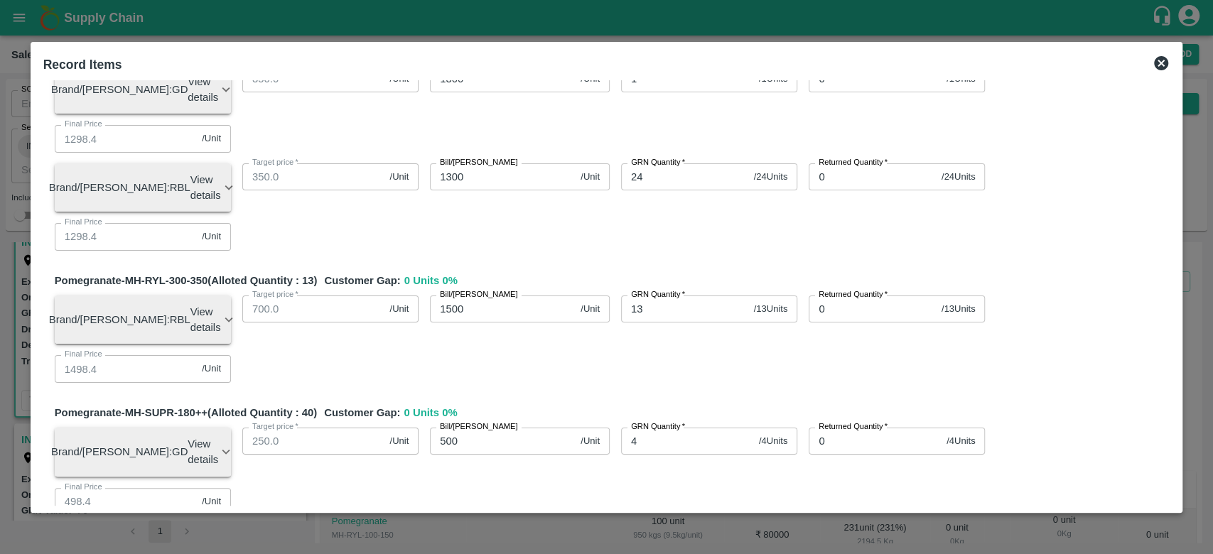
type input "1284"
type input "484"
type input "584"
type input "784"
type input "984"
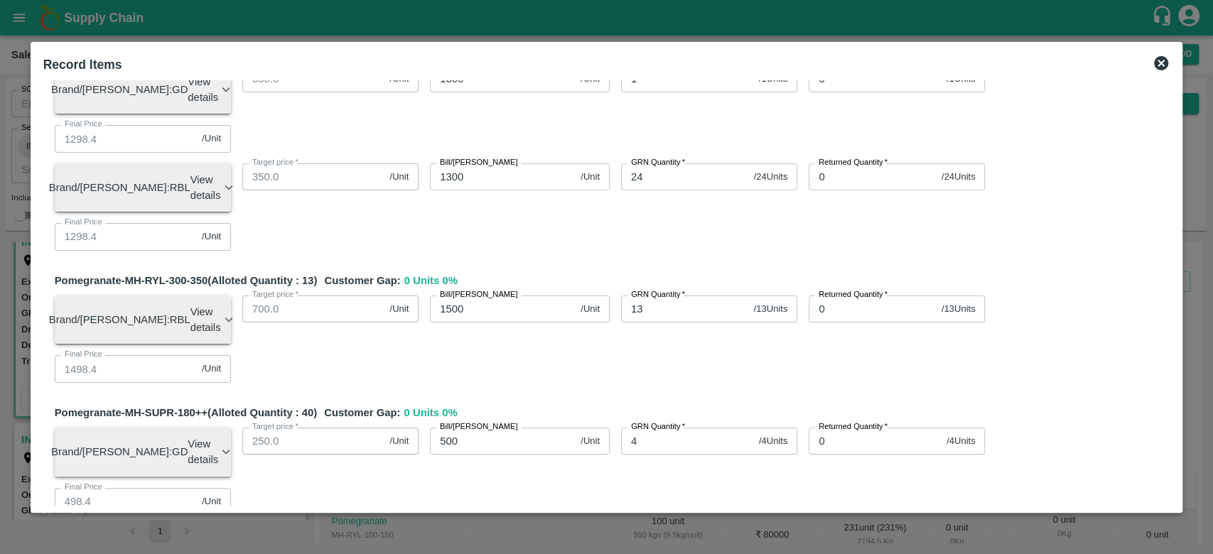
type input "1184"
type input "484"
type input "384"
type input "16"
type input "11840"
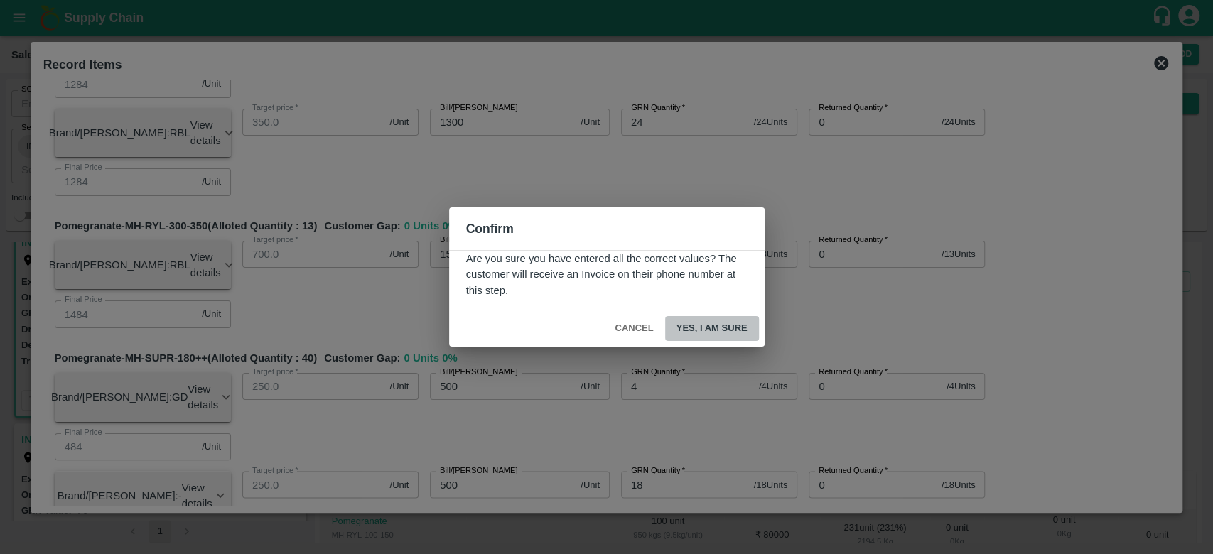
click at [710, 330] on button "Yes, I am sure" at bounding box center [712, 328] width 94 height 25
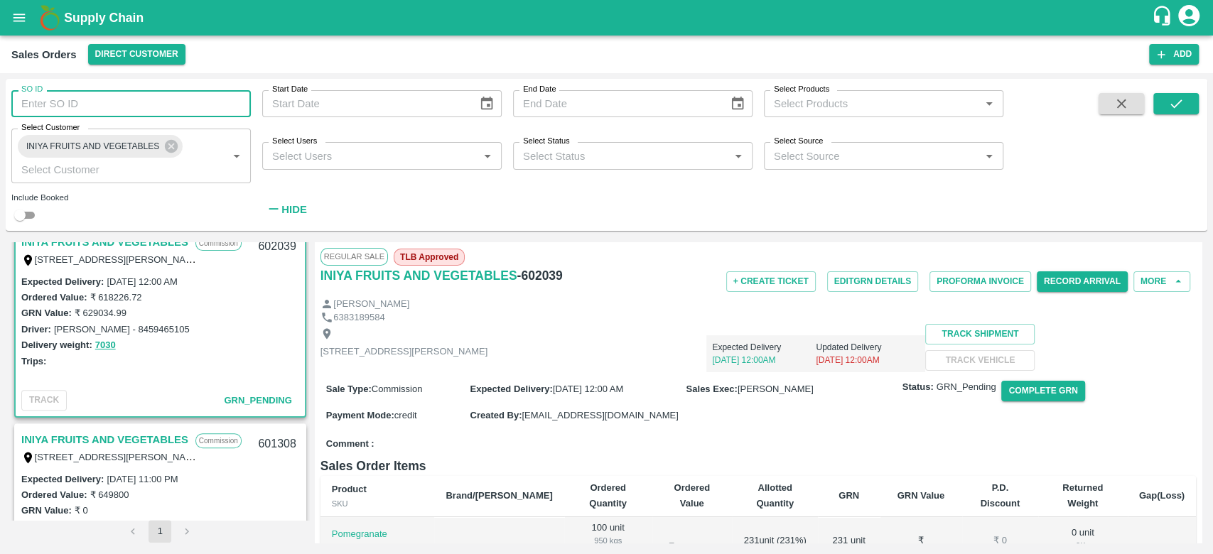
click at [117, 99] on input "SO ID" at bounding box center [131, 103] width 240 height 27
type input "601658"
click at [1162, 100] on button "submit" at bounding box center [1176, 103] width 45 height 21
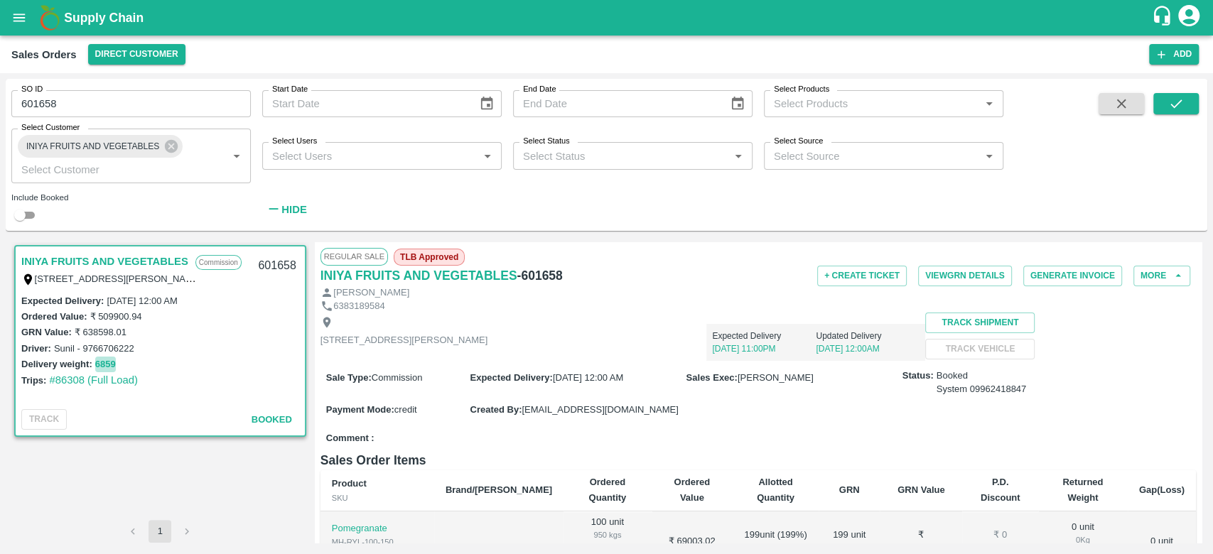
click at [101, 366] on button "6859" at bounding box center [105, 365] width 21 height 16
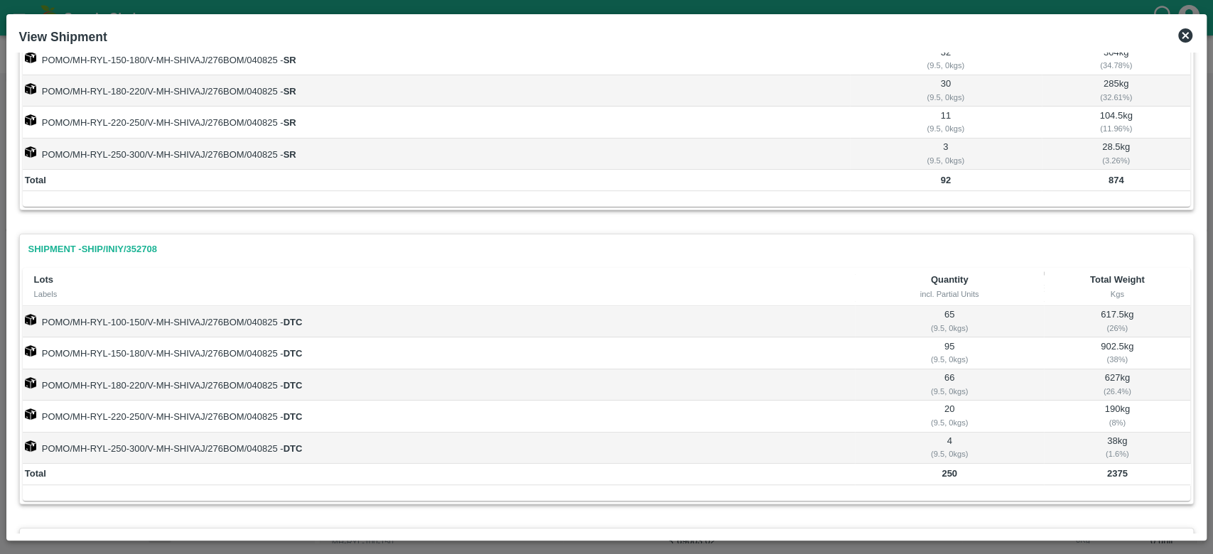
scroll to position [766, 0]
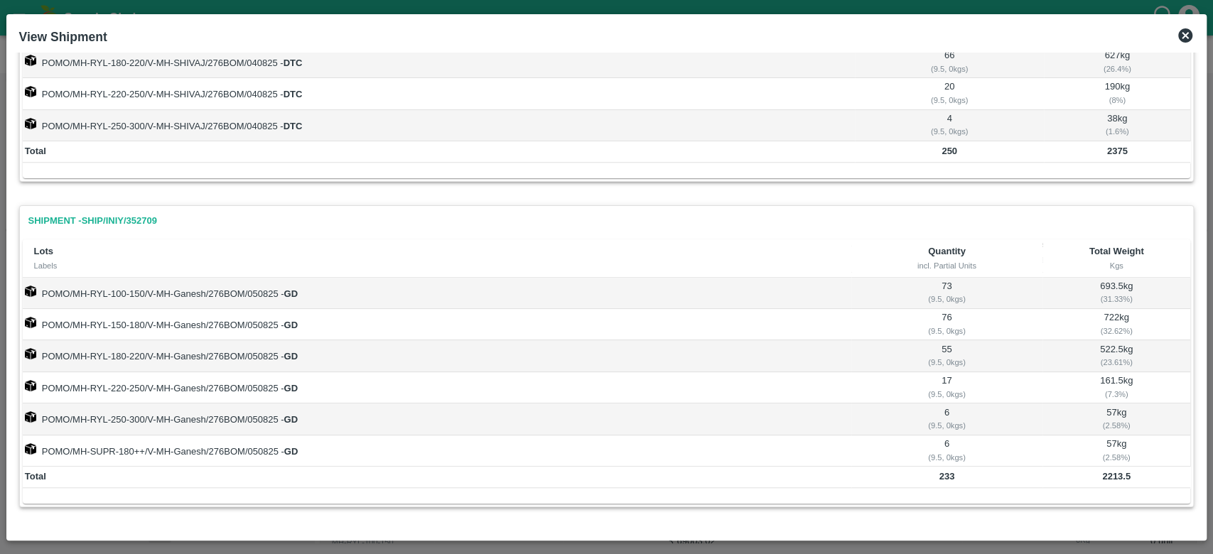
click at [1188, 36] on icon at bounding box center [1185, 35] width 14 height 14
